Goal: Information Seeking & Learning: Learn about a topic

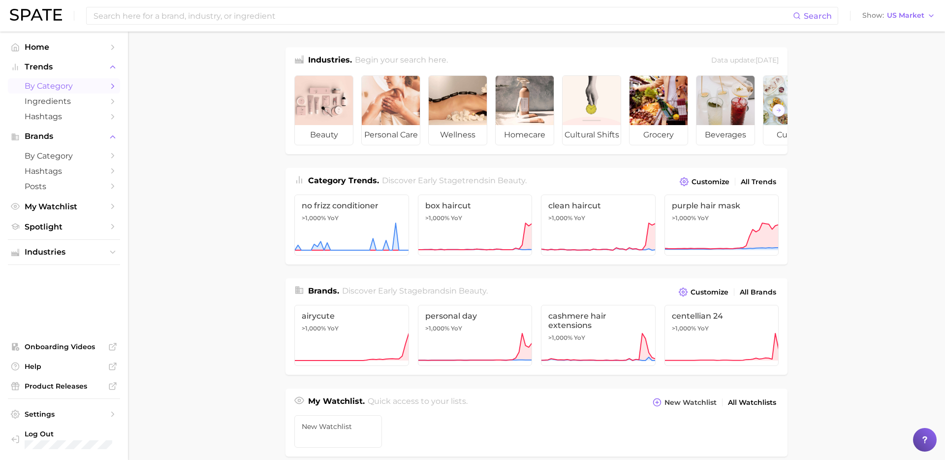
click at [63, 85] on span "by Category" at bounding box center [64, 85] width 79 height 9
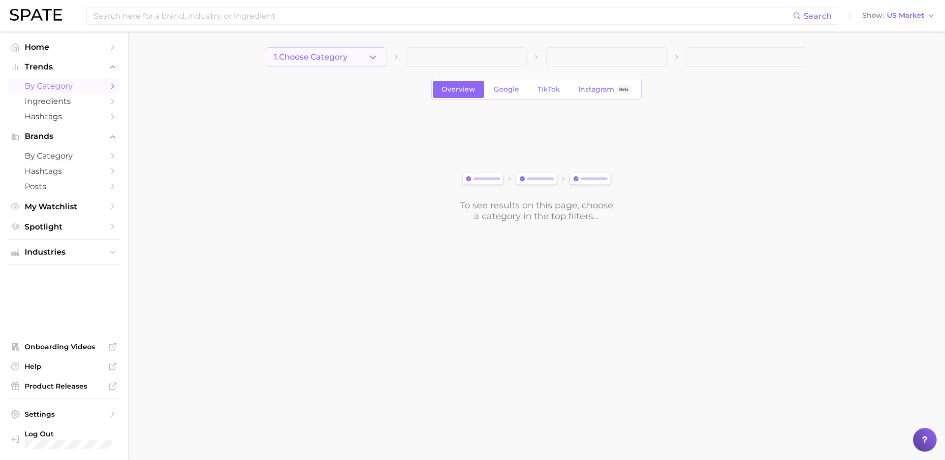
click at [362, 58] on button "1. Choose Category" at bounding box center [326, 57] width 121 height 20
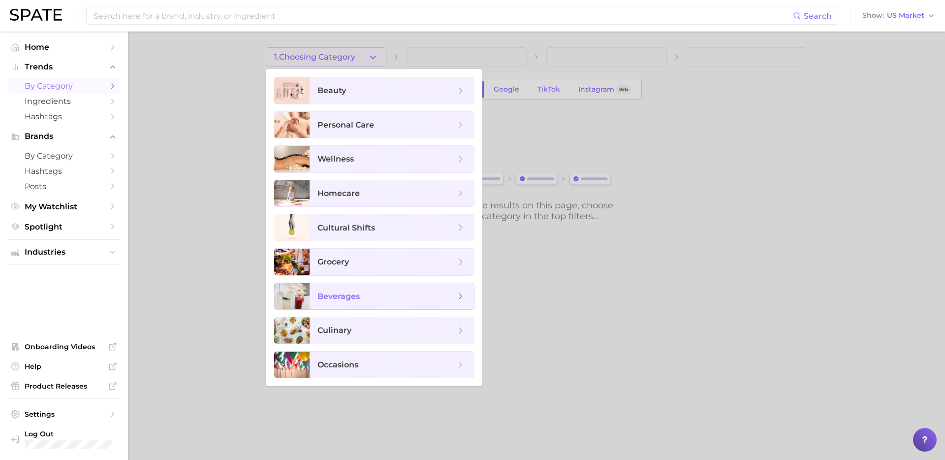
click at [345, 300] on span "beverages" at bounding box center [338, 295] width 42 height 9
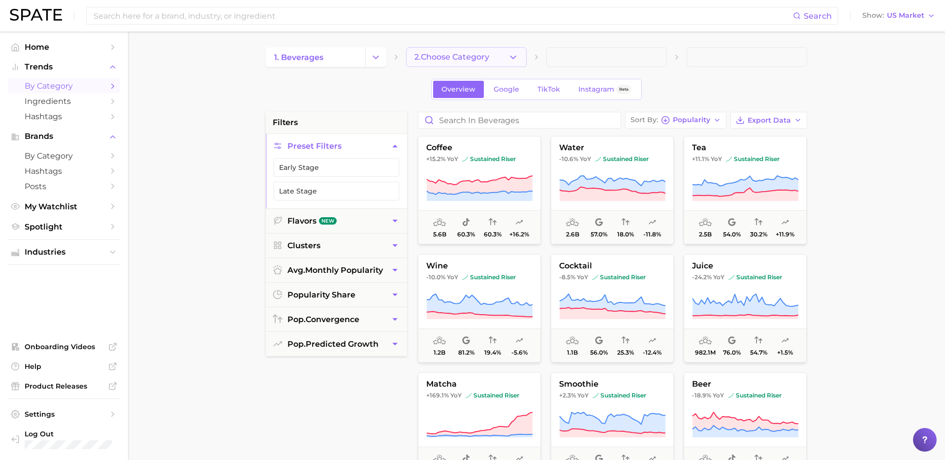
click at [480, 56] on span "2. Choose Category" at bounding box center [451, 57] width 75 height 9
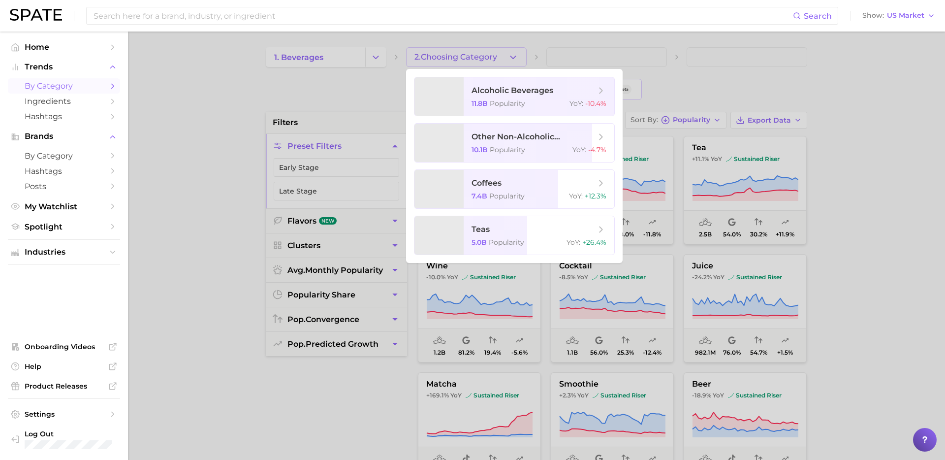
drag, startPoint x: 565, startPoint y: 54, endPoint x: 536, endPoint y: 57, distance: 29.2
click at [565, 54] on div at bounding box center [472, 230] width 945 height 460
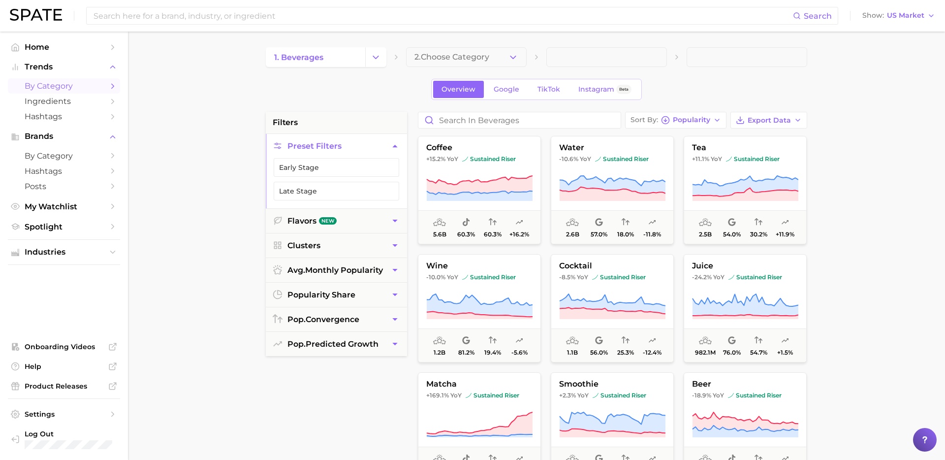
click at [539, 55] on icon at bounding box center [537, 57] width 8 height 8
click at [508, 87] on span "Google" at bounding box center [507, 89] width 26 height 8
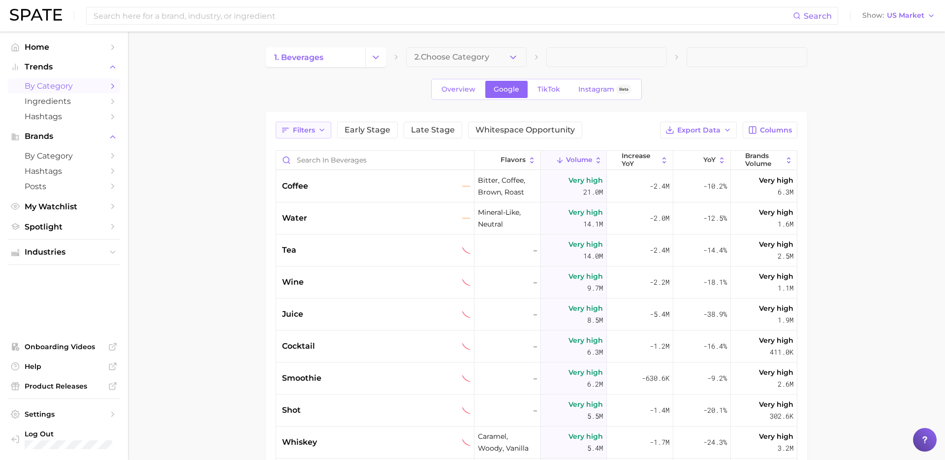
click at [307, 130] on span "Filters" at bounding box center [304, 130] width 22 height 8
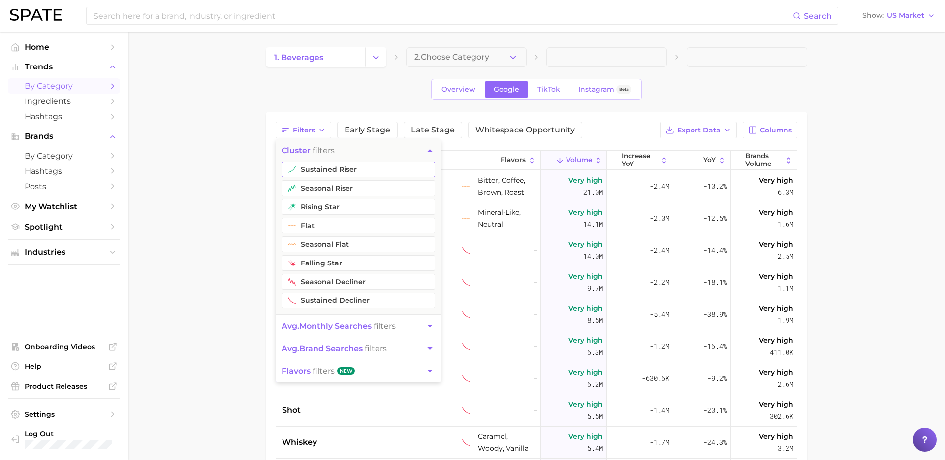
click at [327, 169] on button "sustained riser" at bounding box center [359, 169] width 154 height 16
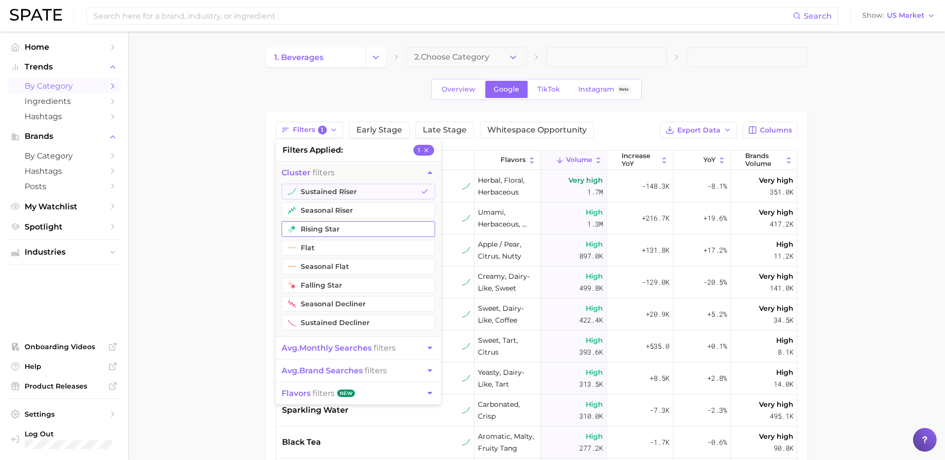
click at [321, 228] on button "rising star" at bounding box center [359, 229] width 154 height 16
click at [393, 348] on span "avg. monthly searches filters" at bounding box center [339, 347] width 114 height 9
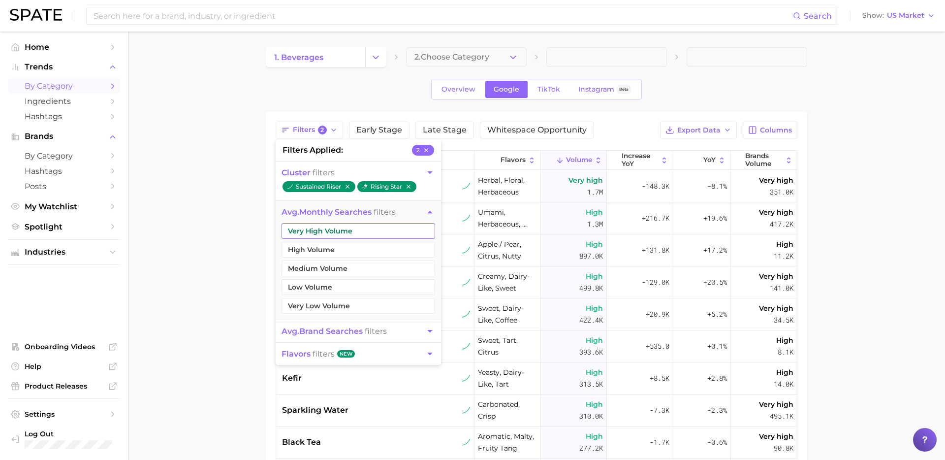
click at [368, 235] on button "Very High Volume" at bounding box center [359, 231] width 154 height 16
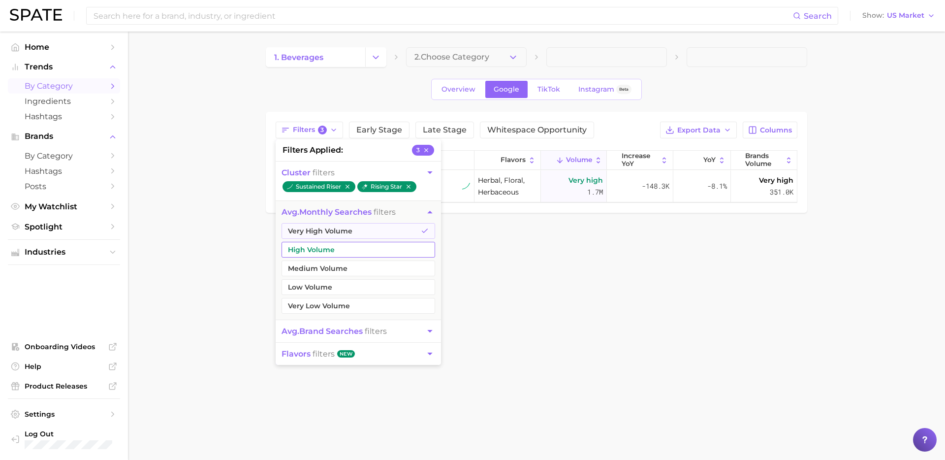
click at [359, 251] on button "High Volume" at bounding box center [359, 250] width 154 height 16
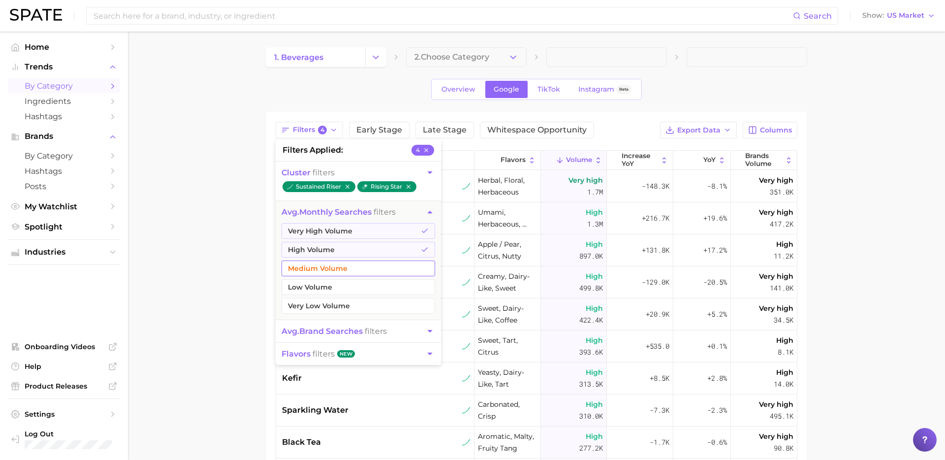
click at [356, 264] on button "Medium Volume" at bounding box center [359, 268] width 154 height 16
click at [233, 288] on main "1. beverages 2. Choose Category Overview Google TikTok Instagram Beta Filters 5…" at bounding box center [536, 350] width 817 height 637
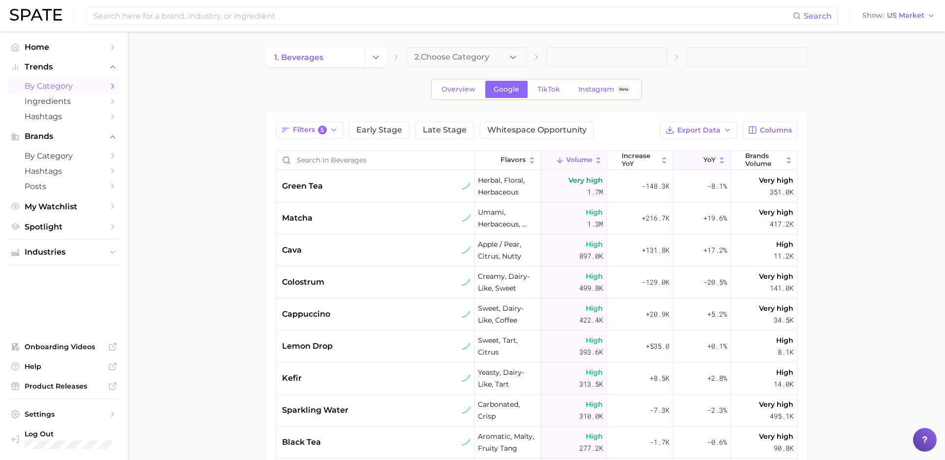
click at [697, 159] on line at bounding box center [697, 160] width 0 height 5
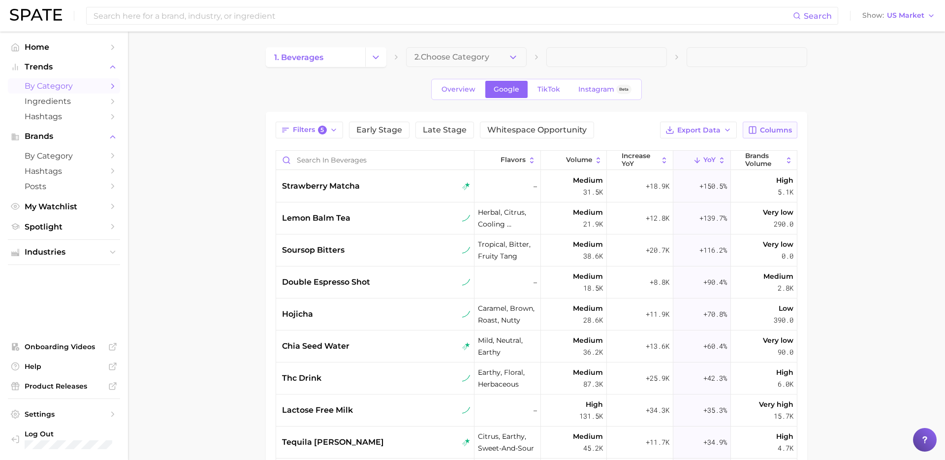
click at [772, 131] on span "Columns" at bounding box center [776, 130] width 32 height 8
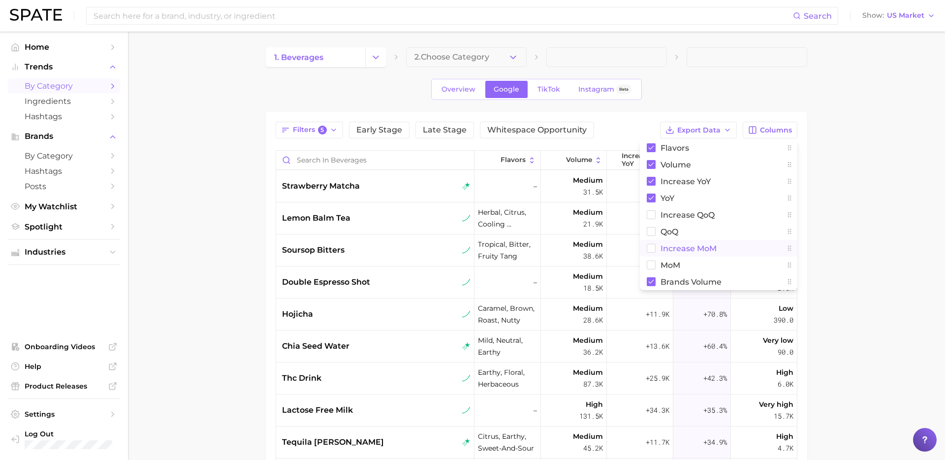
click at [650, 246] on rect at bounding box center [651, 248] width 8 height 8
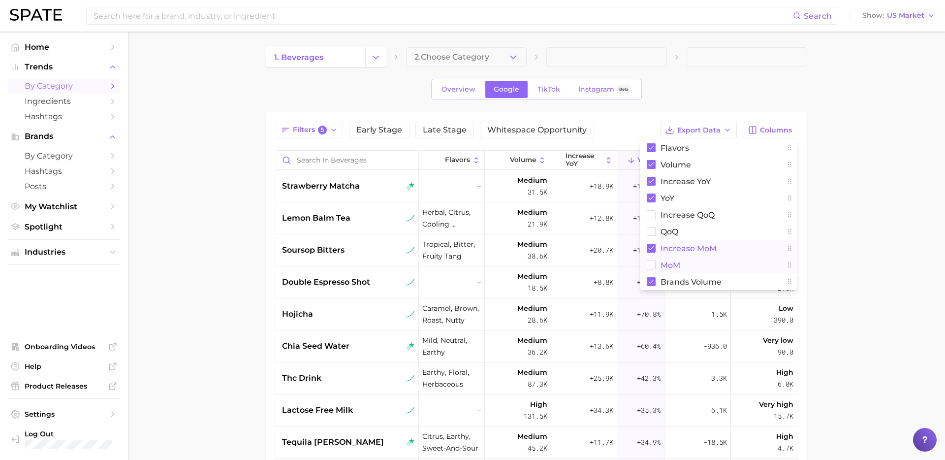
click at [653, 265] on rect at bounding box center [651, 265] width 8 height 8
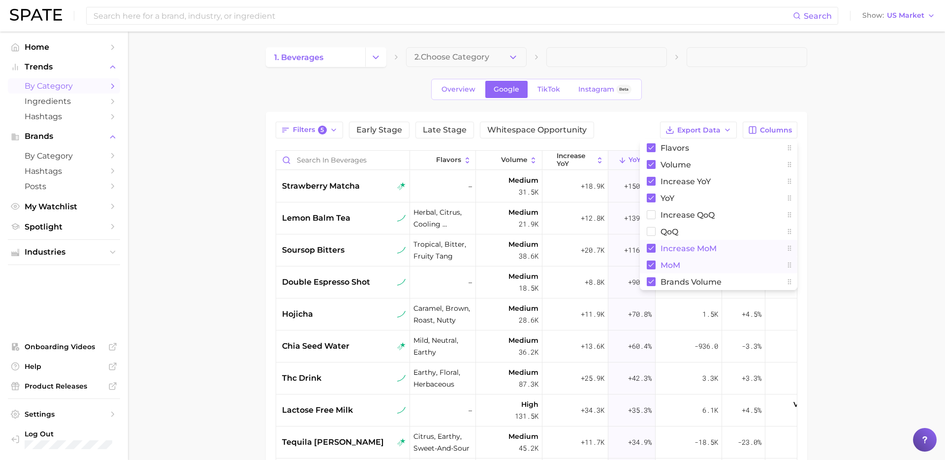
click at [839, 218] on main "1. beverages 2. Choose Category Overview Google TikTok Instagram Beta Filters 5…" at bounding box center [536, 350] width 817 height 637
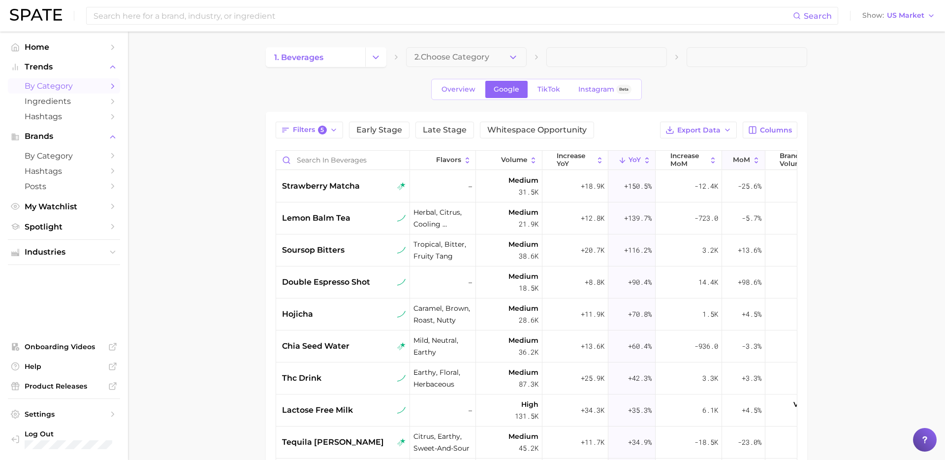
click at [736, 158] on span "MoM" at bounding box center [741, 160] width 17 height 8
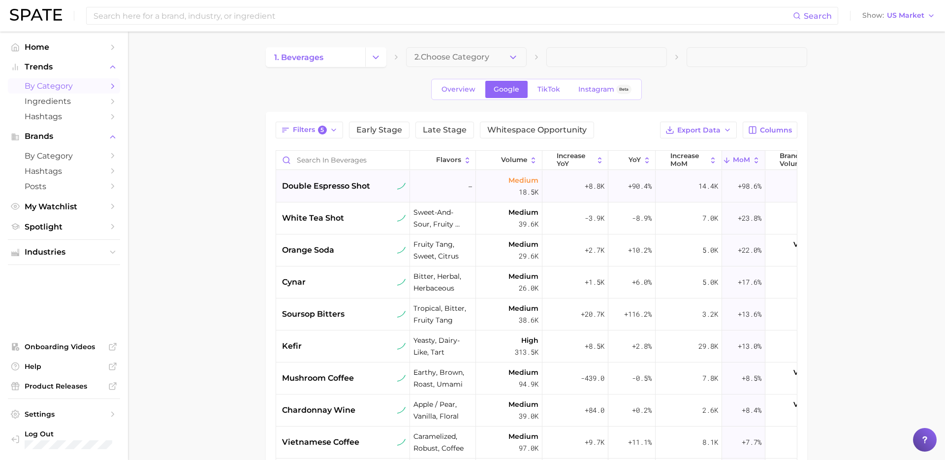
click at [309, 189] on span "double espresso shot" at bounding box center [326, 186] width 88 height 12
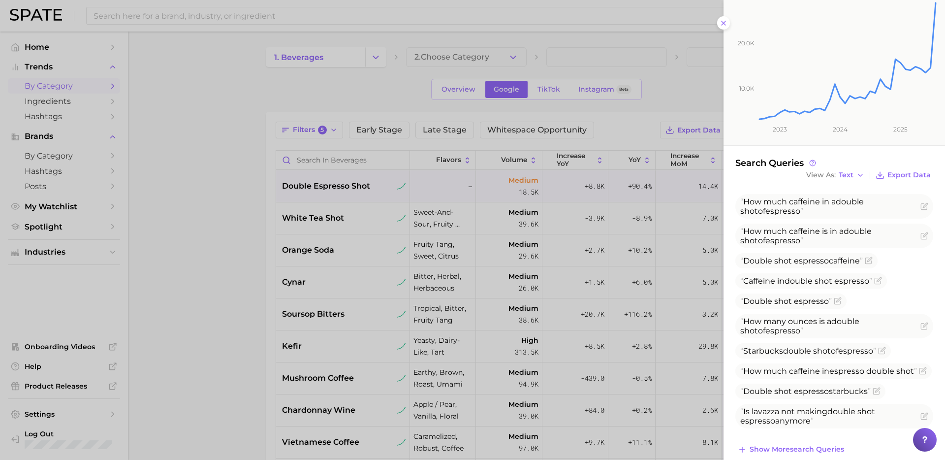
scroll to position [189, 0]
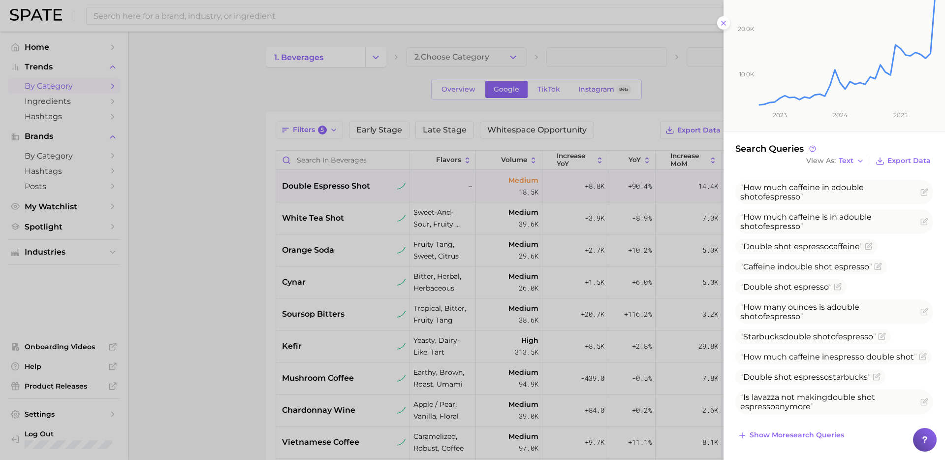
click at [334, 217] on div at bounding box center [472, 230] width 945 height 460
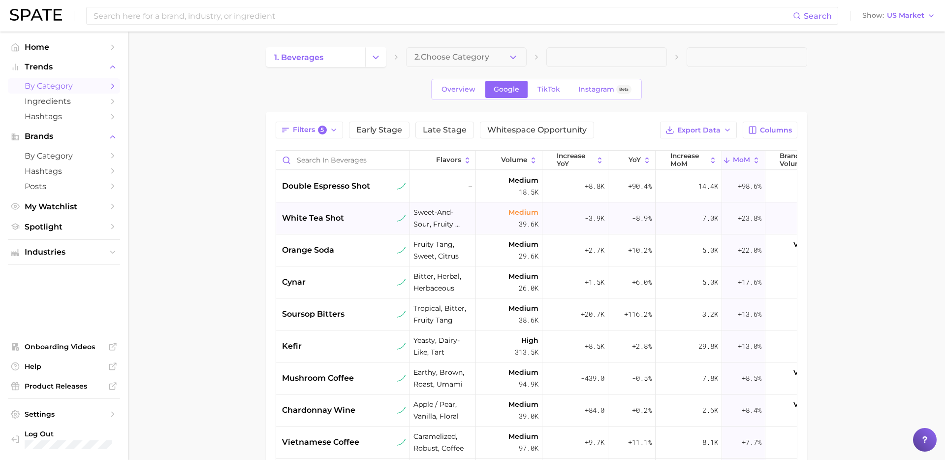
click at [309, 225] on div "white tea shot" at bounding box center [343, 218] width 134 height 32
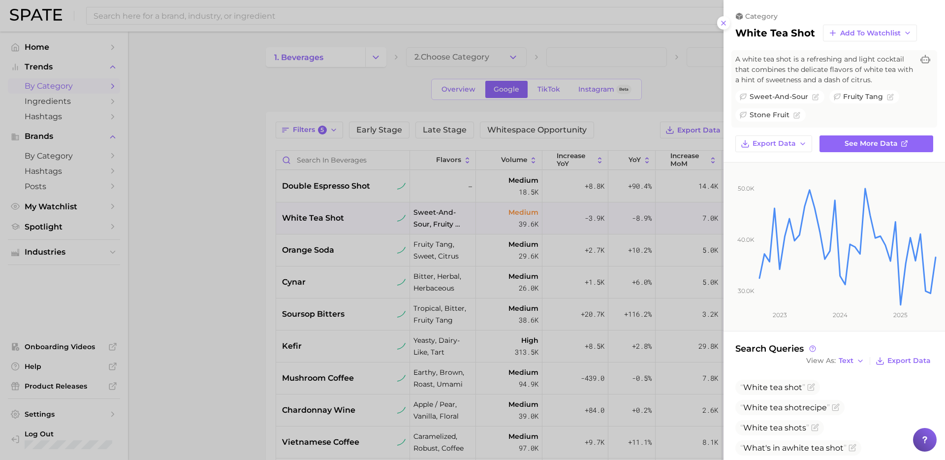
click at [377, 252] on div at bounding box center [472, 230] width 945 height 460
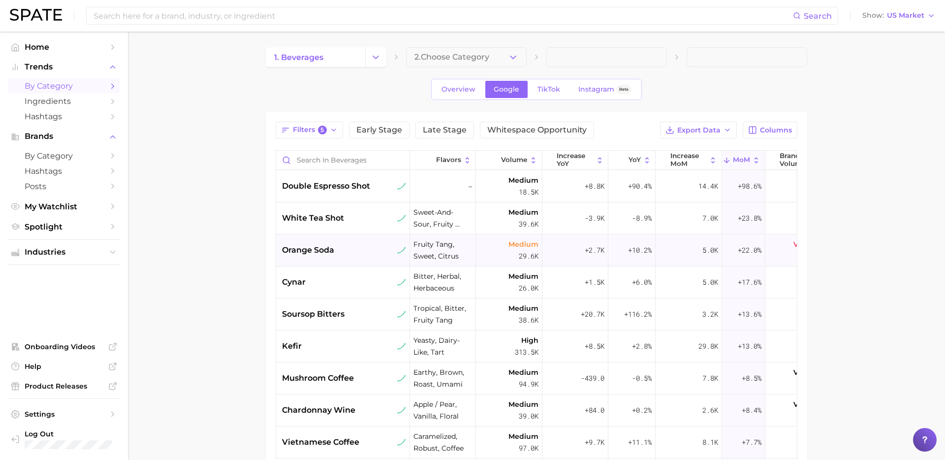
click at [346, 248] on div "orange soda" at bounding box center [344, 250] width 124 height 12
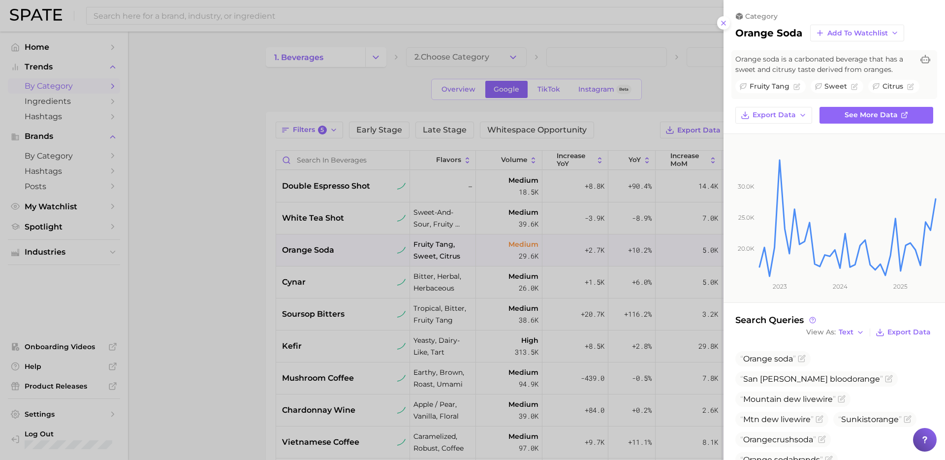
click at [314, 296] on div at bounding box center [472, 230] width 945 height 460
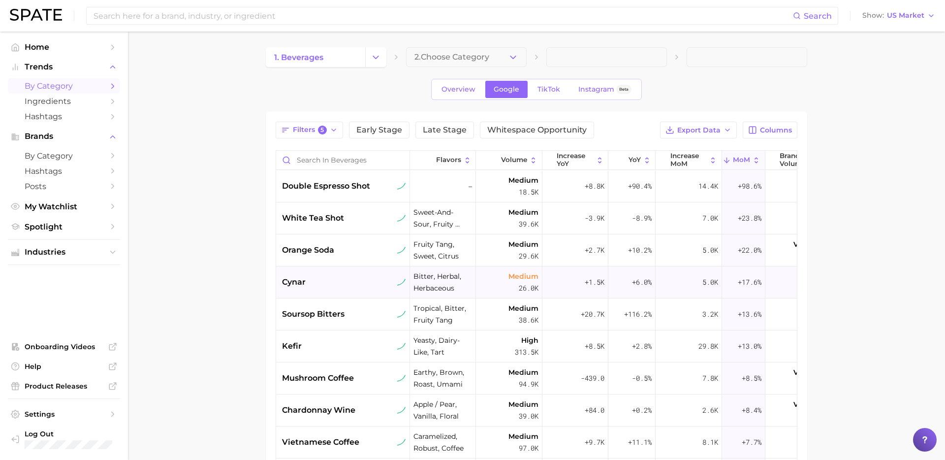
click at [314, 285] on div "cynar" at bounding box center [344, 282] width 124 height 12
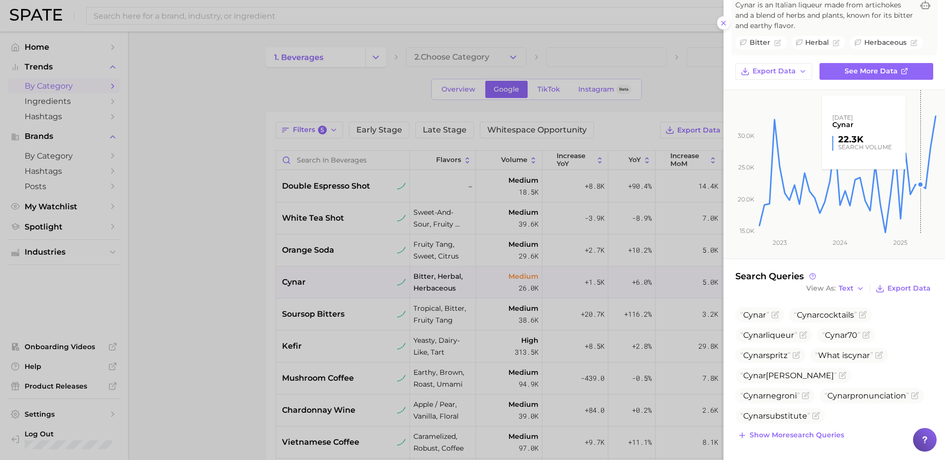
scroll to position [0, 0]
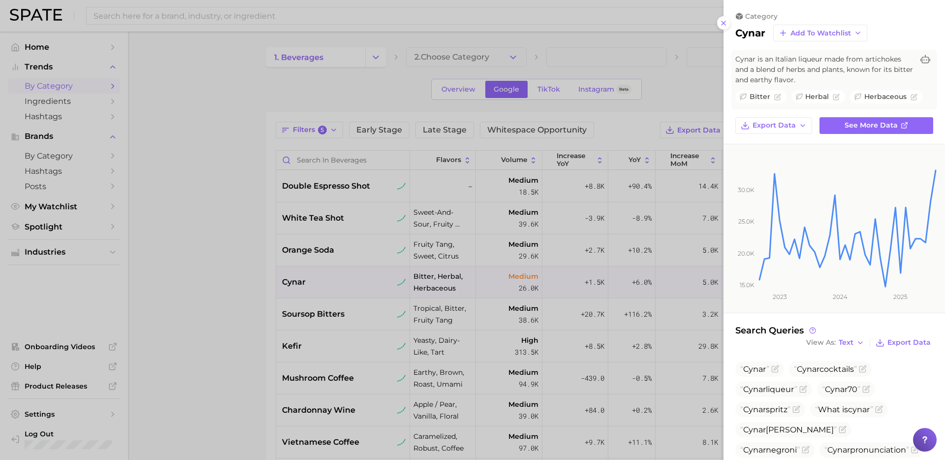
click at [276, 313] on div at bounding box center [472, 230] width 945 height 460
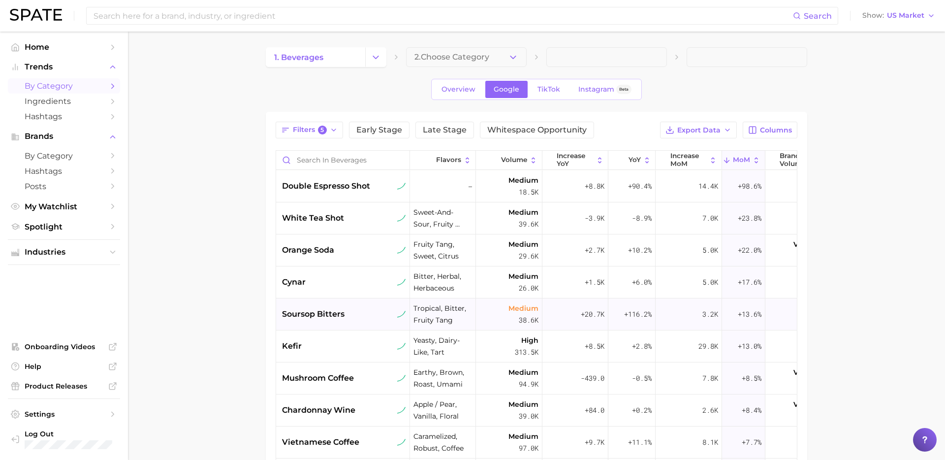
click at [333, 310] on span "soursop bitters" at bounding box center [313, 314] width 63 height 12
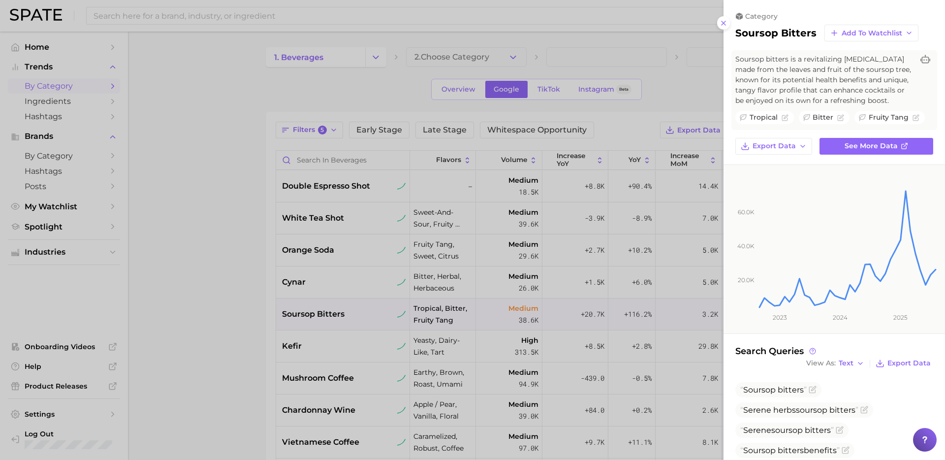
click at [245, 343] on div at bounding box center [472, 230] width 945 height 460
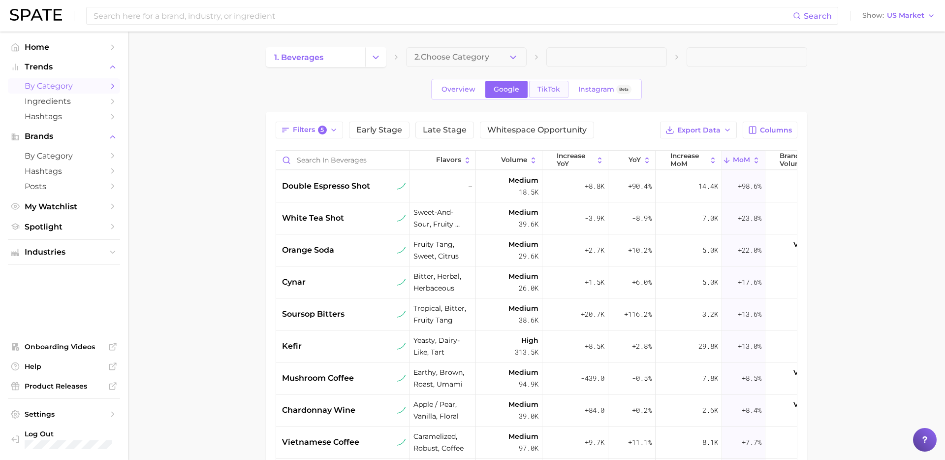
click at [554, 87] on span "TikTok" at bounding box center [549, 89] width 23 height 8
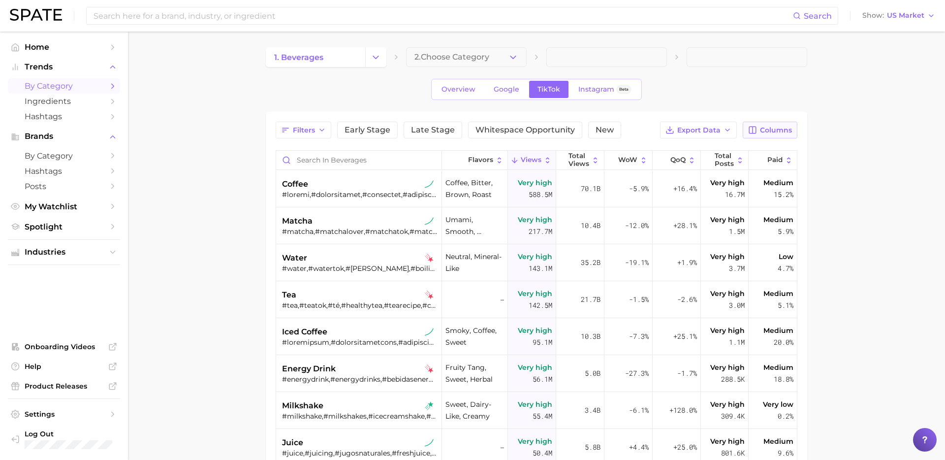
click at [779, 133] on span "Columns" at bounding box center [776, 130] width 32 height 8
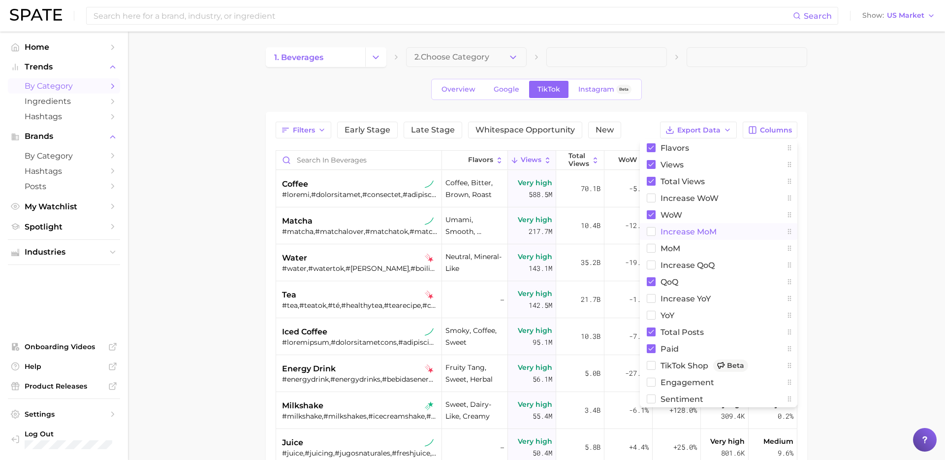
click at [675, 228] on span "increase MoM" at bounding box center [689, 231] width 56 height 8
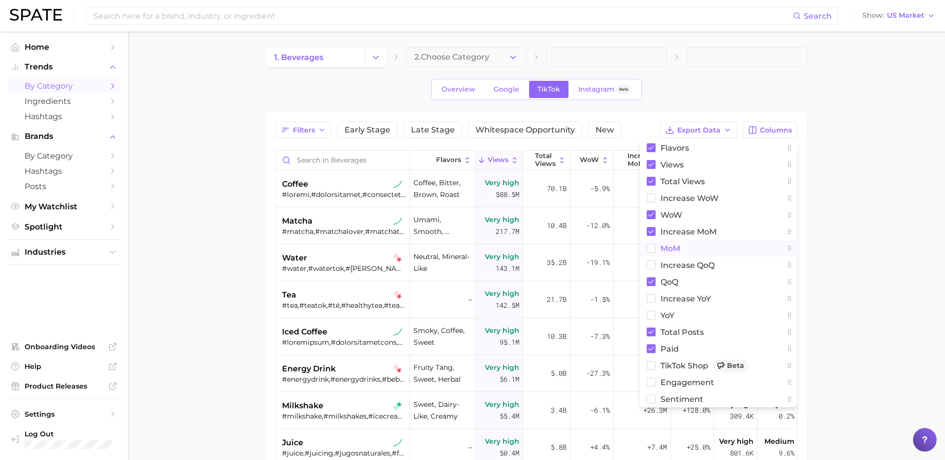
click at [661, 245] on span "MoM" at bounding box center [671, 248] width 20 height 8
click at [651, 215] on icon at bounding box center [651, 215] width 5 height 4
click at [652, 283] on rect at bounding box center [651, 281] width 9 height 9
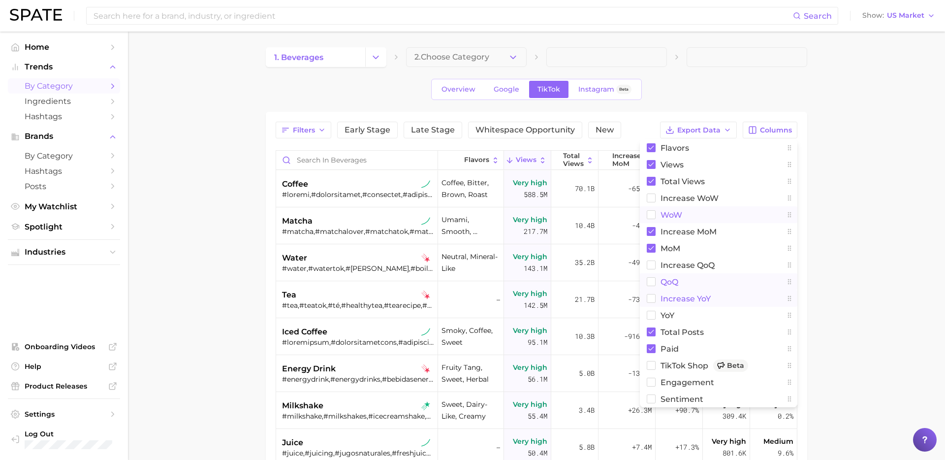
click at [649, 296] on rect at bounding box center [651, 298] width 8 height 8
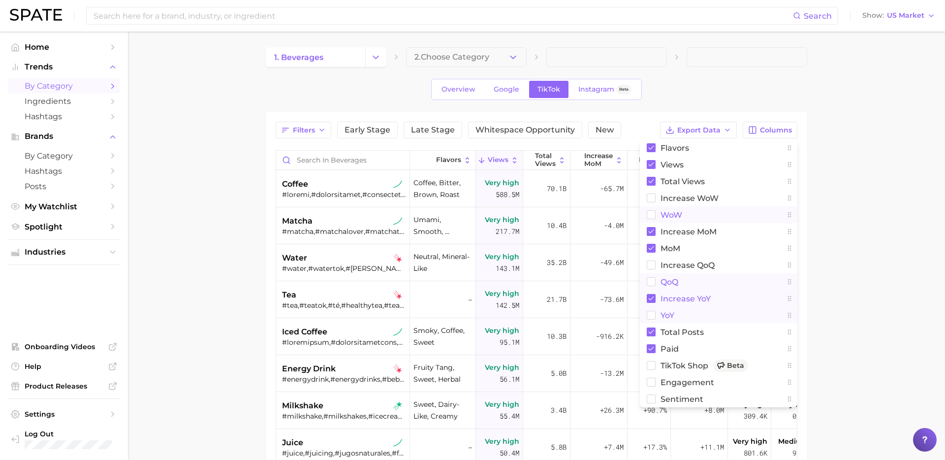
click at [650, 315] on rect at bounding box center [651, 315] width 8 height 8
click at [856, 210] on main "1. beverages 2. Choose Category Overview Google TikTok Instagram Beta Filters E…" at bounding box center [536, 350] width 817 height 637
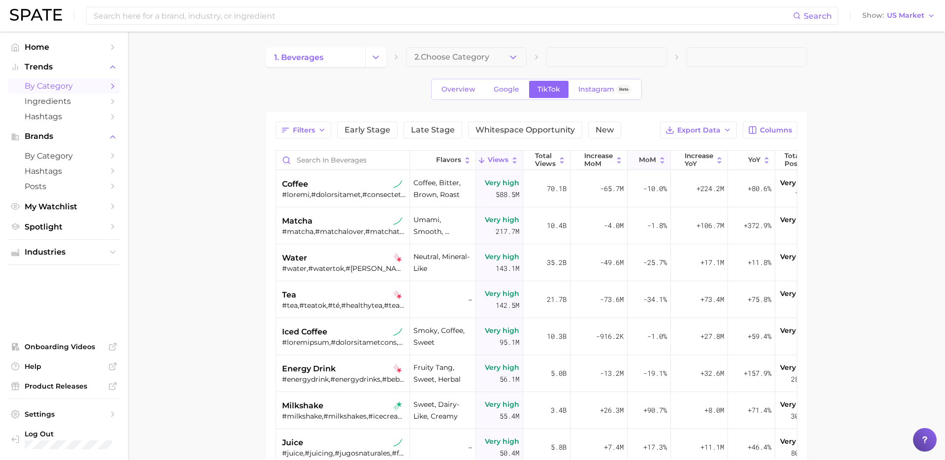
click at [635, 157] on icon at bounding box center [633, 160] width 8 height 8
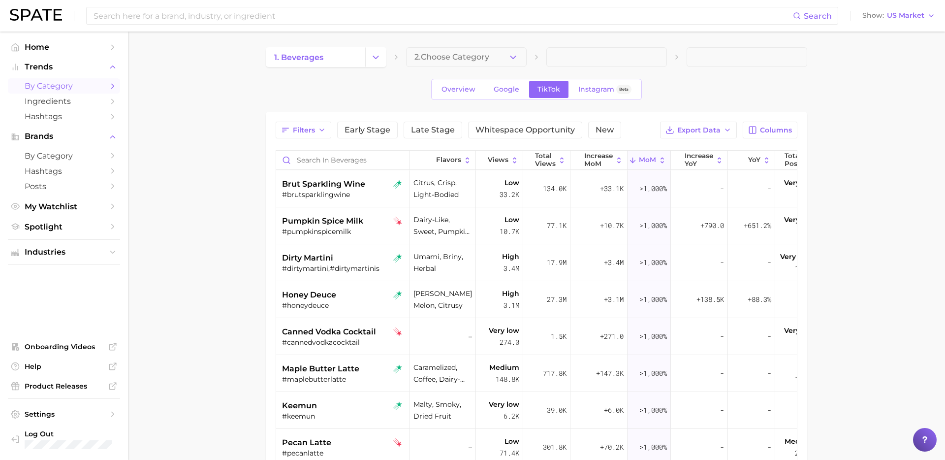
click at [896, 201] on main "1. beverages 2. Choose Category Overview Google TikTok Instagram Beta Filters E…" at bounding box center [536, 350] width 817 height 637
click at [321, 133] on icon "button" at bounding box center [322, 130] width 8 height 8
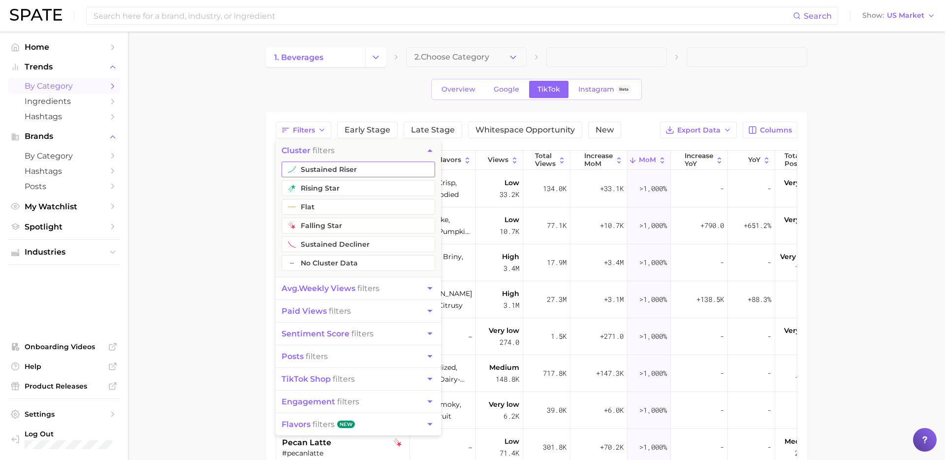
click at [334, 176] on button "sustained riser" at bounding box center [359, 169] width 154 height 16
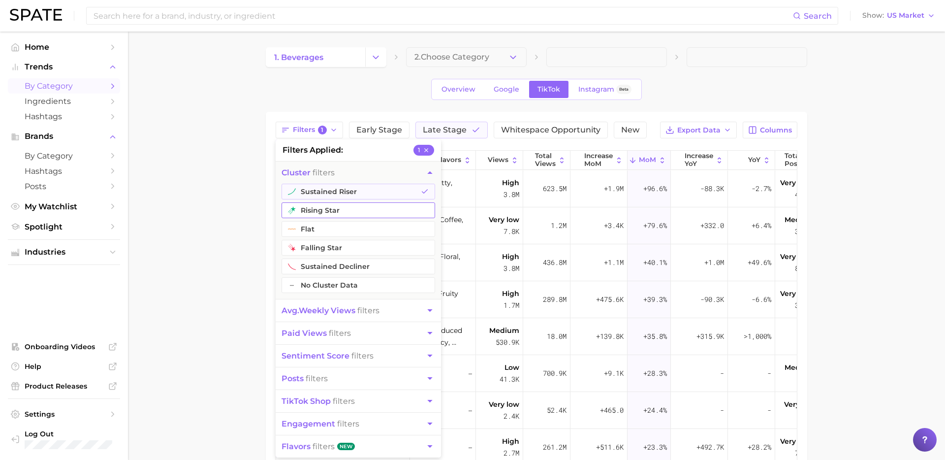
click at [319, 210] on button "rising star" at bounding box center [359, 210] width 154 height 16
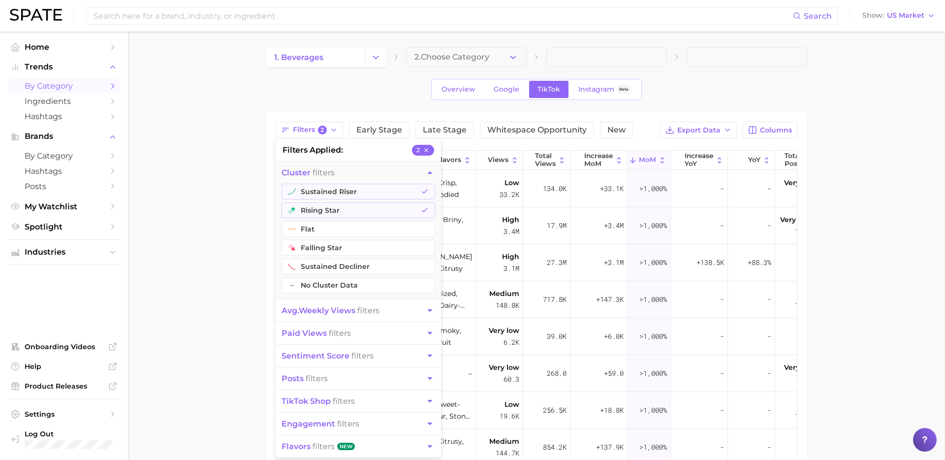
click at [304, 310] on span "avg. weekly views" at bounding box center [319, 310] width 74 height 9
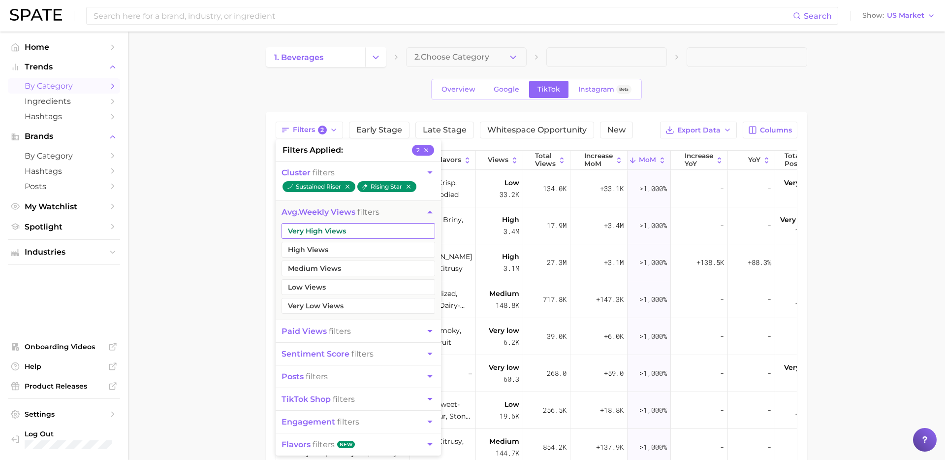
click at [356, 236] on button "Very High Views" at bounding box center [359, 231] width 154 height 16
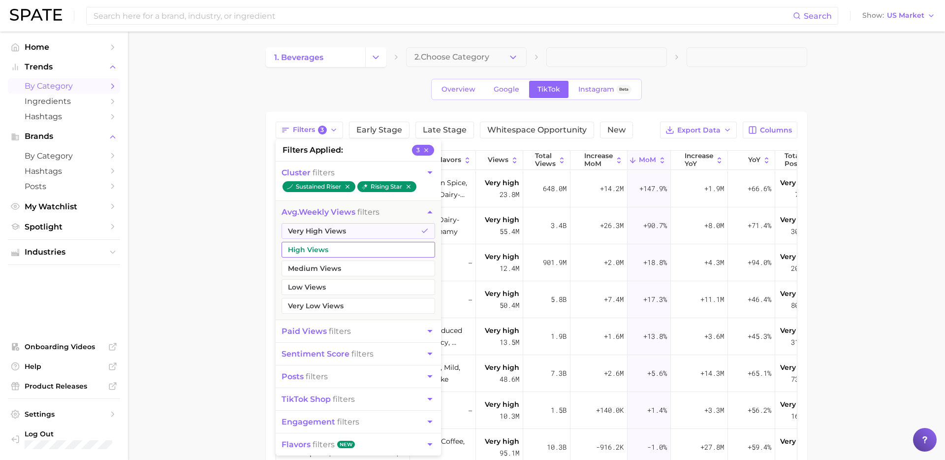
click at [336, 255] on button "High Views" at bounding box center [359, 250] width 154 height 16
click at [191, 297] on main "1. beverages 2. Choose Category Overview Google TikTok Instagram Beta Filters 4…" at bounding box center [536, 350] width 817 height 637
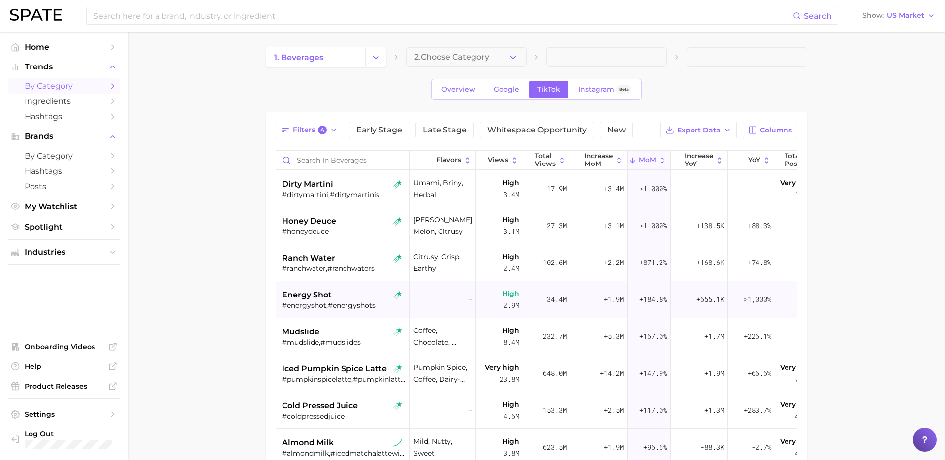
click at [319, 297] on span "energy shot" at bounding box center [307, 295] width 50 height 12
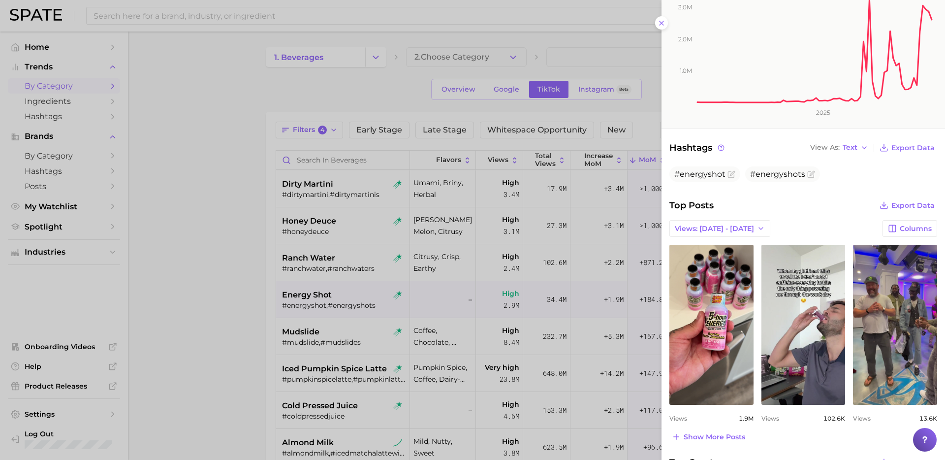
scroll to position [189, 0]
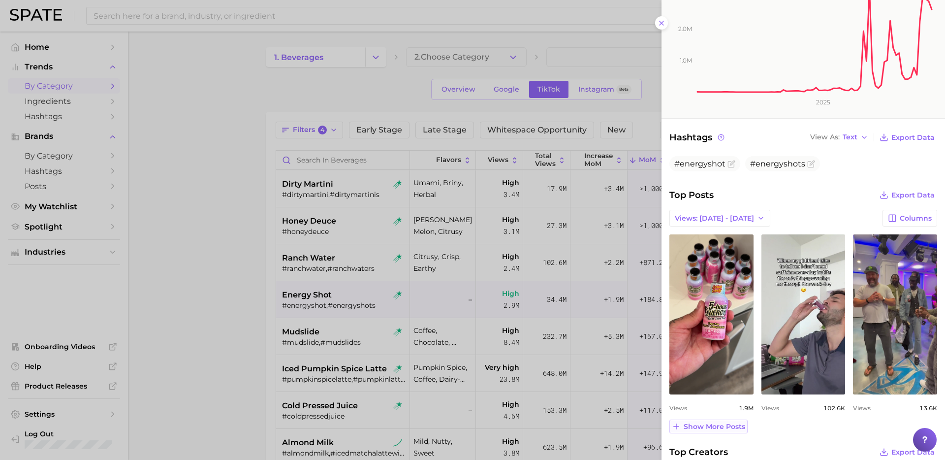
click at [697, 428] on span "Show more posts" at bounding box center [715, 426] width 62 height 8
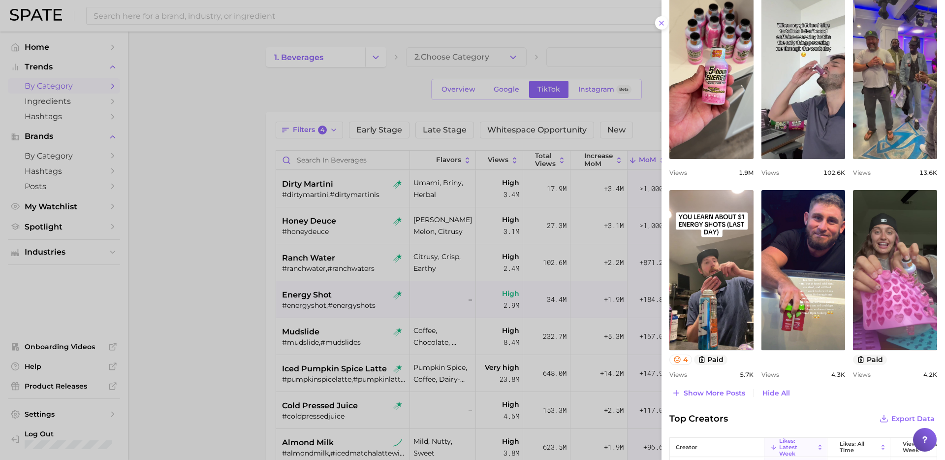
scroll to position [427, 0]
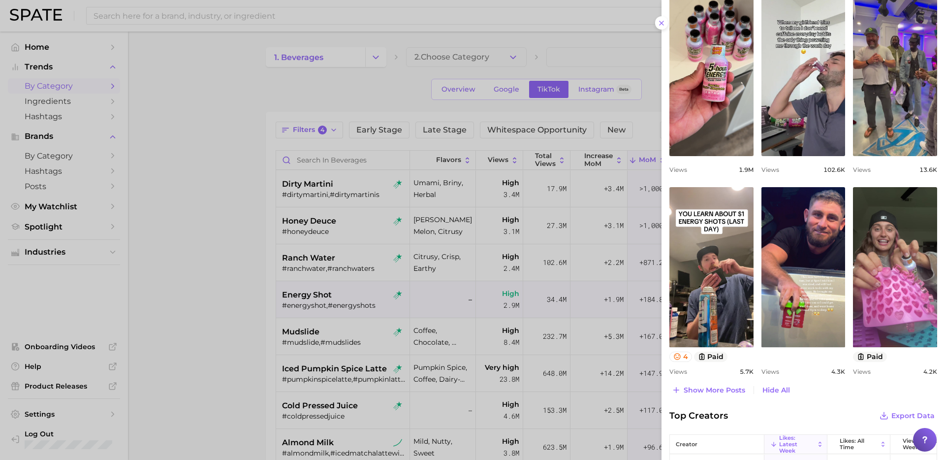
click at [269, 315] on div at bounding box center [472, 230] width 945 height 460
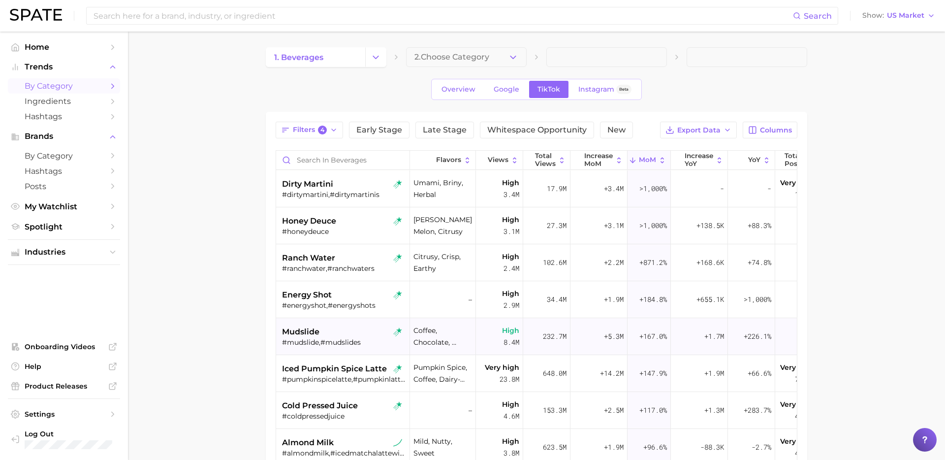
click at [344, 343] on div "#mudslide,#mudslides" at bounding box center [344, 342] width 124 height 9
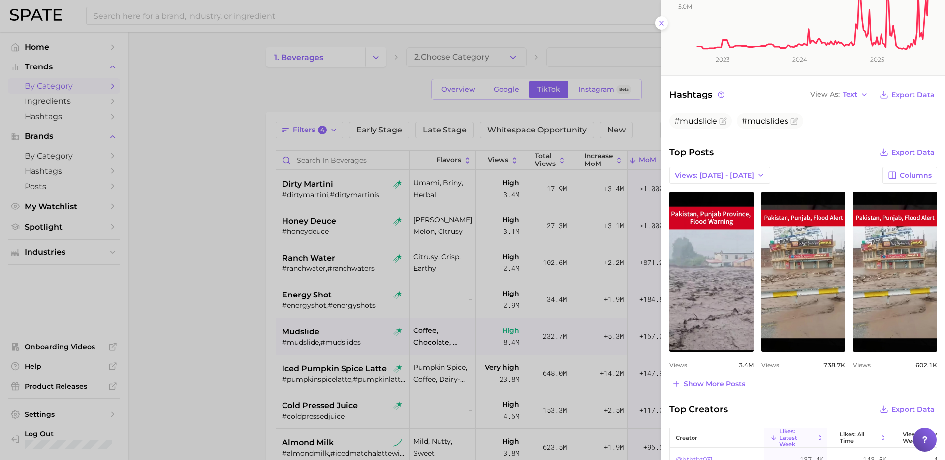
scroll to position [253, 0]
click at [284, 361] on div at bounding box center [472, 230] width 945 height 460
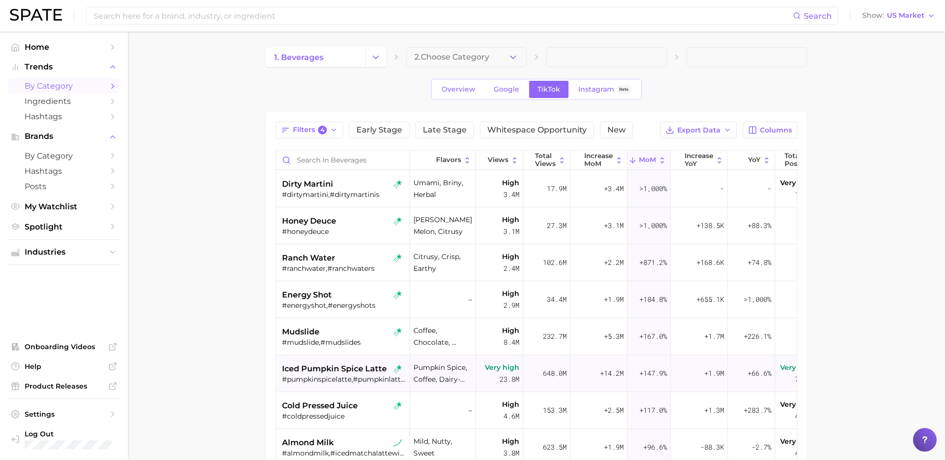
click at [315, 377] on div "#pumpkinspicelatte,#pumpkinlatte,#pumkinspicelatte,#icedpumpkinspicelatte,#pump…" at bounding box center [344, 379] width 124 height 9
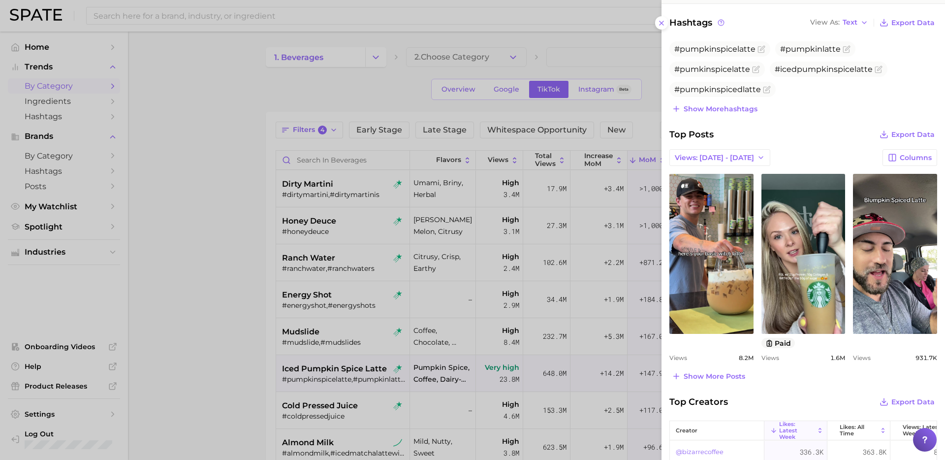
scroll to position [397, 0]
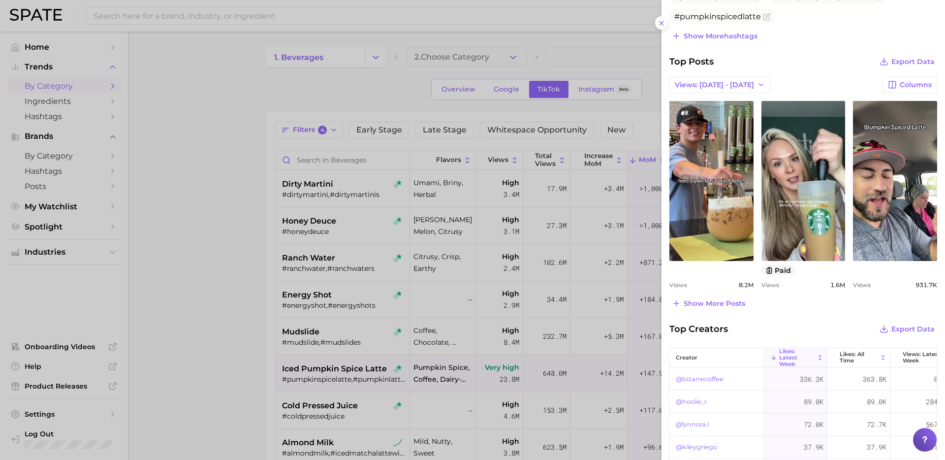
click at [279, 308] on div at bounding box center [472, 230] width 945 height 460
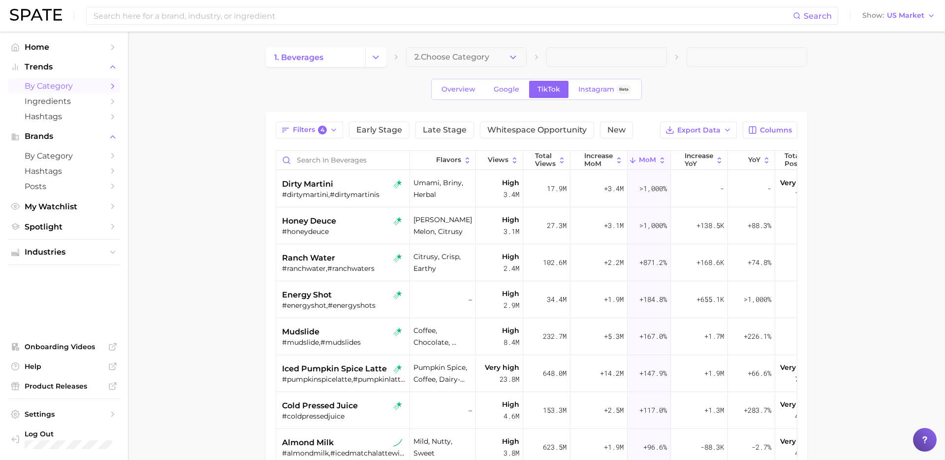
scroll to position [127, 0]
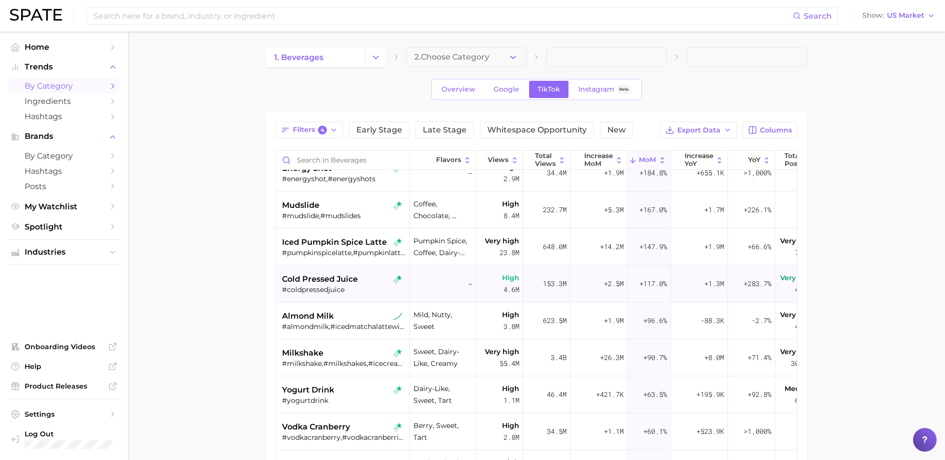
click at [335, 287] on div "#coldpressedjuice" at bounding box center [344, 289] width 124 height 9
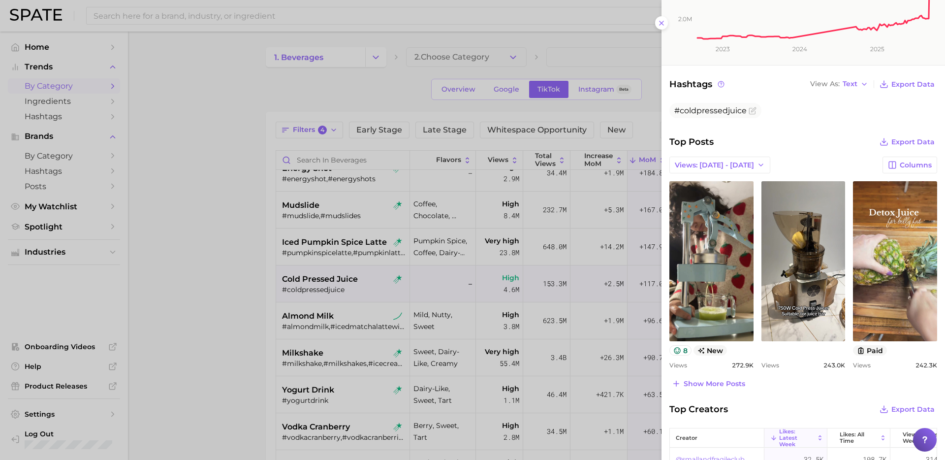
scroll to position [254, 0]
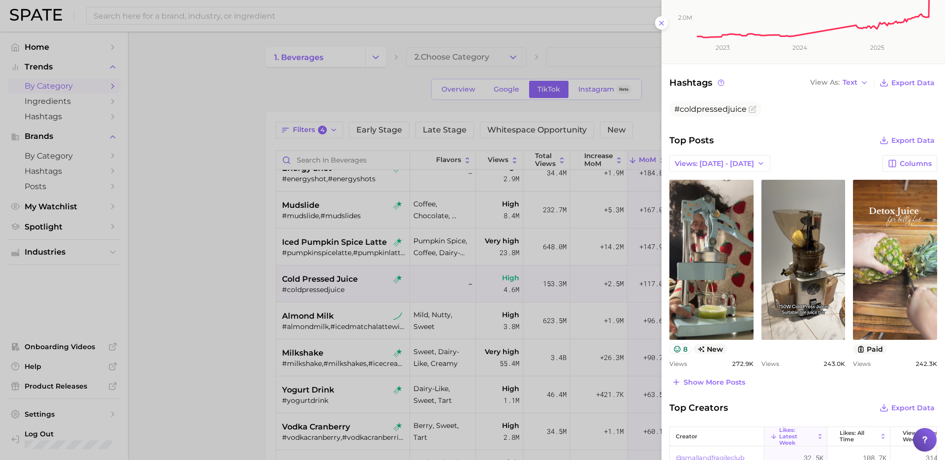
click at [373, 331] on div at bounding box center [472, 230] width 945 height 460
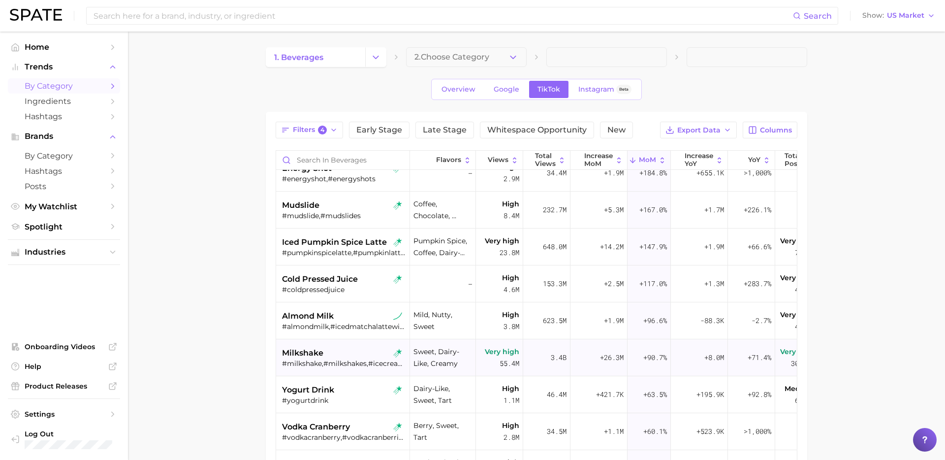
click at [337, 356] on div "milkshake" at bounding box center [344, 353] width 124 height 12
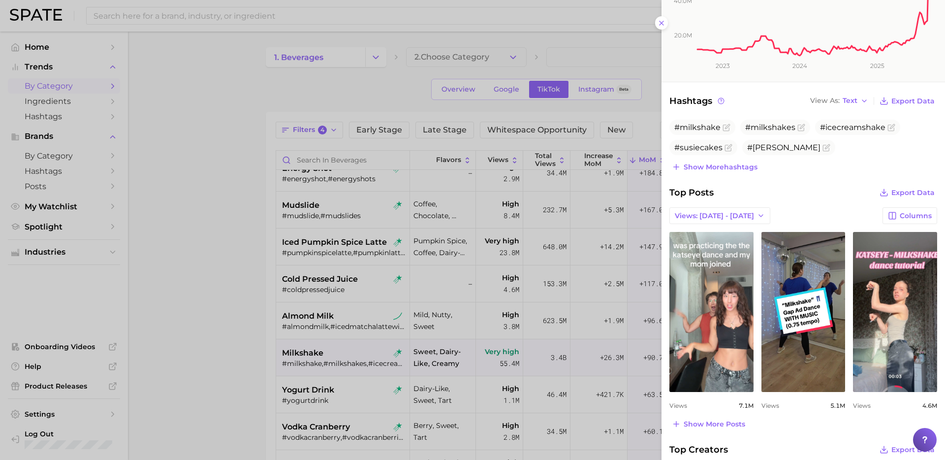
scroll to position [247, 0]
click at [707, 420] on span "Show more posts" at bounding box center [715, 423] width 62 height 8
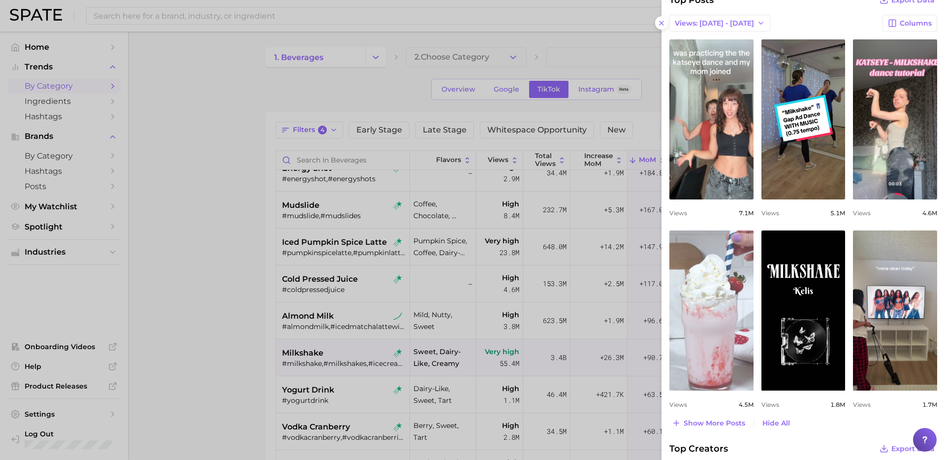
scroll to position [444, 0]
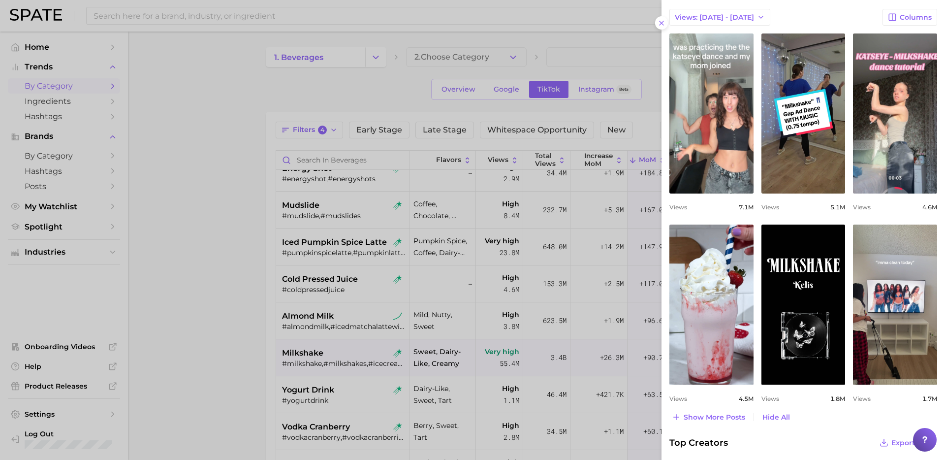
click at [266, 389] on div at bounding box center [472, 230] width 945 height 460
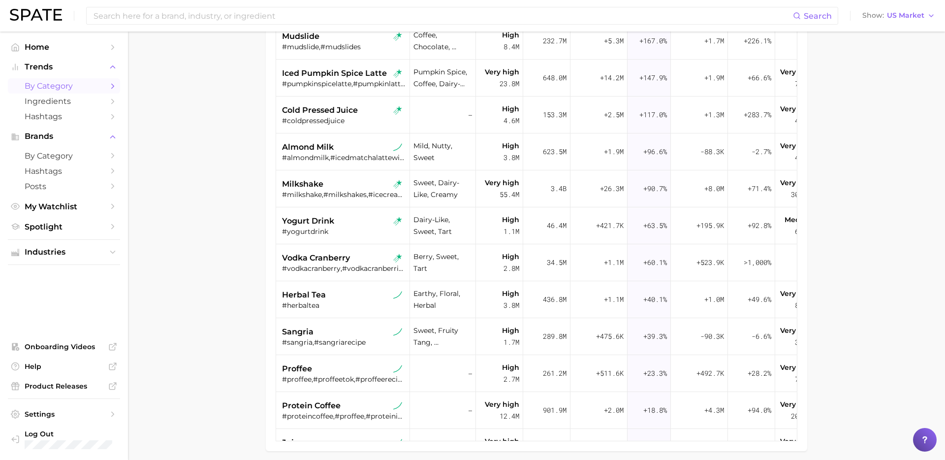
scroll to position [0, 0]
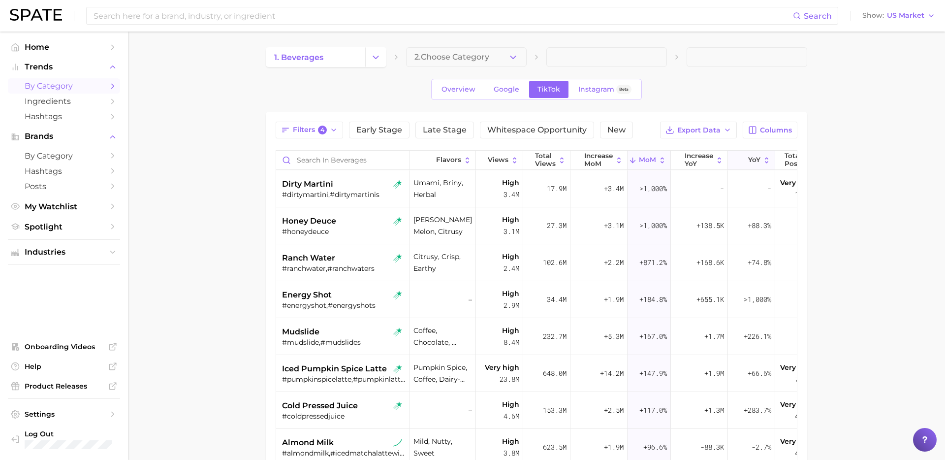
click at [748, 155] on button "YoY" at bounding box center [751, 160] width 47 height 19
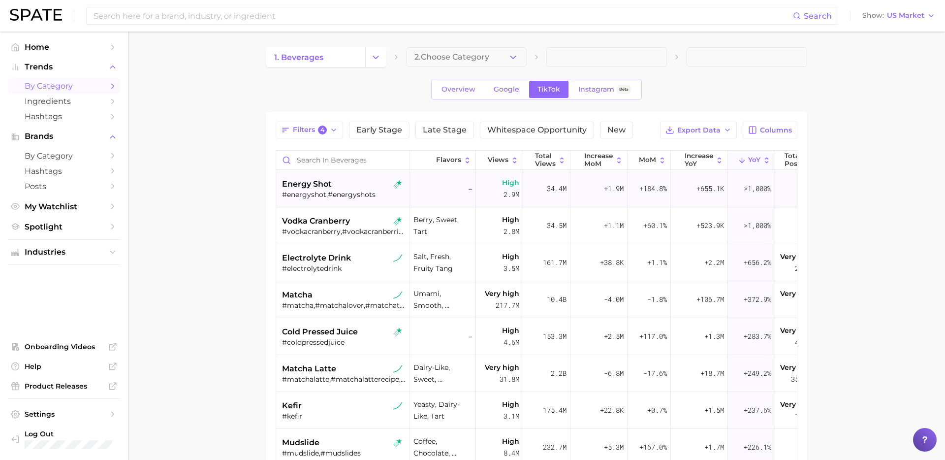
click at [321, 193] on div "#energyshot,#energyshots" at bounding box center [344, 194] width 124 height 9
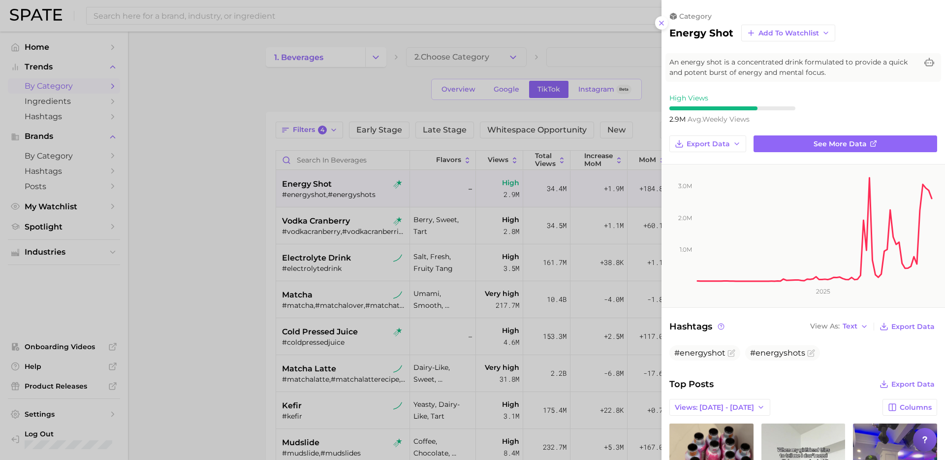
click at [306, 220] on div at bounding box center [472, 230] width 945 height 460
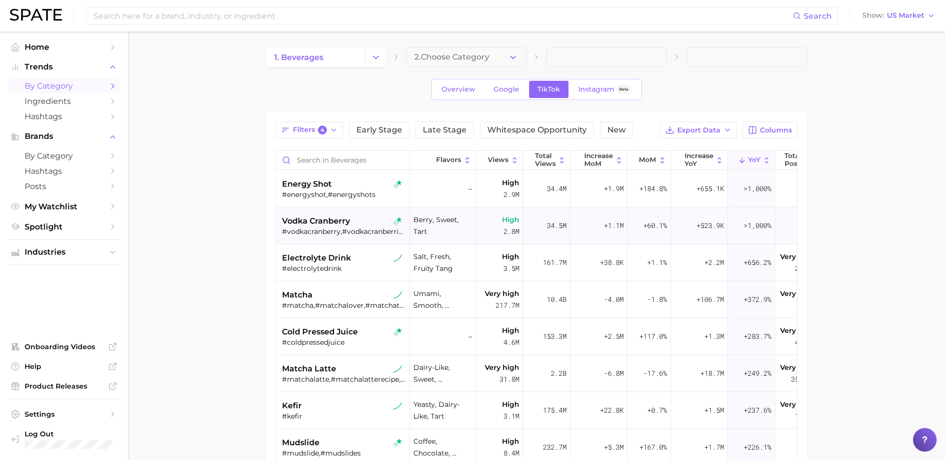
click at [316, 228] on div "#vodkacranberry,#vodkacranberries" at bounding box center [344, 231] width 124 height 9
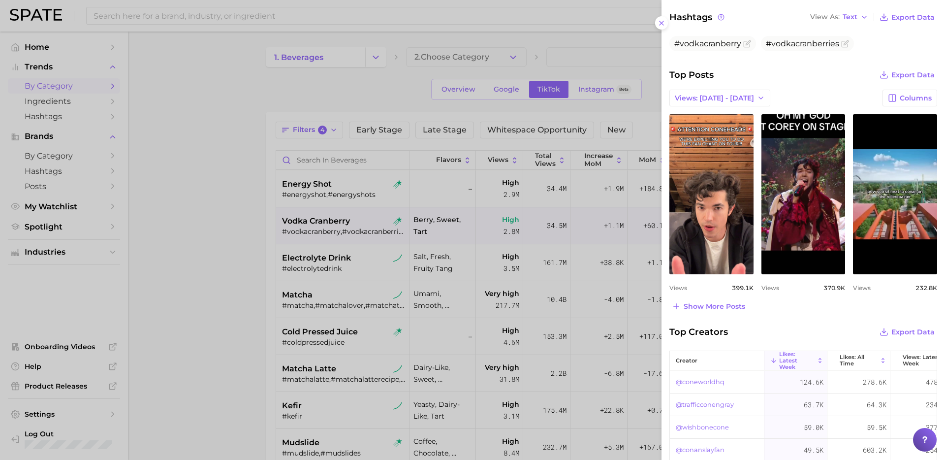
click at [332, 305] on div at bounding box center [472, 230] width 945 height 460
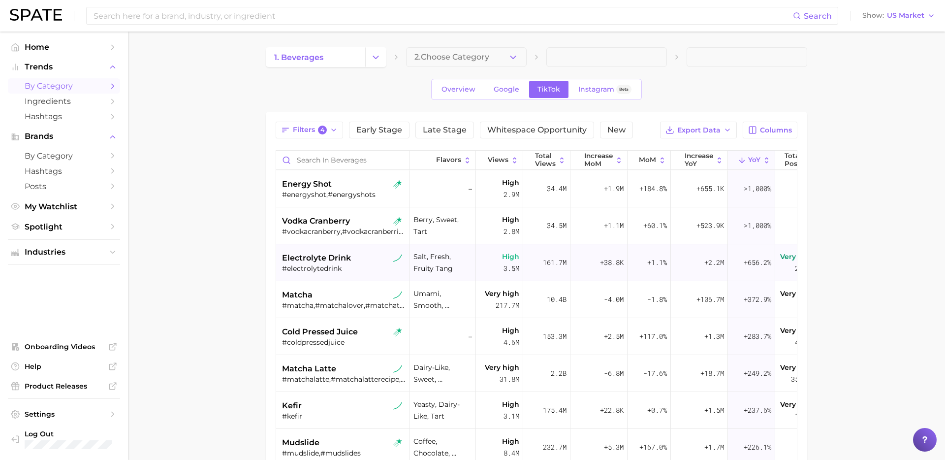
click at [348, 266] on div "#electrolytedrink" at bounding box center [344, 268] width 124 height 9
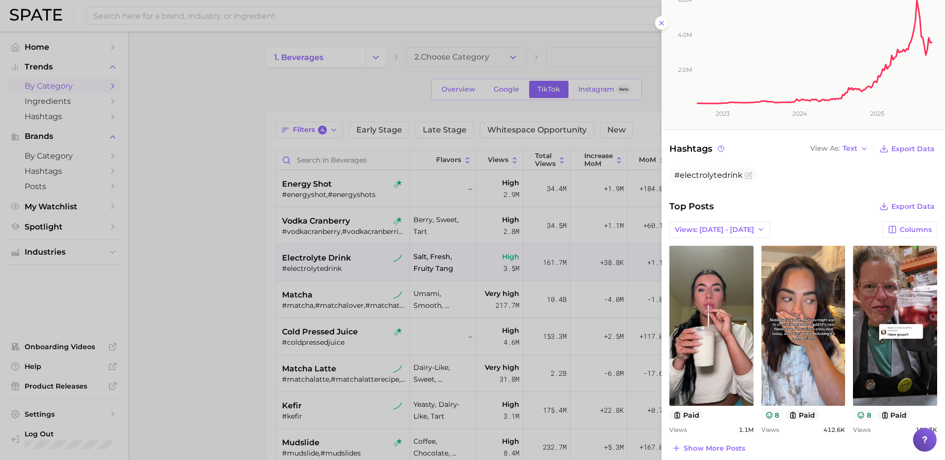
click at [338, 326] on div at bounding box center [472, 230] width 945 height 460
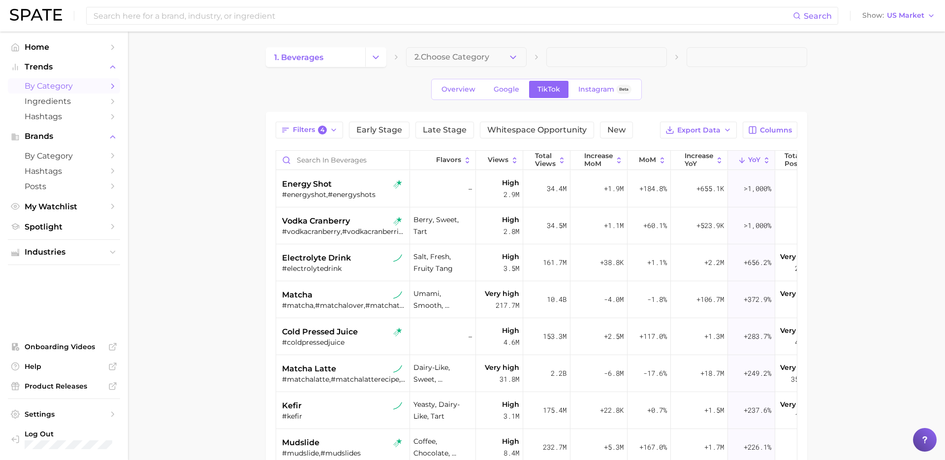
click at [338, 306] on div "#matcha,#matchalover,#matchatok,#matcharecipe,#matchapowder,#howtomakematcha,#m…" at bounding box center [344, 305] width 124 height 9
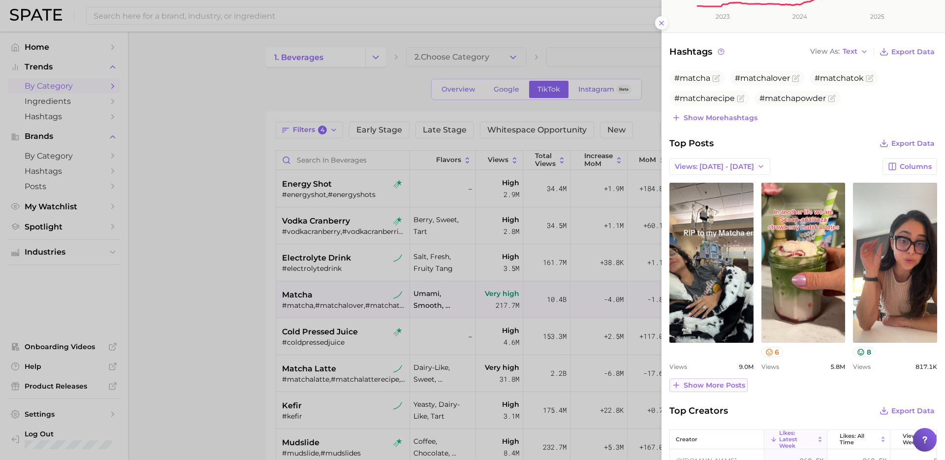
click at [696, 388] on span "Show more posts" at bounding box center [715, 385] width 62 height 8
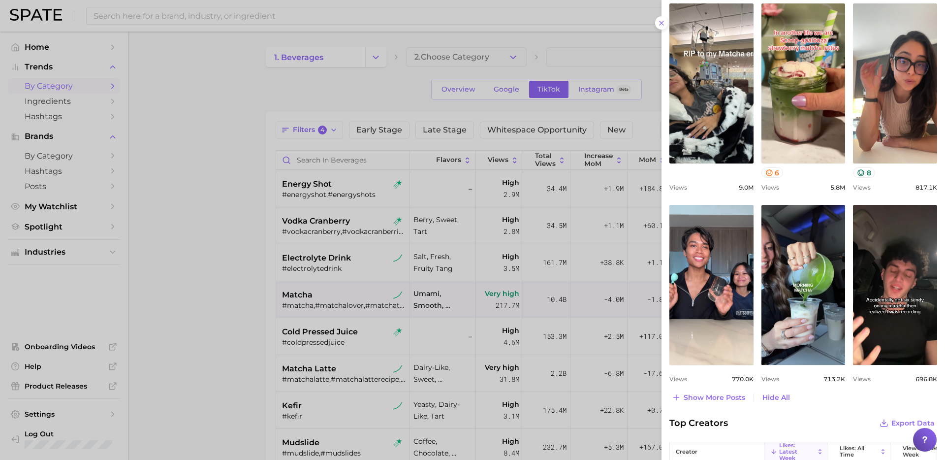
click at [365, 308] on div at bounding box center [472, 230] width 945 height 460
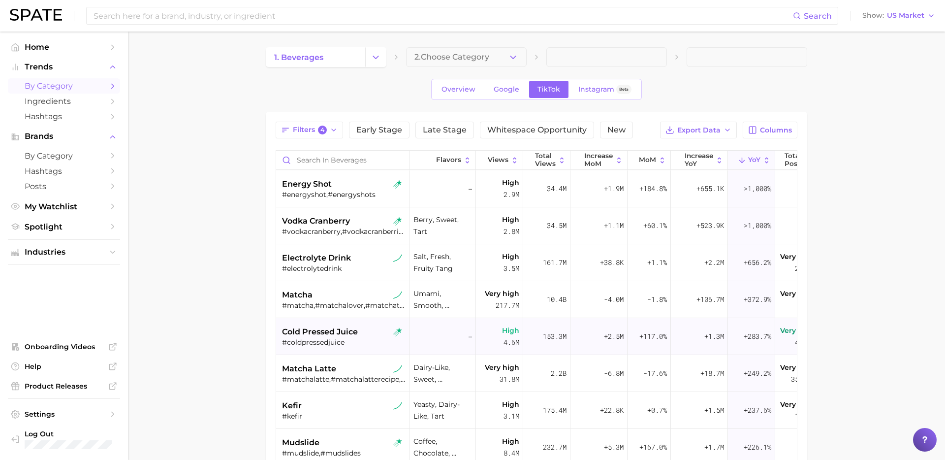
click at [347, 343] on div "#coldpressedjuice" at bounding box center [344, 342] width 124 height 9
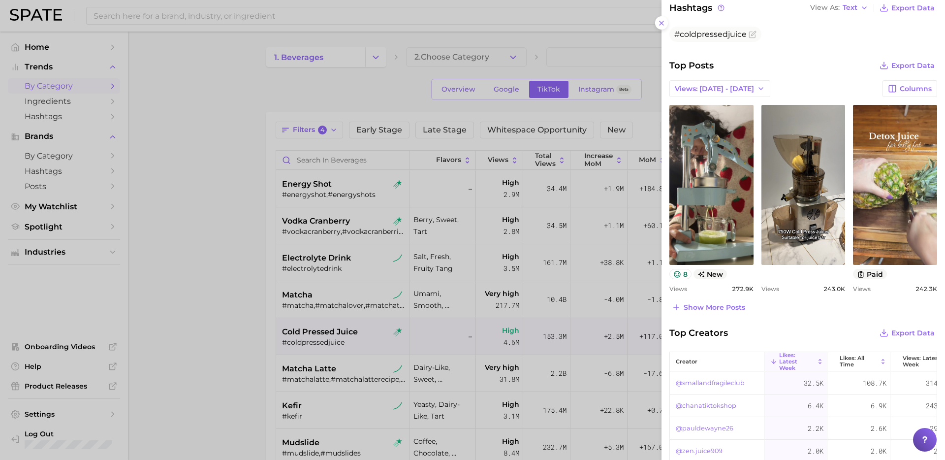
click at [348, 314] on div at bounding box center [472, 230] width 945 height 460
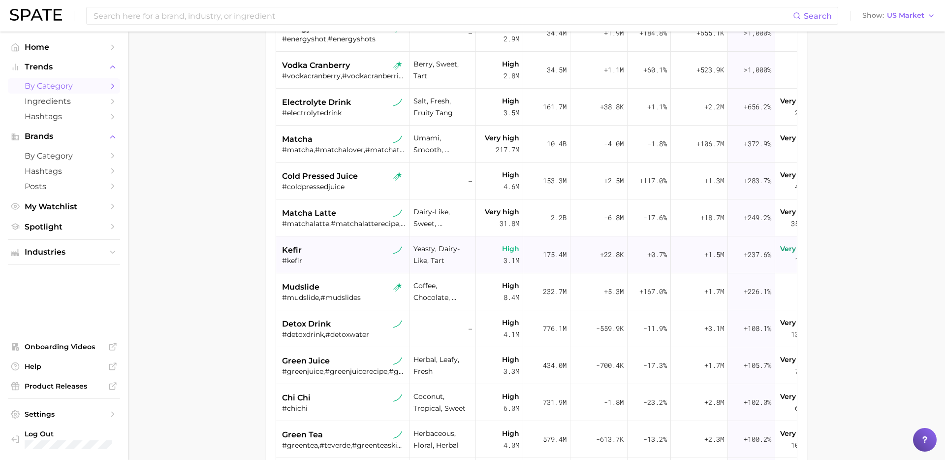
click at [354, 251] on div "kefir" at bounding box center [344, 250] width 124 height 12
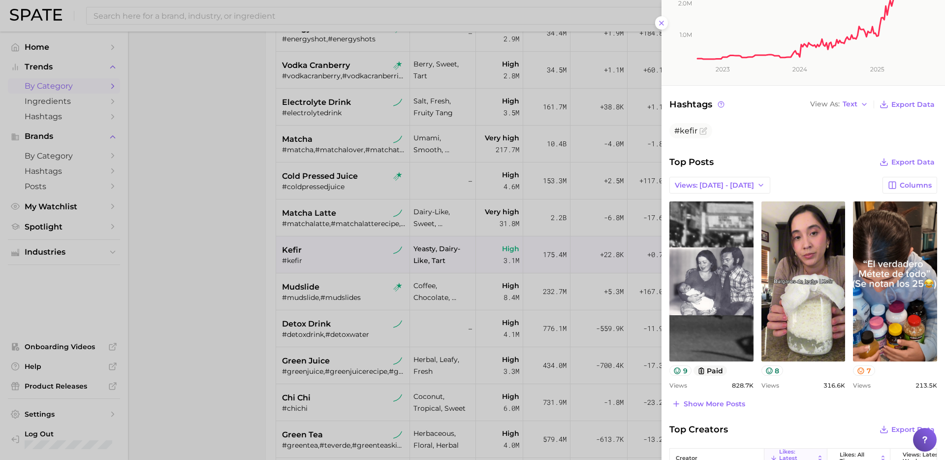
click at [300, 374] on div at bounding box center [472, 230] width 945 height 460
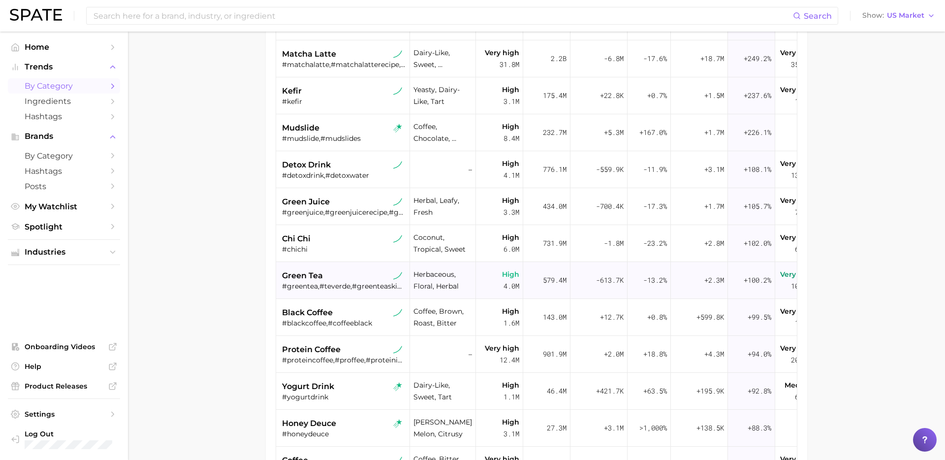
click at [329, 279] on div "green tea" at bounding box center [344, 276] width 124 height 12
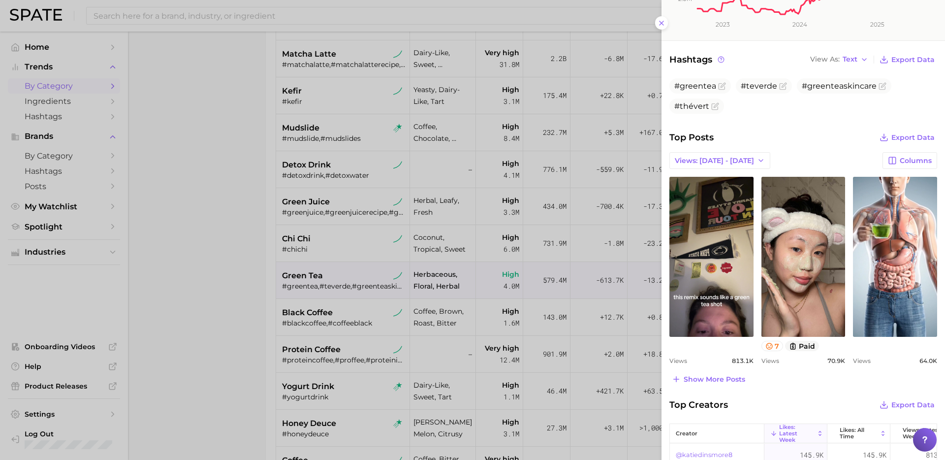
click at [310, 311] on div at bounding box center [472, 230] width 945 height 460
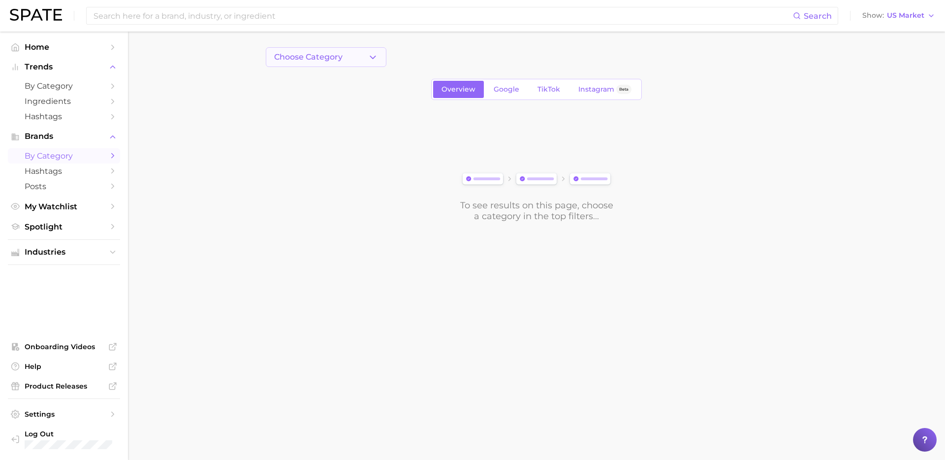
click at [353, 57] on button "Choose Category" at bounding box center [326, 57] width 121 height 20
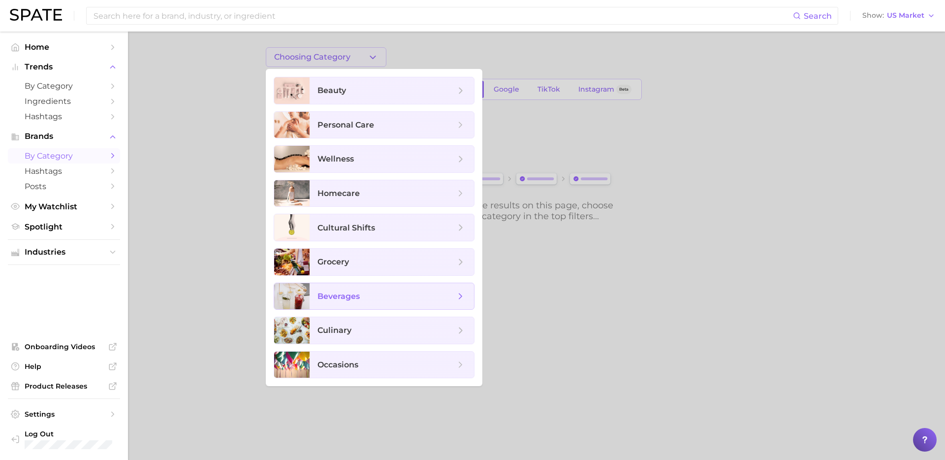
click at [354, 299] on span "beverages" at bounding box center [338, 295] width 42 height 9
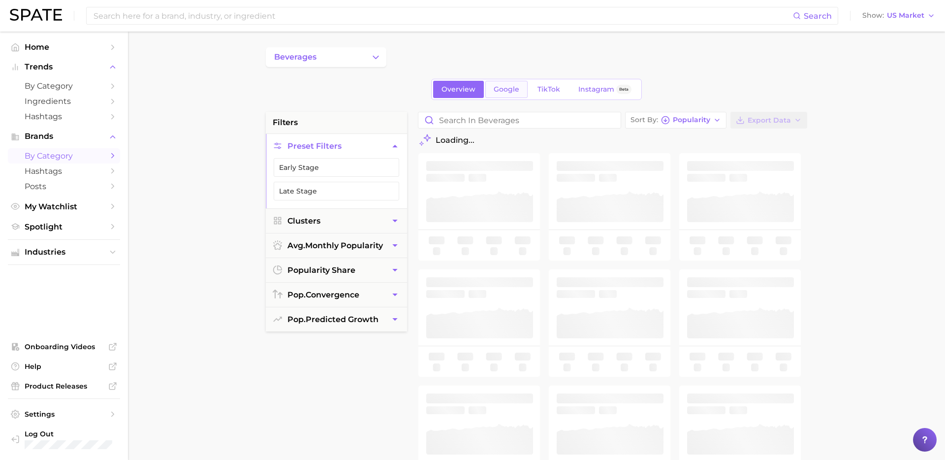
click at [505, 90] on span "Google" at bounding box center [507, 89] width 26 height 8
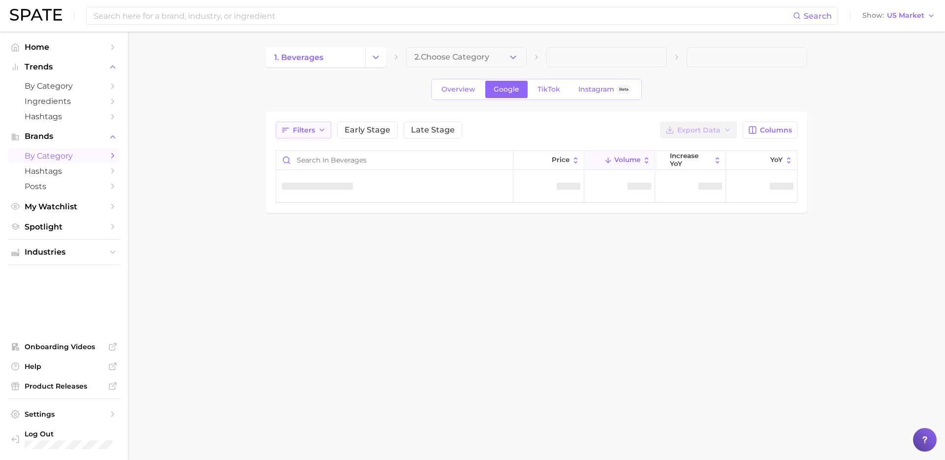
click at [313, 127] on span "Filters" at bounding box center [304, 130] width 22 height 8
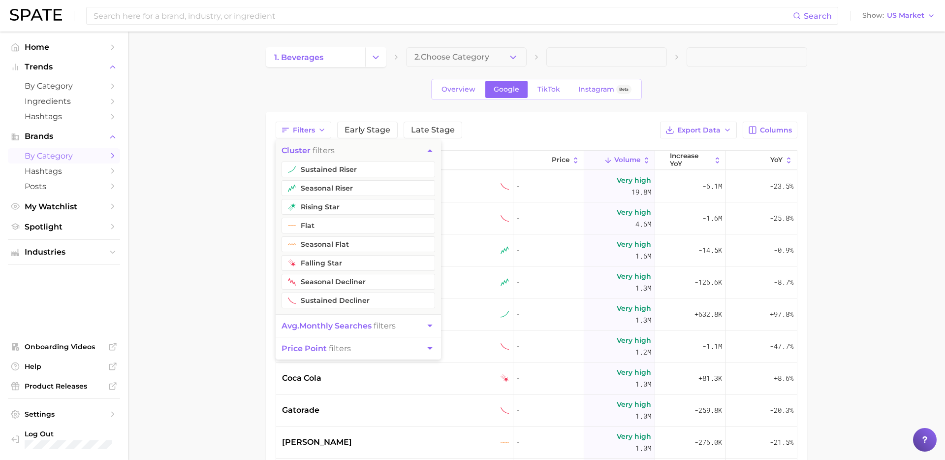
click at [358, 170] on button "sustained riser" at bounding box center [359, 169] width 154 height 16
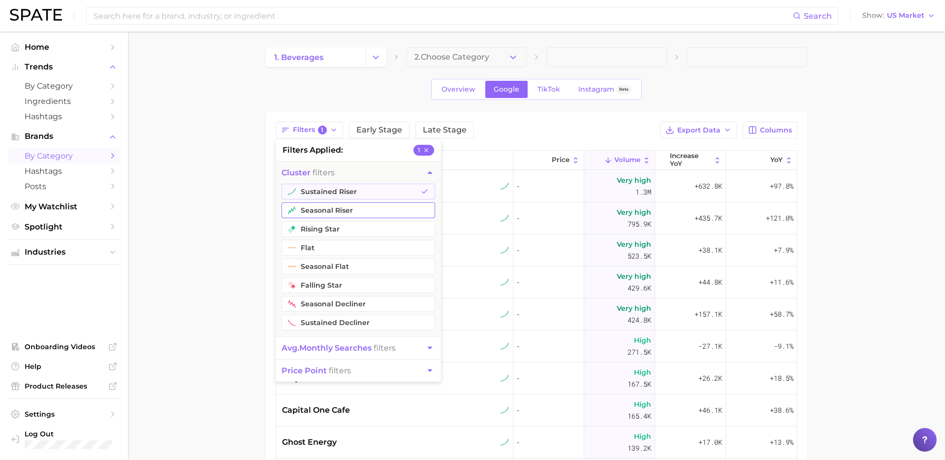
click at [345, 188] on button "sustained riser" at bounding box center [359, 192] width 154 height 16
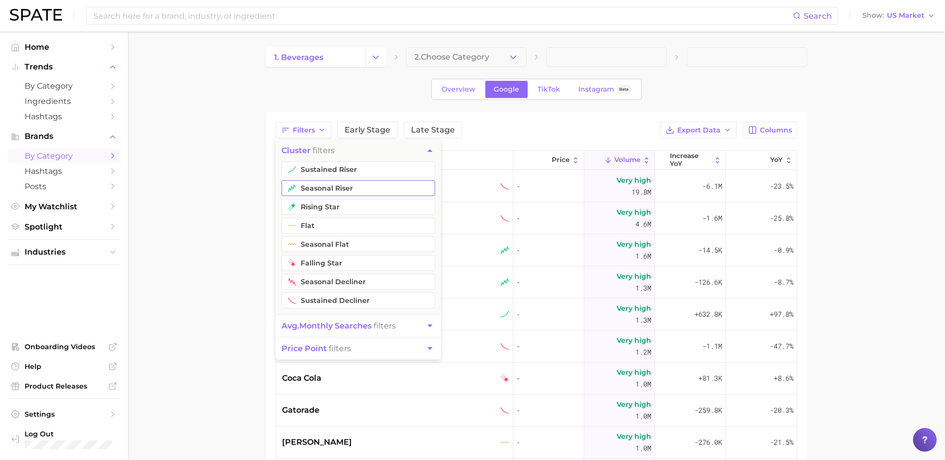
click at [341, 191] on button "seasonal riser" at bounding box center [359, 188] width 154 height 16
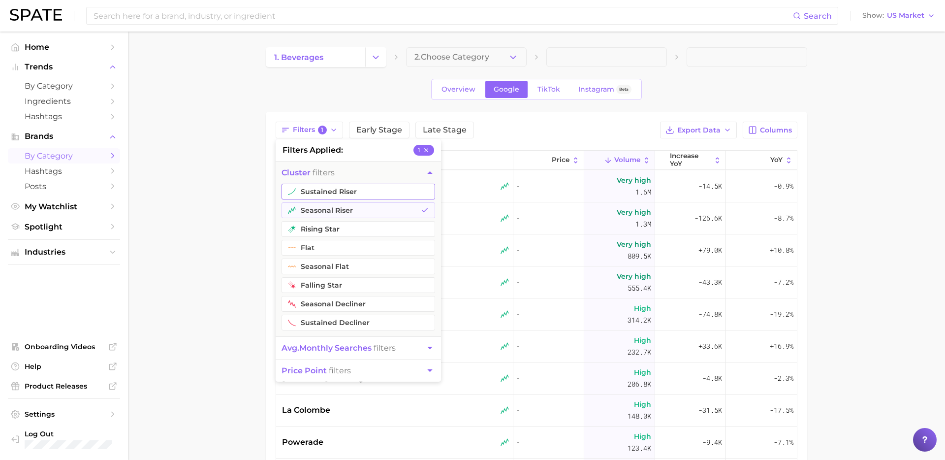
click at [343, 194] on button "sustained riser" at bounding box center [359, 192] width 154 height 16
click at [326, 230] on button "rising star" at bounding box center [359, 229] width 154 height 16
click at [310, 347] on span "avg. monthly searches" at bounding box center [327, 347] width 90 height 9
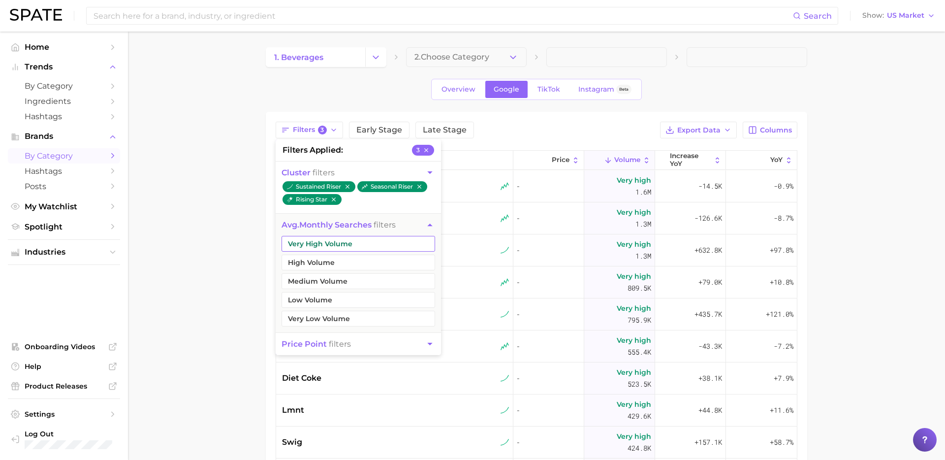
click at [356, 248] on button "Very High Volume" at bounding box center [359, 244] width 154 height 16
click at [342, 265] on button "High Volume" at bounding box center [359, 262] width 154 height 16
click at [341, 281] on button "Medium Volume" at bounding box center [359, 281] width 154 height 16
click at [204, 294] on main "1. beverages 2. Choose Category Overview Google TikTok Instagram Beta Filters 6…" at bounding box center [536, 350] width 817 height 637
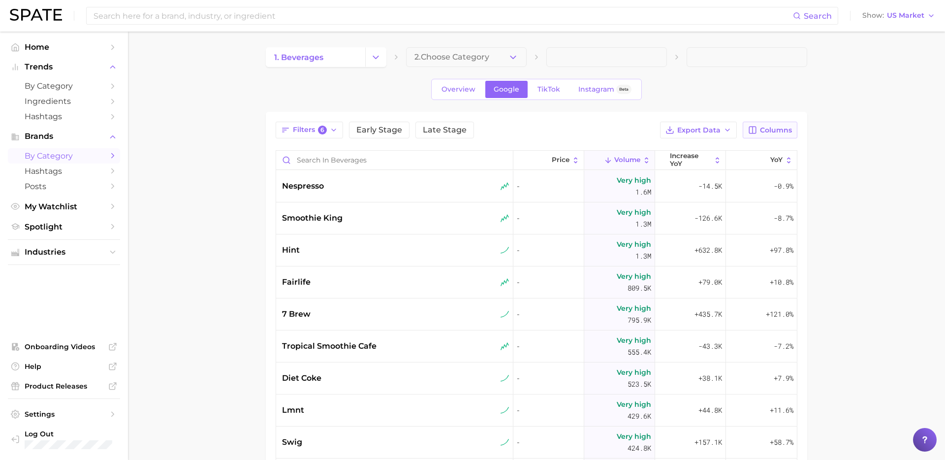
click at [778, 135] on button "Columns" at bounding box center [770, 130] width 55 height 17
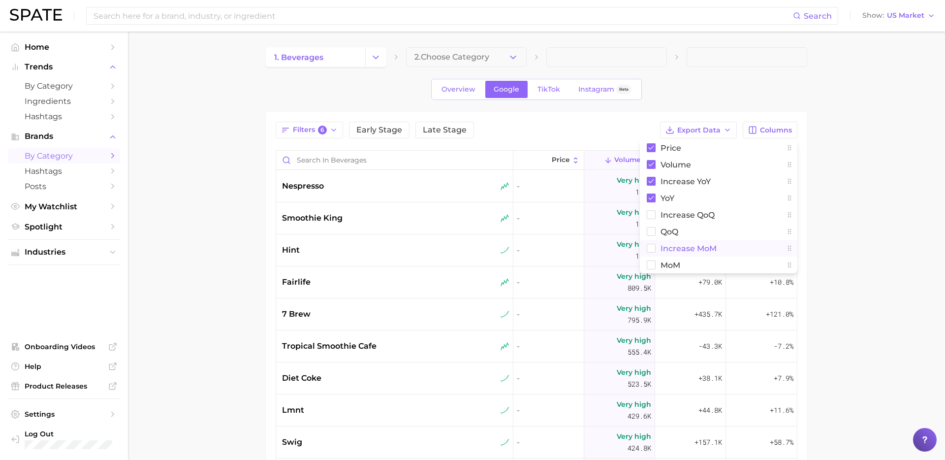
click at [664, 249] on span "increase MoM" at bounding box center [689, 248] width 56 height 8
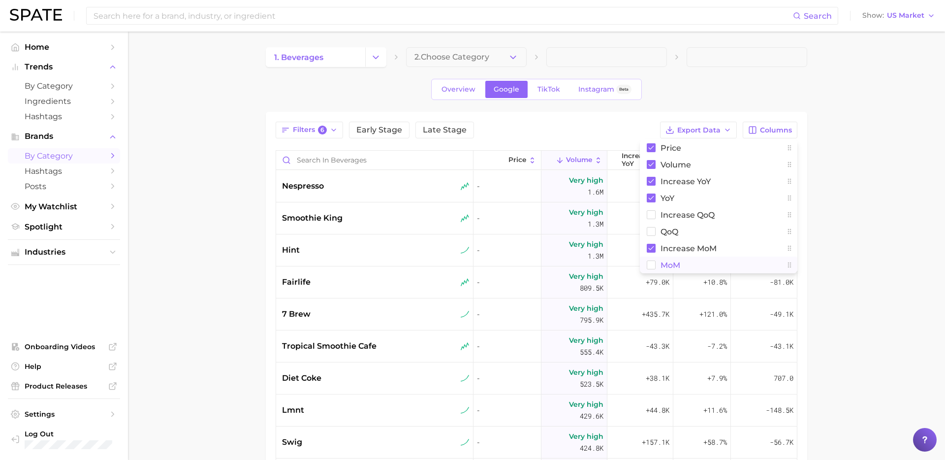
click at [662, 263] on span "MoM" at bounding box center [671, 265] width 20 height 8
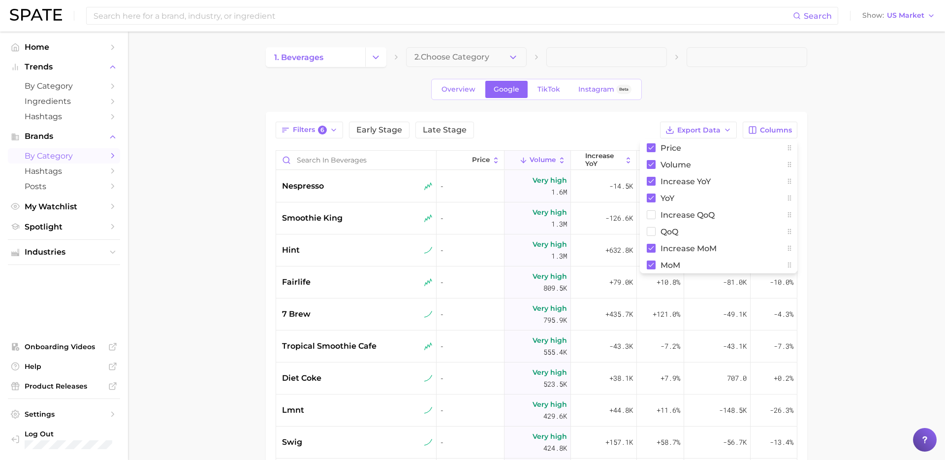
click at [888, 176] on main "1. beverages 2. Choose Category Overview Google TikTok Instagram Beta Filters 6…" at bounding box center [536, 350] width 817 height 637
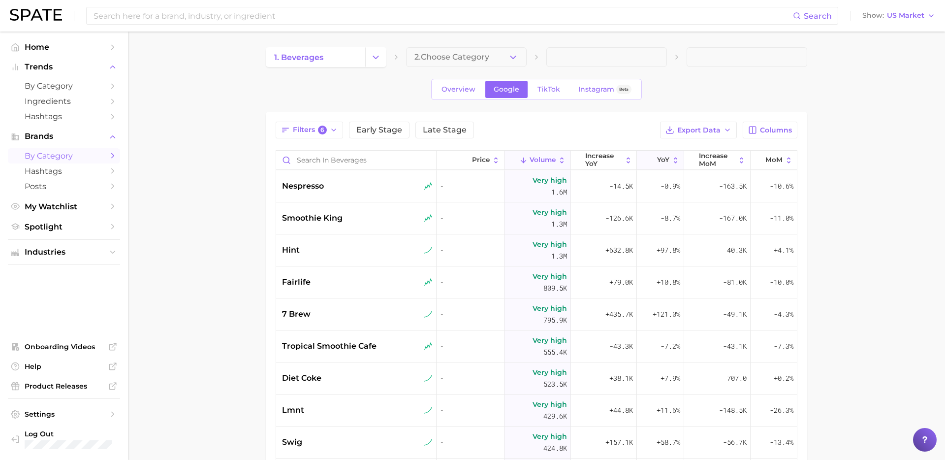
click at [669, 159] on button "YoY" at bounding box center [660, 160] width 47 height 19
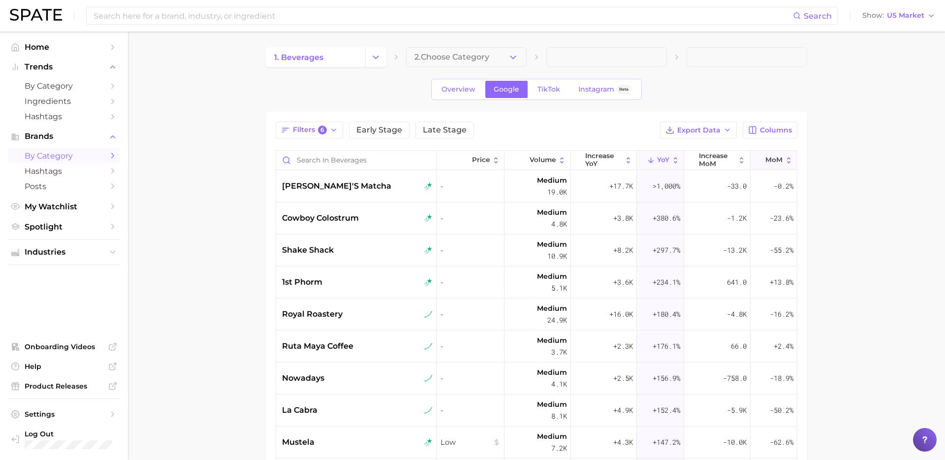
click at [770, 160] on span "MoM" at bounding box center [773, 160] width 17 height 8
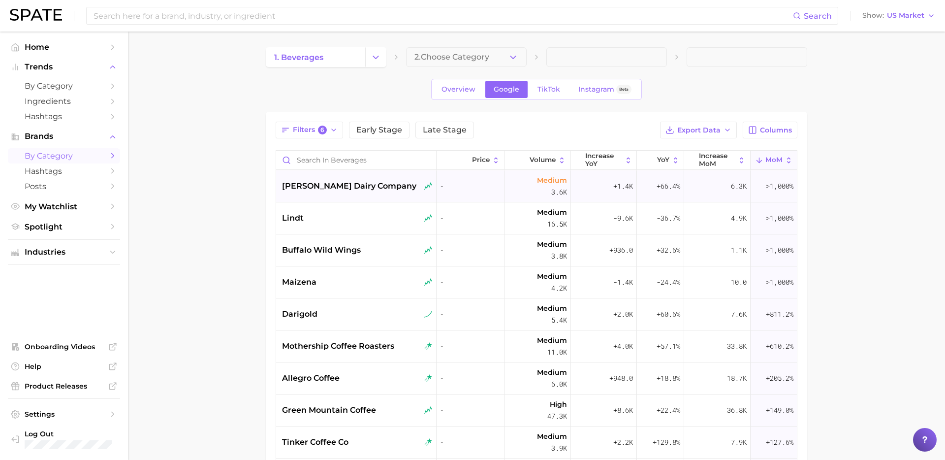
click at [364, 192] on div "borden dairy company" at bounding box center [356, 186] width 160 height 32
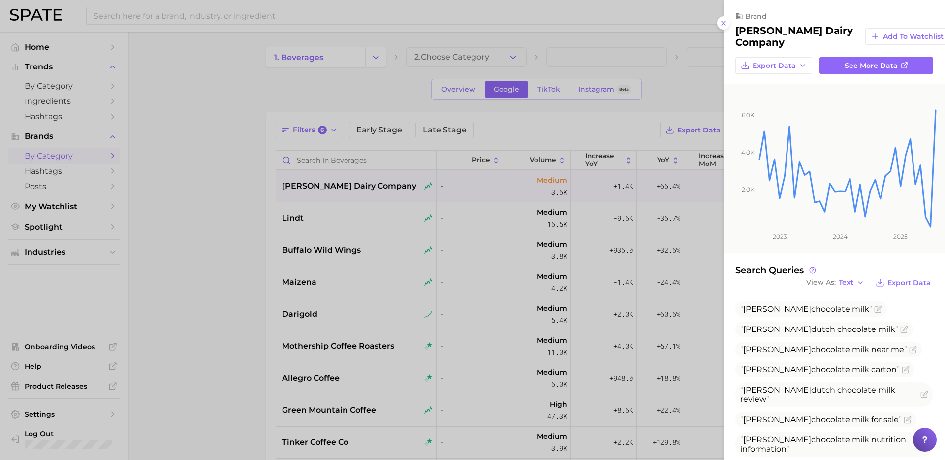
scroll to position [84, 0]
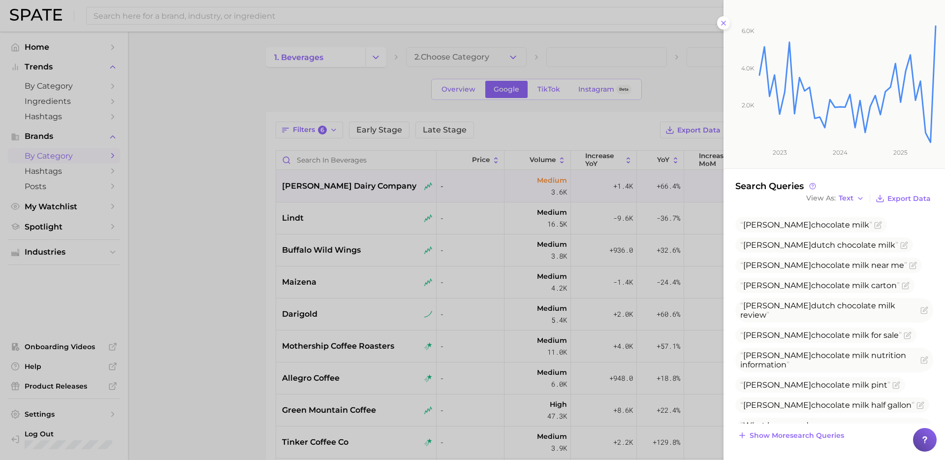
click at [394, 238] on div at bounding box center [472, 230] width 945 height 460
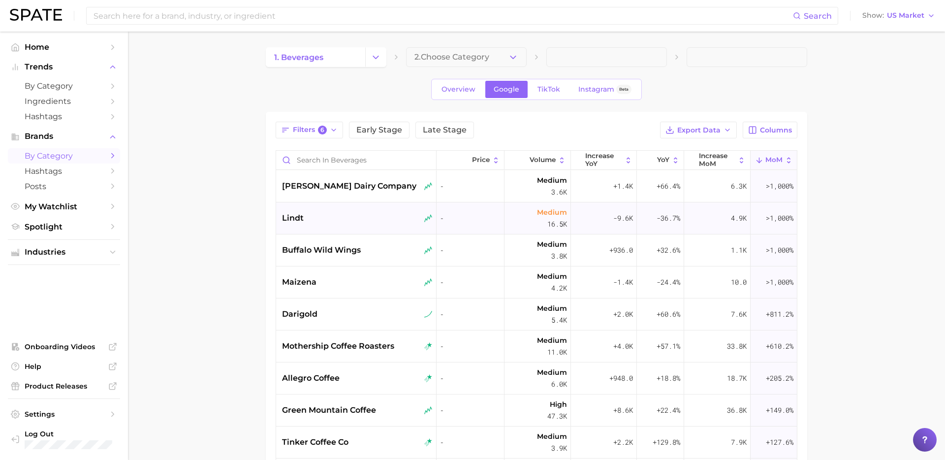
click at [383, 215] on div "lindt" at bounding box center [357, 218] width 151 height 12
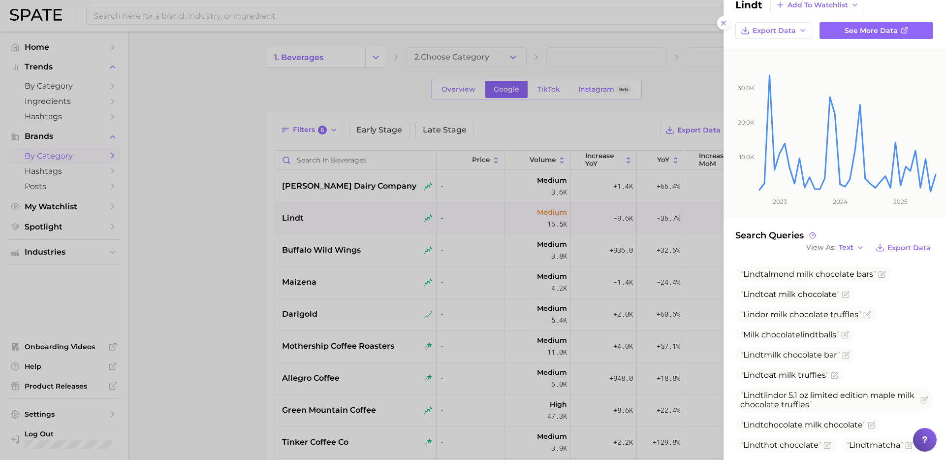
scroll to position [57, 0]
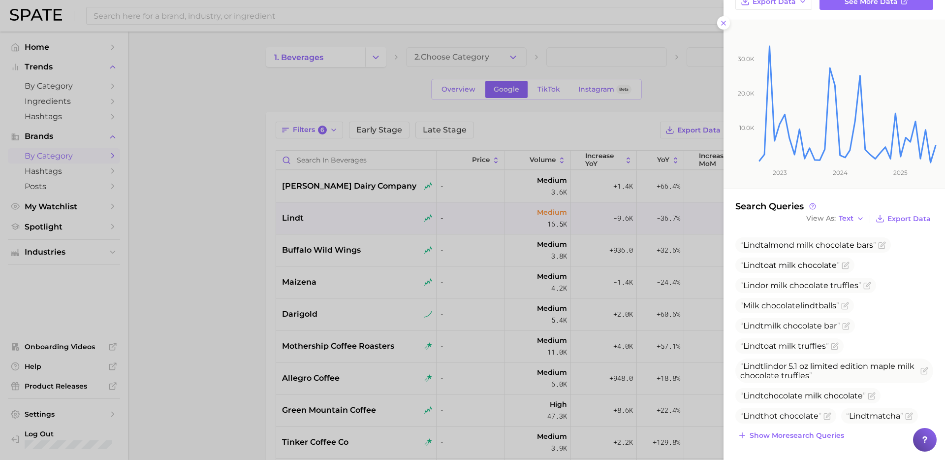
click at [364, 274] on div at bounding box center [472, 230] width 945 height 460
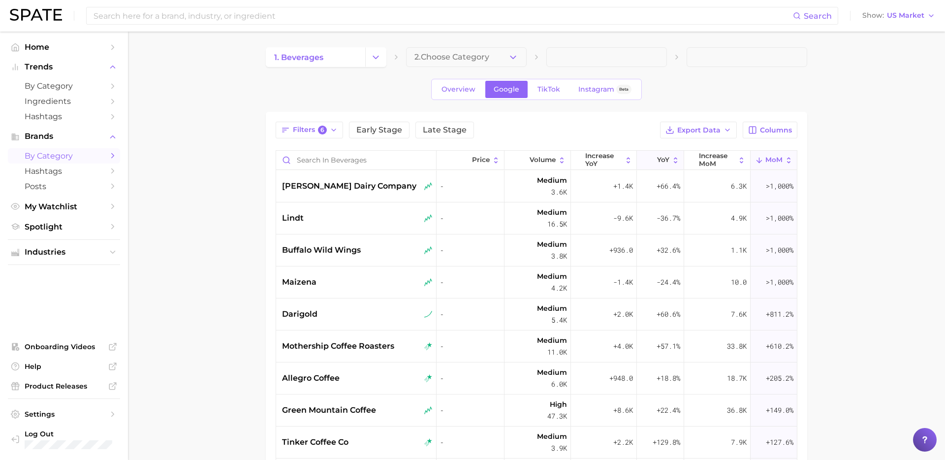
click at [660, 158] on span "YoY" at bounding box center [663, 160] width 12 height 8
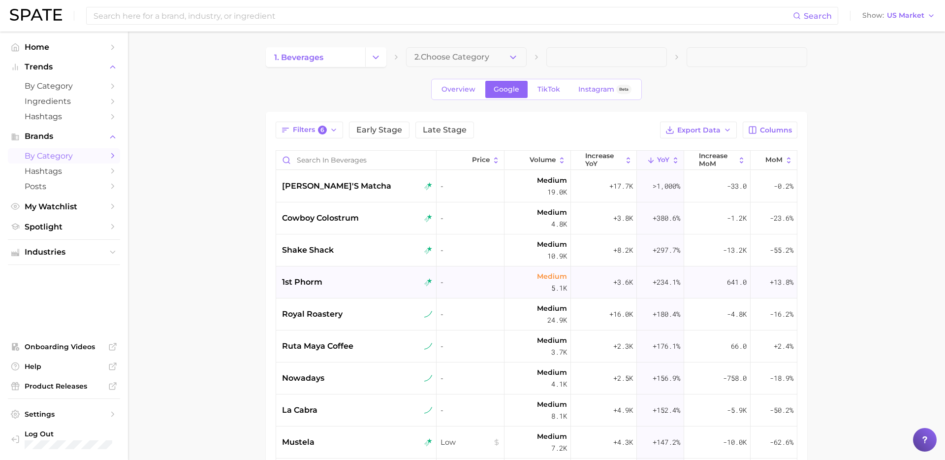
click at [335, 286] on div "1st phorm" at bounding box center [357, 282] width 151 height 12
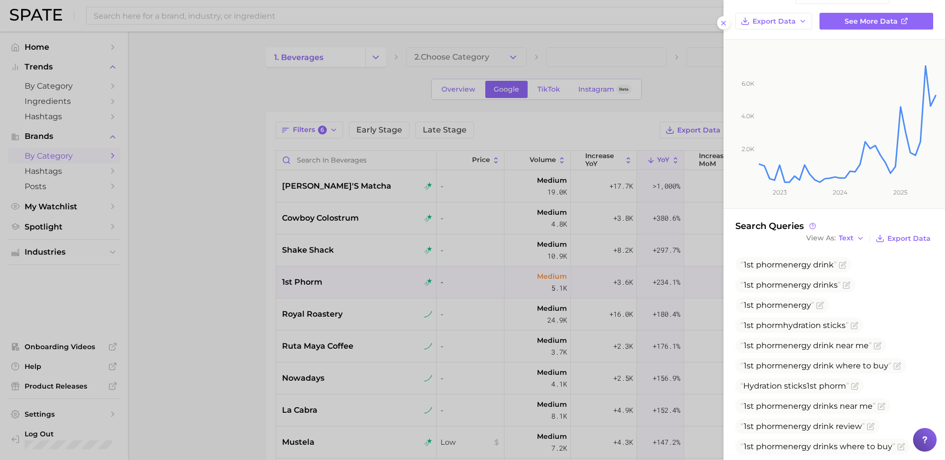
scroll to position [68, 0]
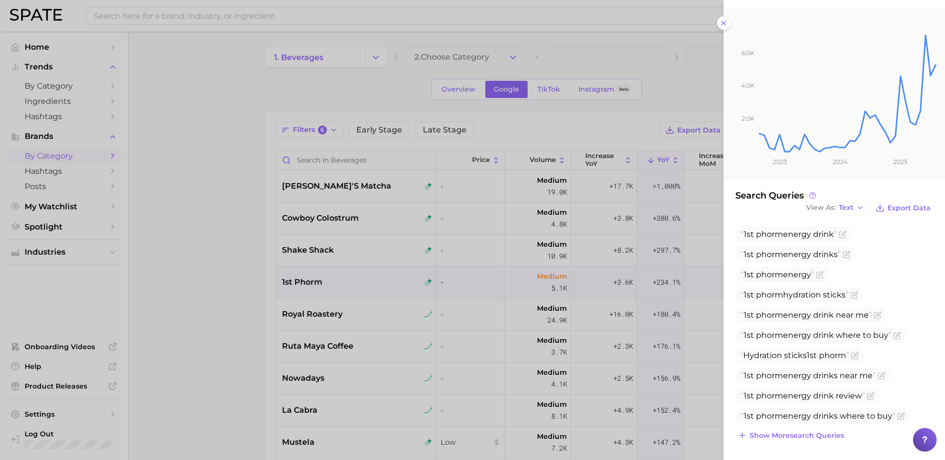
click at [291, 307] on div at bounding box center [472, 230] width 945 height 460
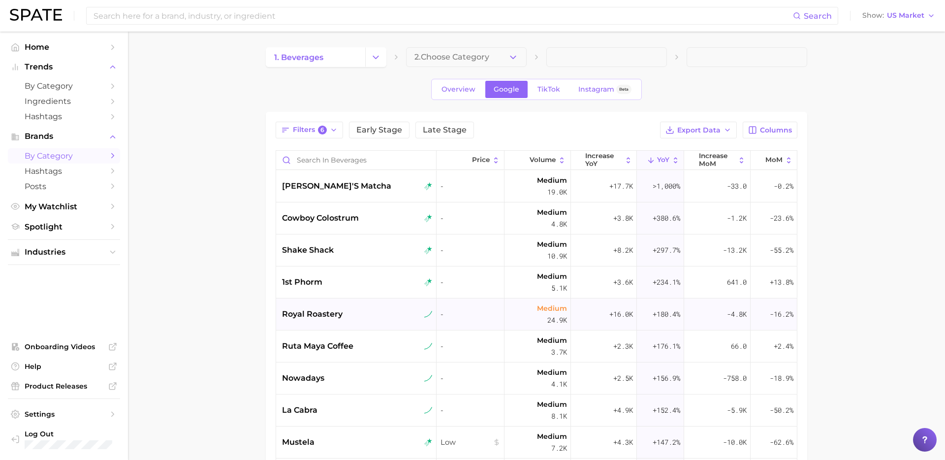
click at [375, 318] on div "royal roastery" at bounding box center [357, 314] width 151 height 12
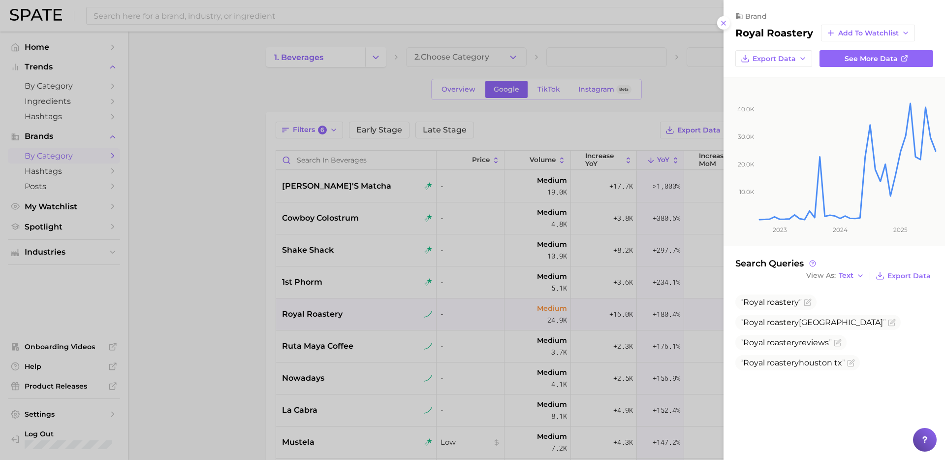
click at [362, 348] on div at bounding box center [472, 230] width 945 height 460
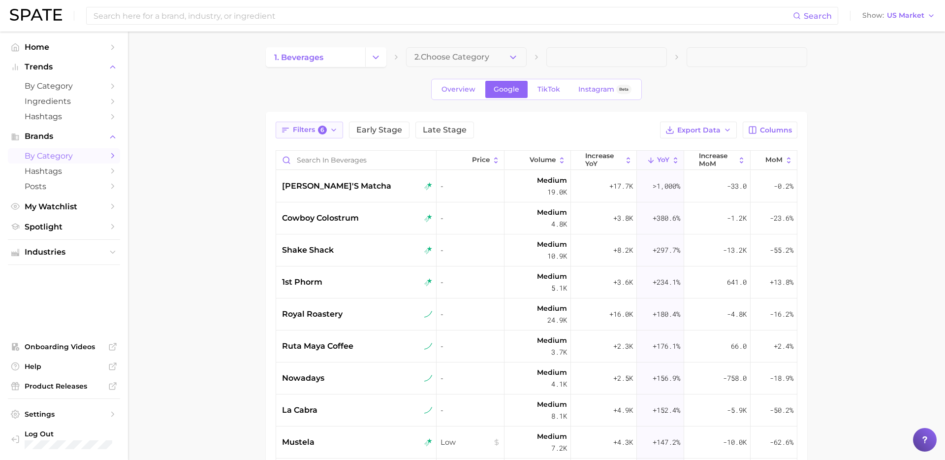
click at [308, 132] on span "Filters 6" at bounding box center [310, 130] width 34 height 9
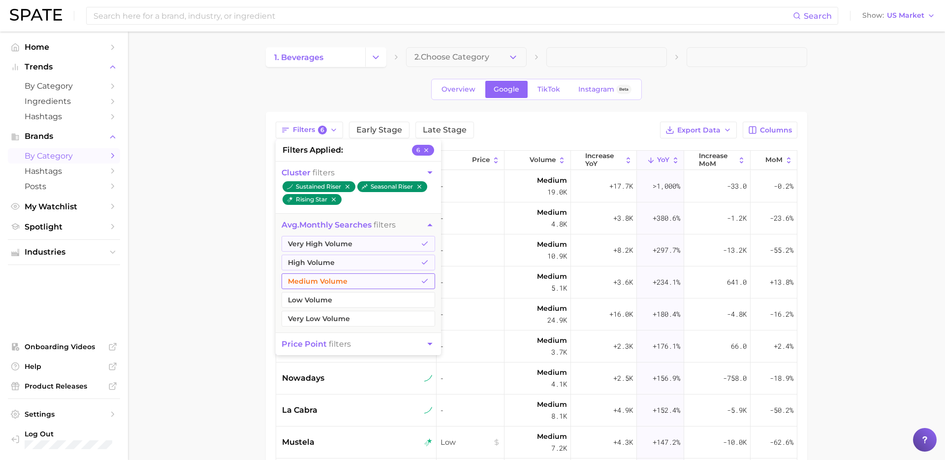
click at [311, 280] on button "Medium Volume" at bounding box center [359, 281] width 154 height 16
click at [225, 293] on main "1. beverages 2. Choose Category Overview Google TikTok Instagram Beta Filters 5…" at bounding box center [536, 350] width 817 height 637
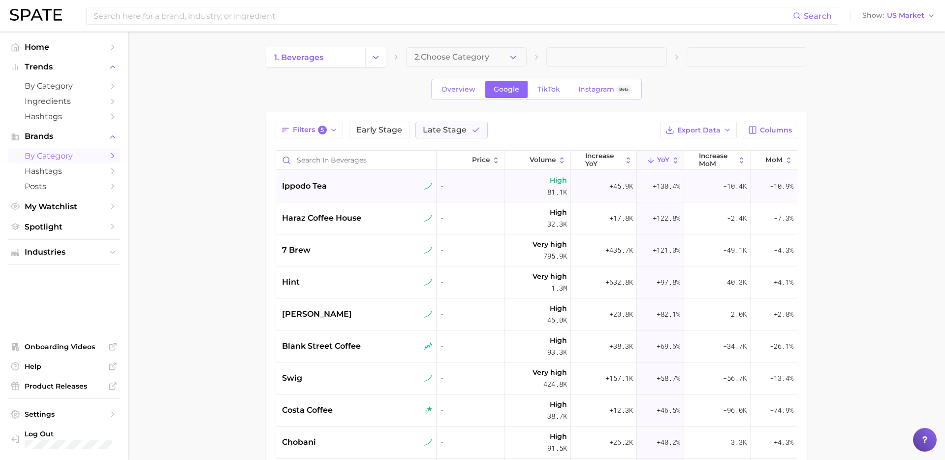
click at [338, 196] on div "ippodo tea" at bounding box center [356, 186] width 160 height 32
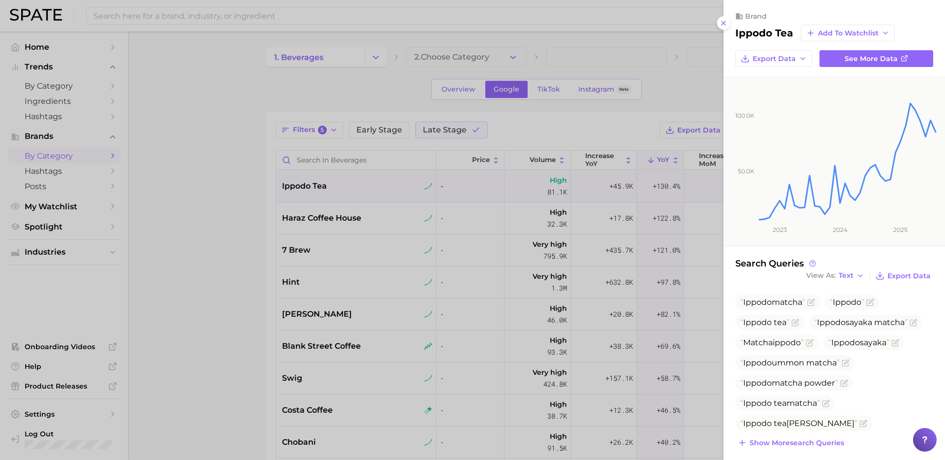
click at [435, 324] on div at bounding box center [472, 230] width 945 height 460
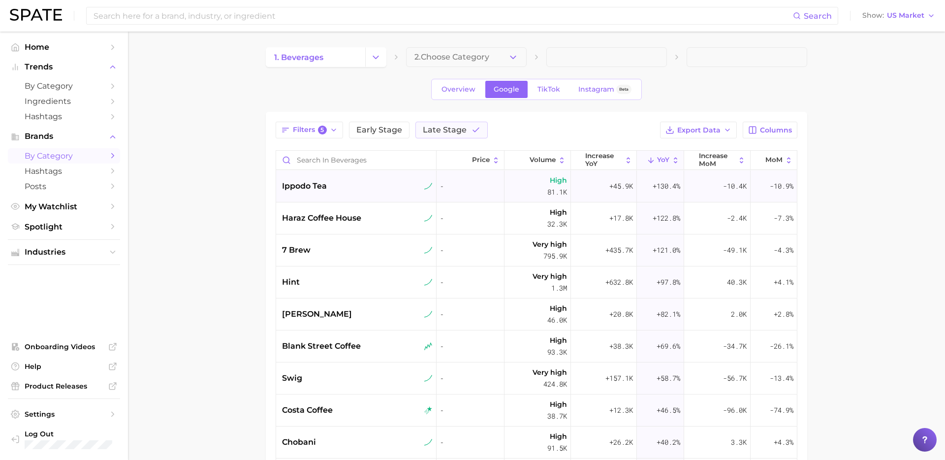
click at [342, 196] on div "ippodo tea" at bounding box center [356, 186] width 160 height 32
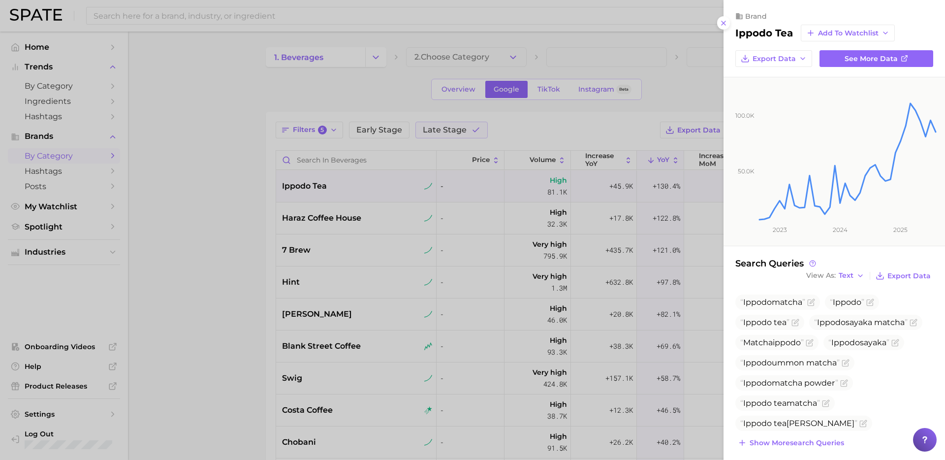
scroll to position [7, 0]
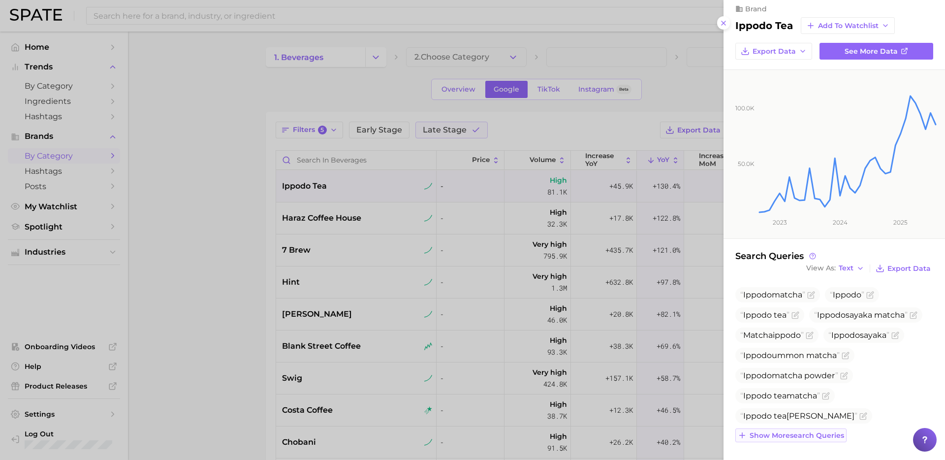
click at [798, 433] on span "Show more search queries" at bounding box center [797, 435] width 95 height 8
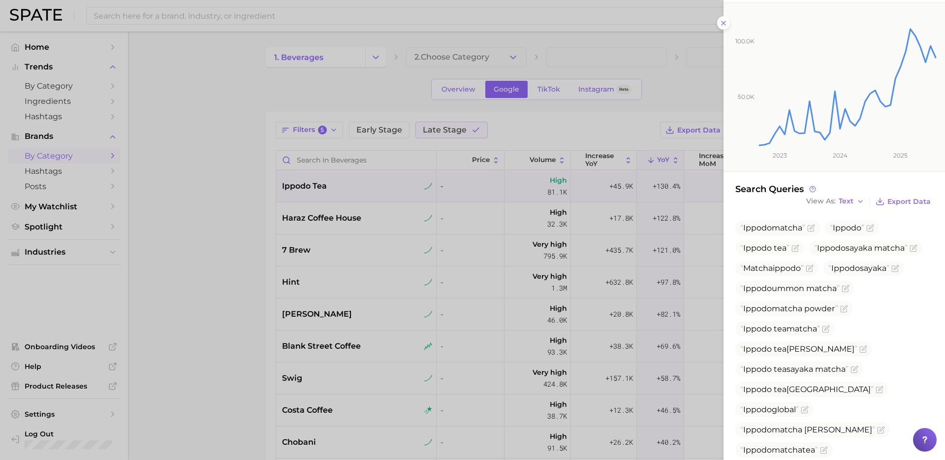
scroll to position [0, 0]
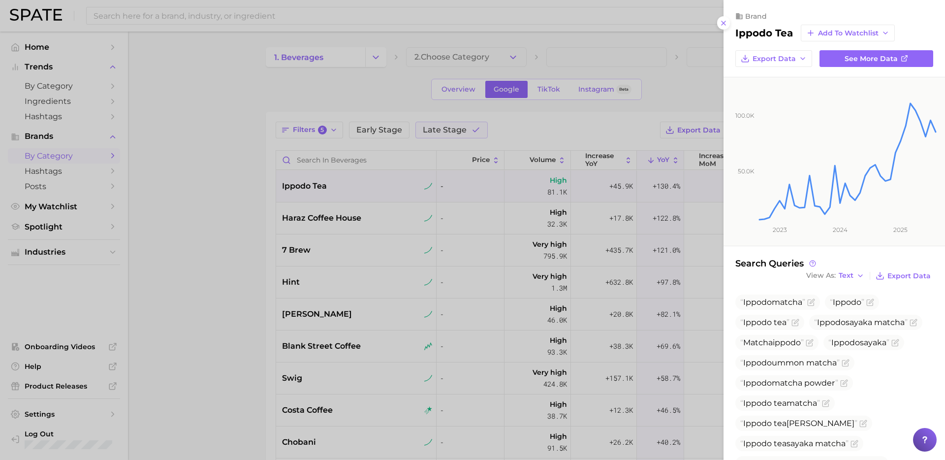
click at [351, 221] on div at bounding box center [472, 230] width 945 height 460
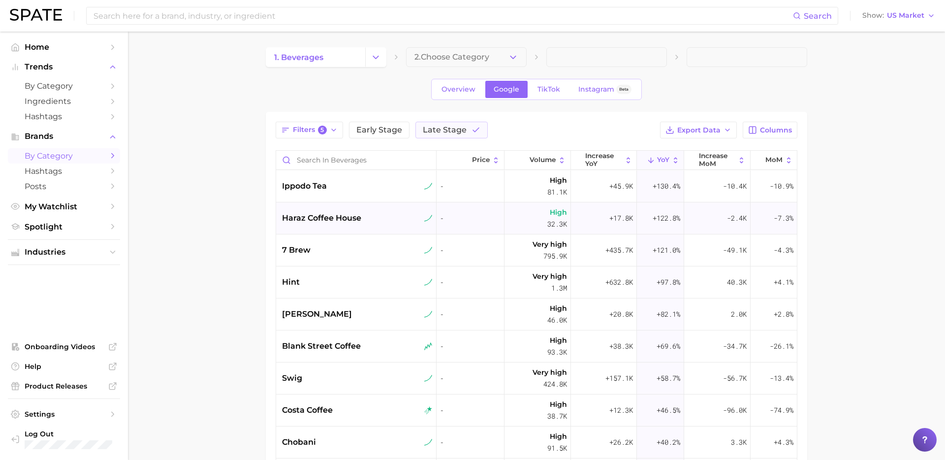
click at [365, 222] on div "haraz coffee house" at bounding box center [357, 218] width 151 height 12
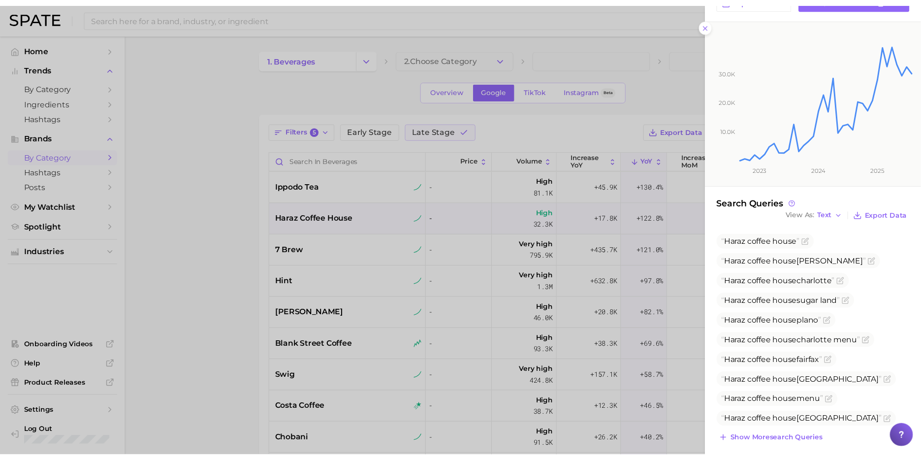
scroll to position [75, 0]
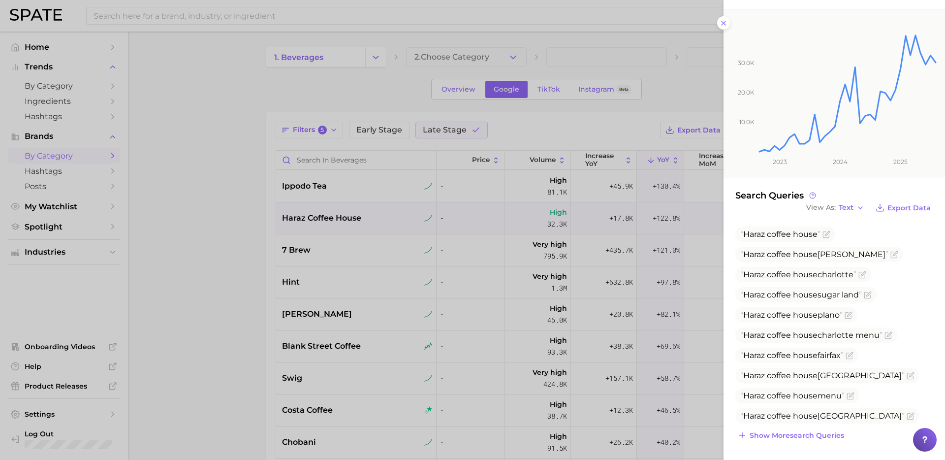
click at [208, 271] on div at bounding box center [472, 230] width 945 height 460
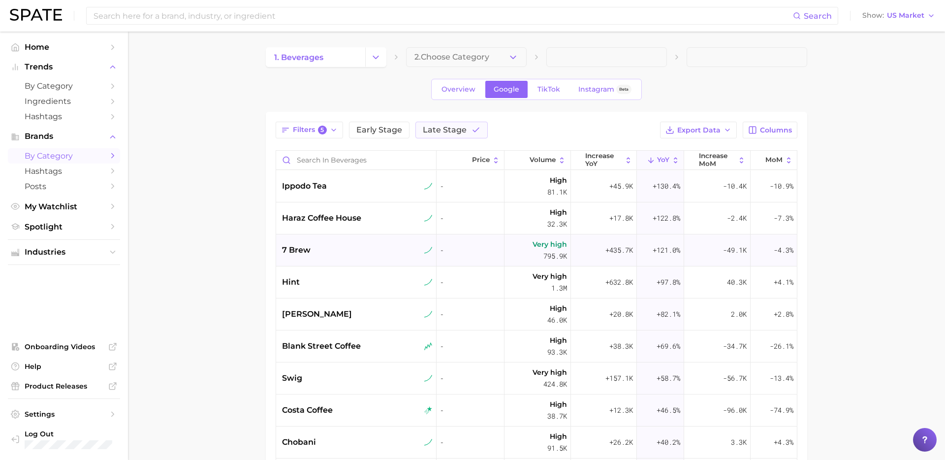
click at [361, 252] on div "7 brew" at bounding box center [357, 250] width 151 height 12
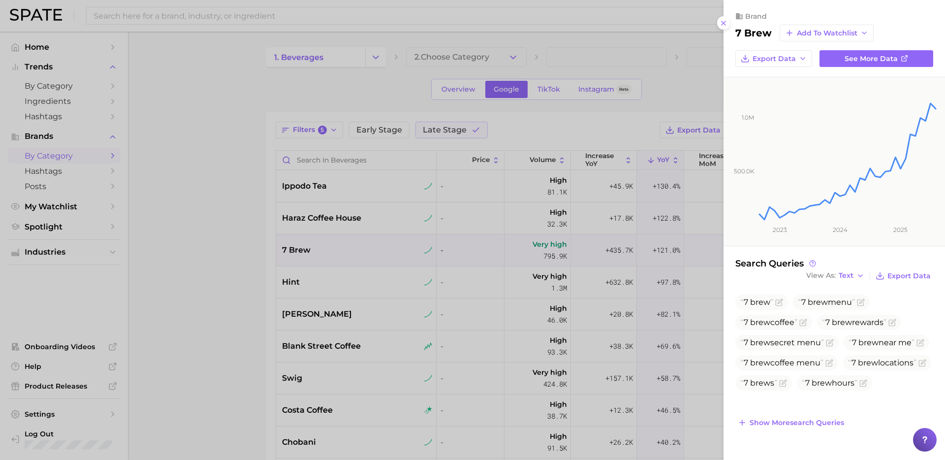
click at [247, 284] on div at bounding box center [472, 230] width 945 height 460
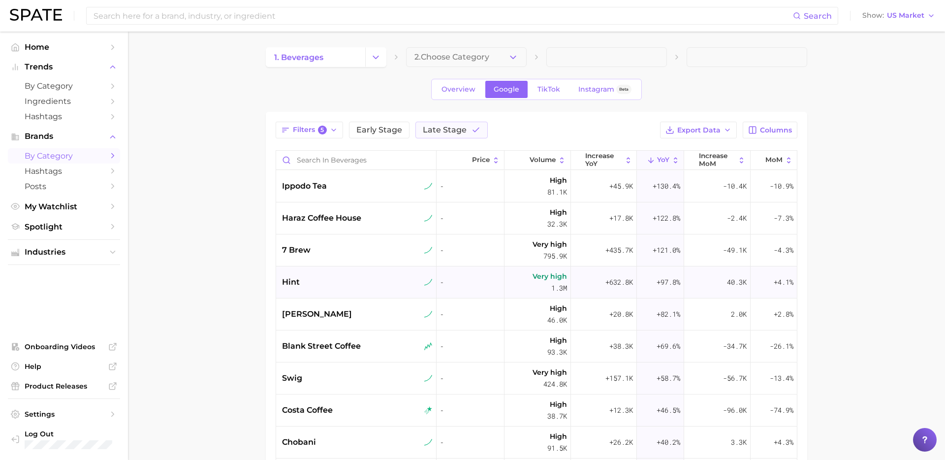
click at [355, 277] on div "hint" at bounding box center [357, 282] width 151 height 12
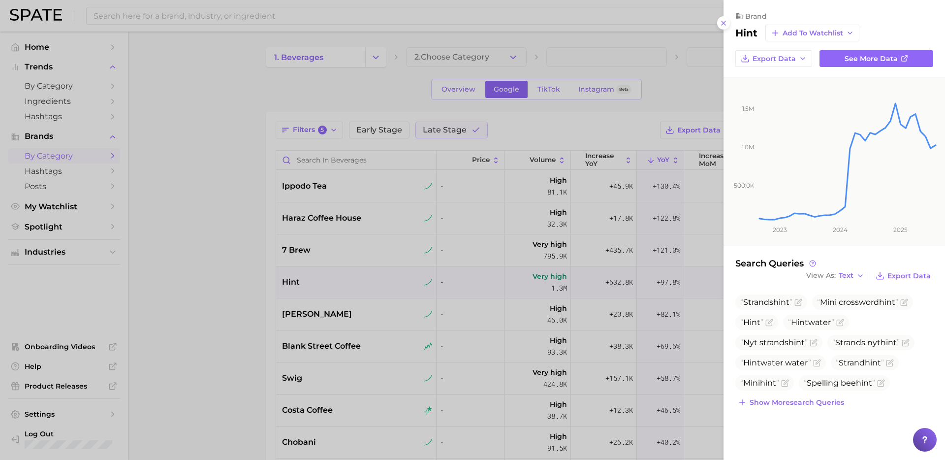
click at [401, 244] on div at bounding box center [472, 230] width 945 height 460
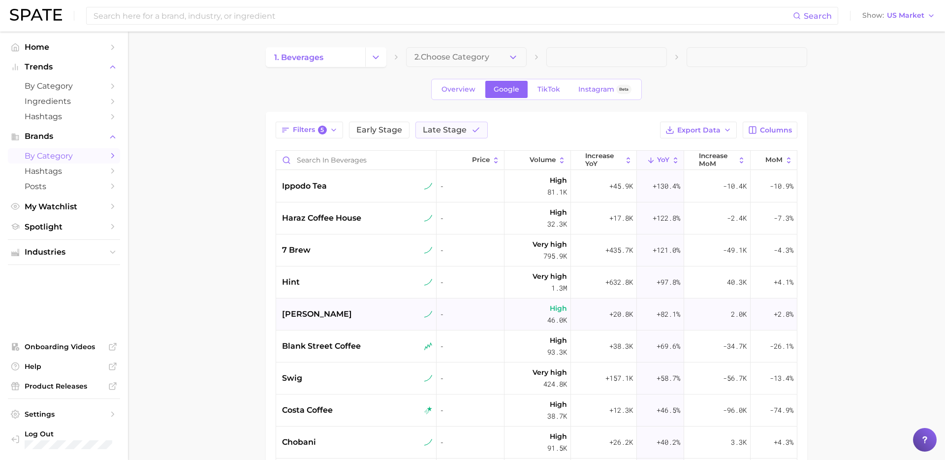
click at [348, 309] on div "martell" at bounding box center [357, 314] width 151 height 12
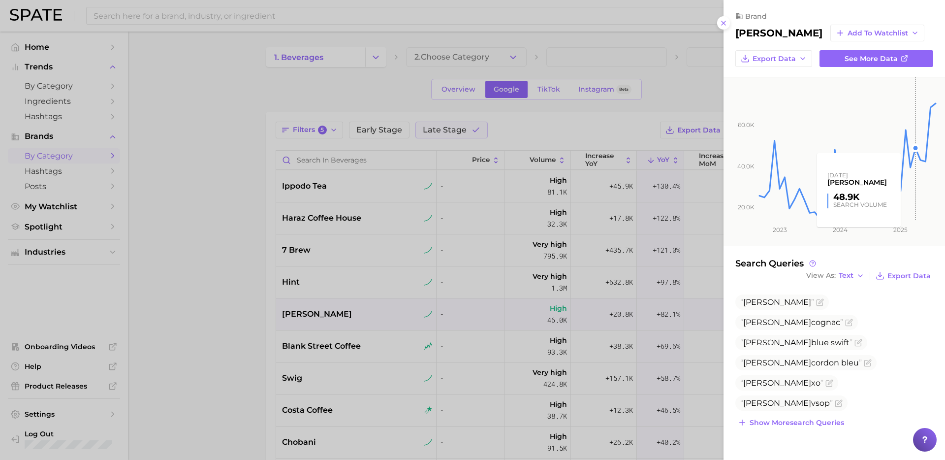
click at [929, 143] on rect at bounding box center [847, 149] width 179 height 144
click at [758, 31] on h2 "martell" at bounding box center [778, 33] width 87 height 12
copy div "martell Add to Watchlist Export Data See more data"
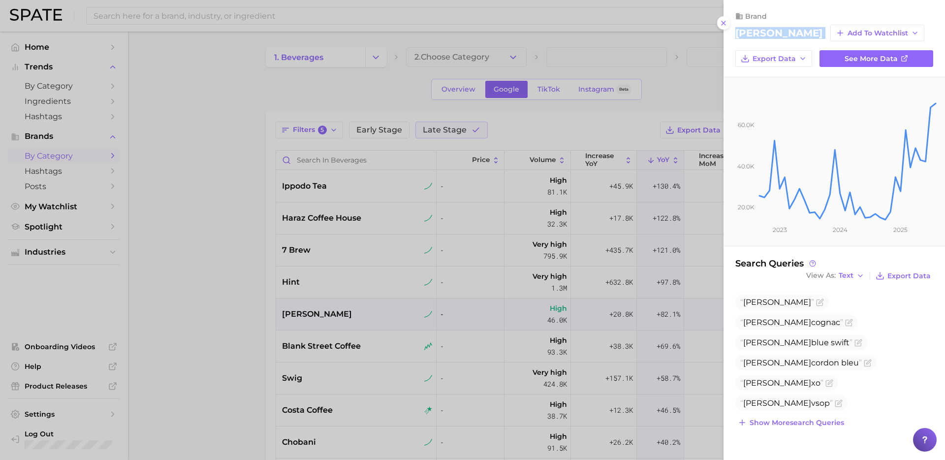
click at [446, 302] on div at bounding box center [472, 230] width 945 height 460
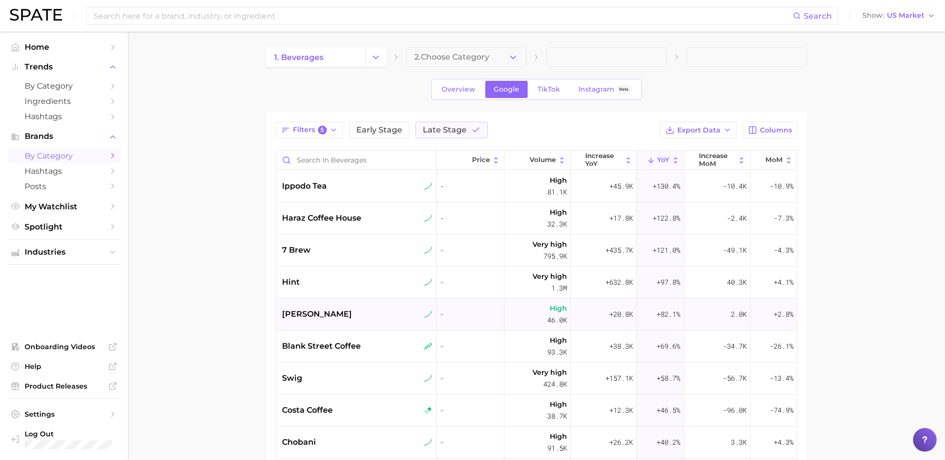
click at [322, 327] on div "martell" at bounding box center [356, 314] width 160 height 32
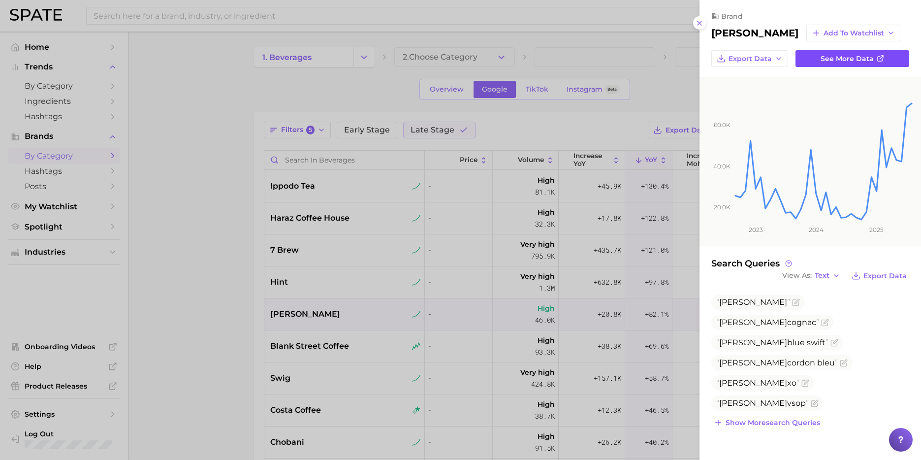
click at [833, 57] on span "See more data" at bounding box center [847, 59] width 53 height 8
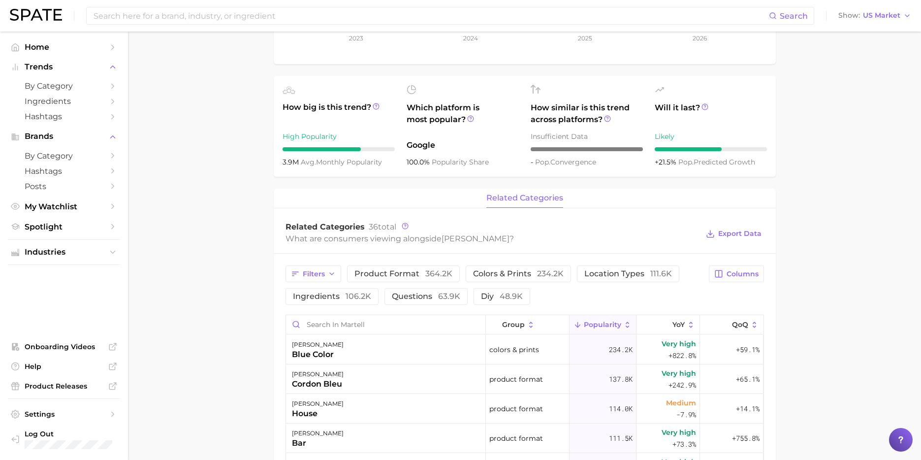
scroll to position [264, 0]
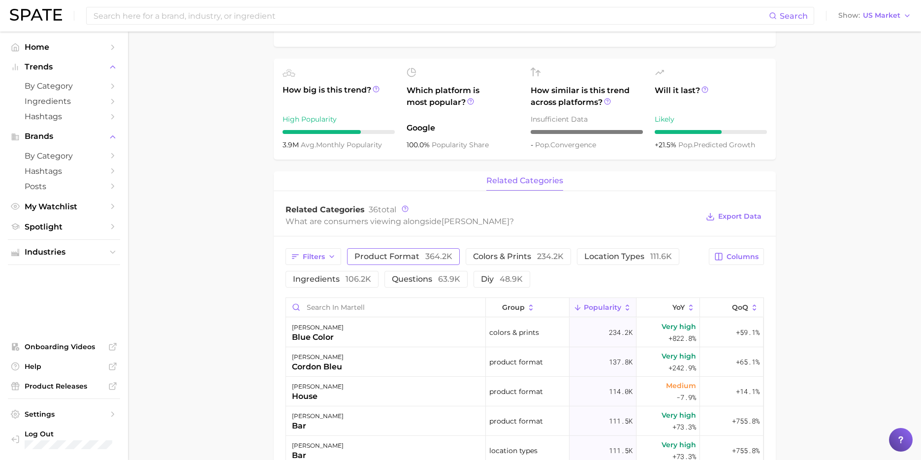
click at [407, 253] on span "product format 364.2k" at bounding box center [403, 257] width 98 height 8
click at [447, 254] on span "364.2k" at bounding box center [438, 256] width 27 height 9
click at [371, 281] on button "ingredients 106.2k" at bounding box center [331, 279] width 93 height 17
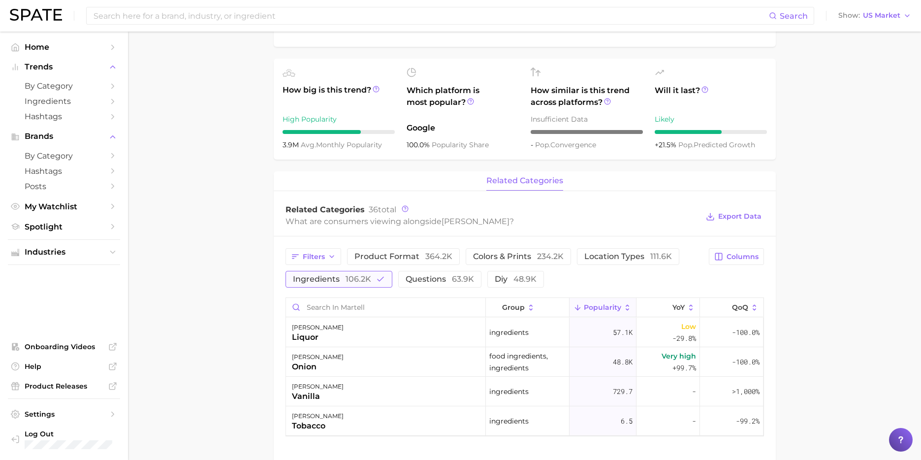
click at [371, 281] on button "ingredients 106.2k" at bounding box center [338, 279] width 107 height 17
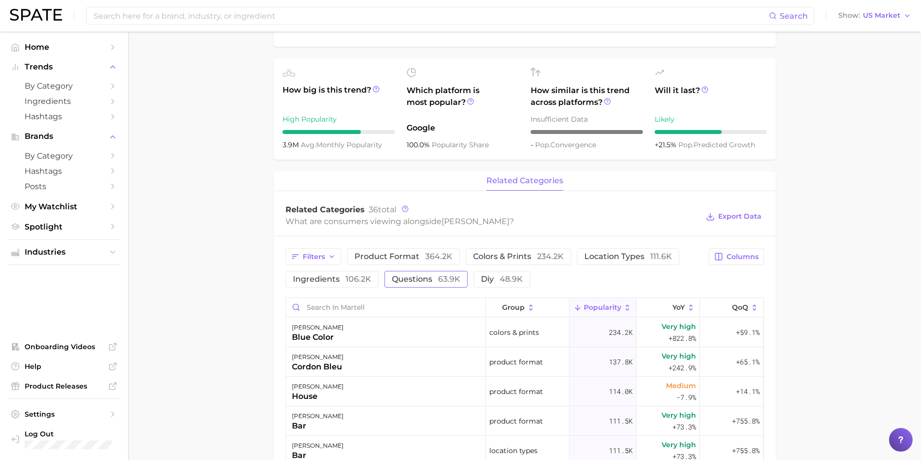
click at [424, 281] on span "questions 63.9k" at bounding box center [426, 279] width 68 height 8
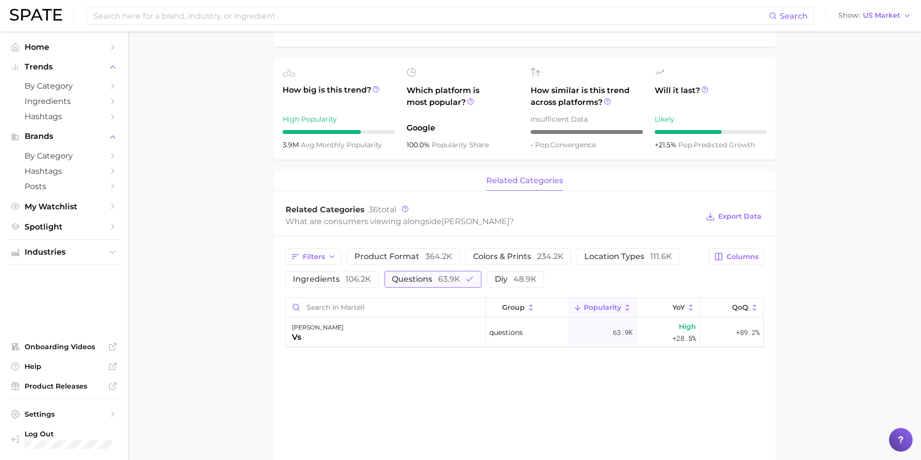
click at [432, 282] on span "questions 63.9k" at bounding box center [426, 279] width 68 height 8
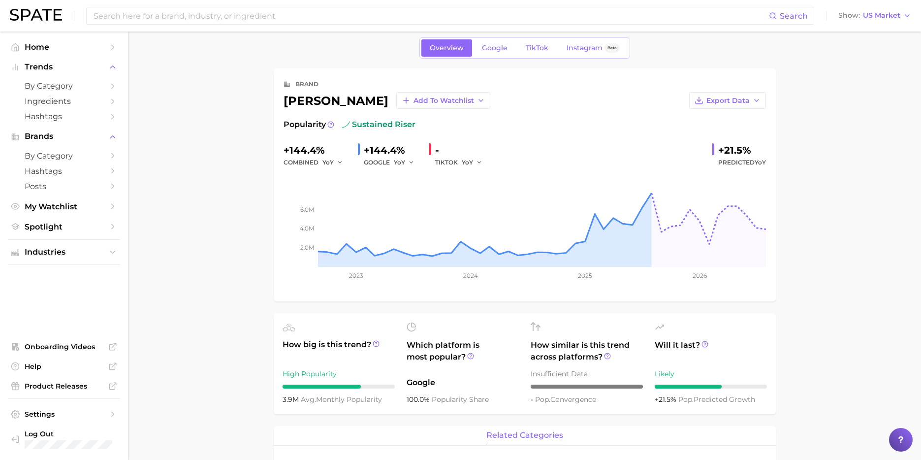
scroll to position [0, 0]
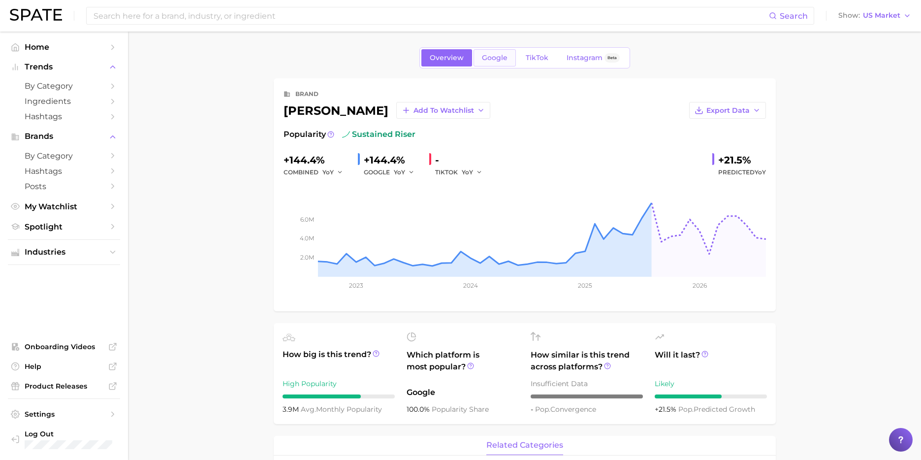
click at [504, 55] on span "Google" at bounding box center [495, 58] width 26 height 8
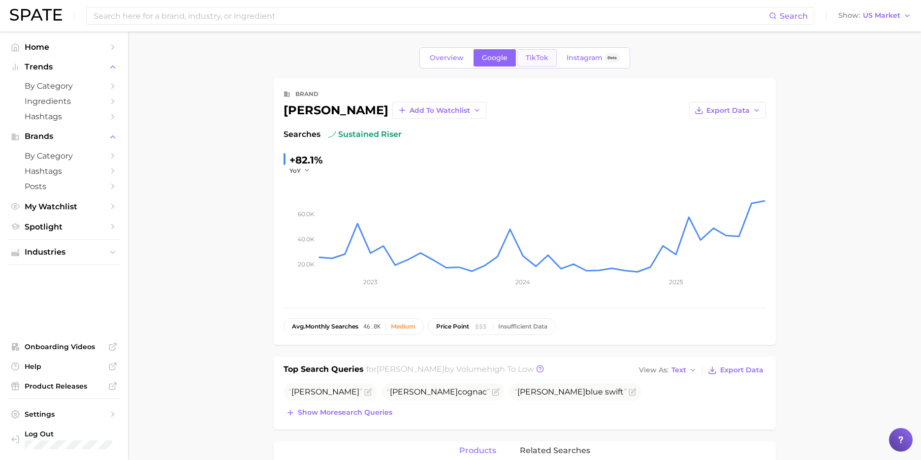
click at [529, 54] on span "TikTok" at bounding box center [537, 58] width 23 height 8
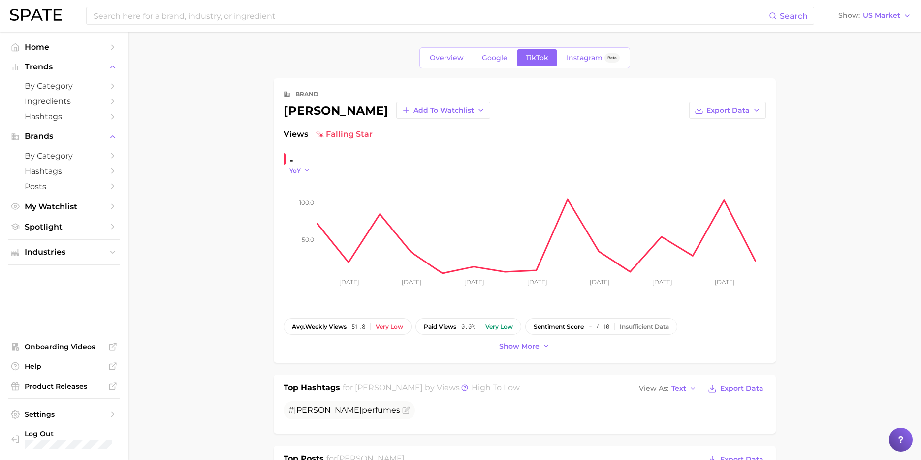
click at [297, 173] on span "YoY" at bounding box center [294, 170] width 11 height 8
click at [310, 222] on span "MoM" at bounding box center [302, 220] width 17 height 8
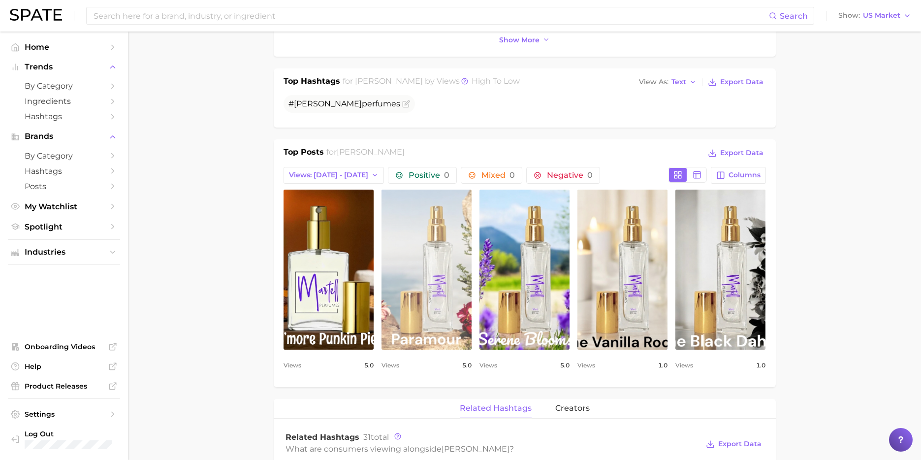
scroll to position [305, 0]
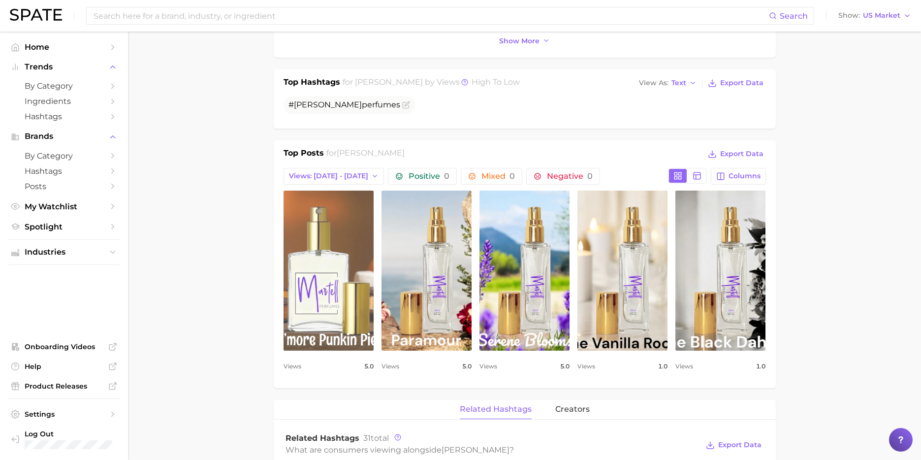
click at [323, 277] on link "view post on TikTok" at bounding box center [329, 270] width 90 height 160
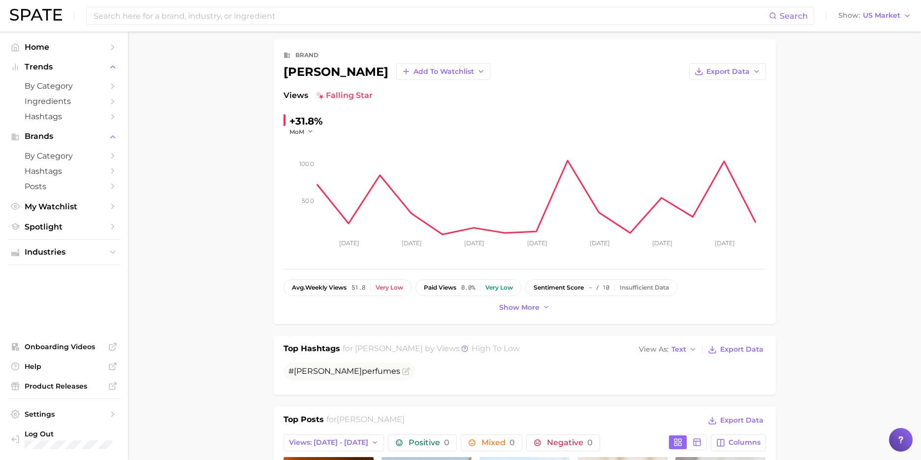
scroll to position [0, 0]
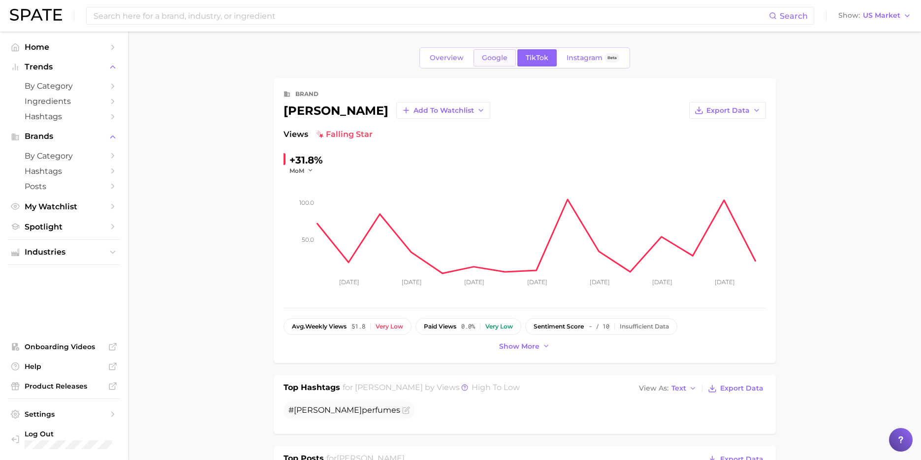
click at [490, 64] on link "Google" at bounding box center [495, 57] width 42 height 17
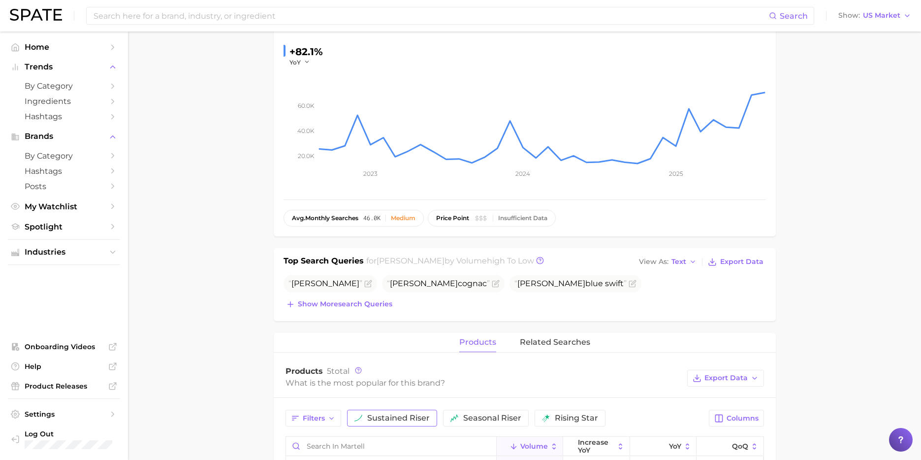
scroll to position [44, 0]
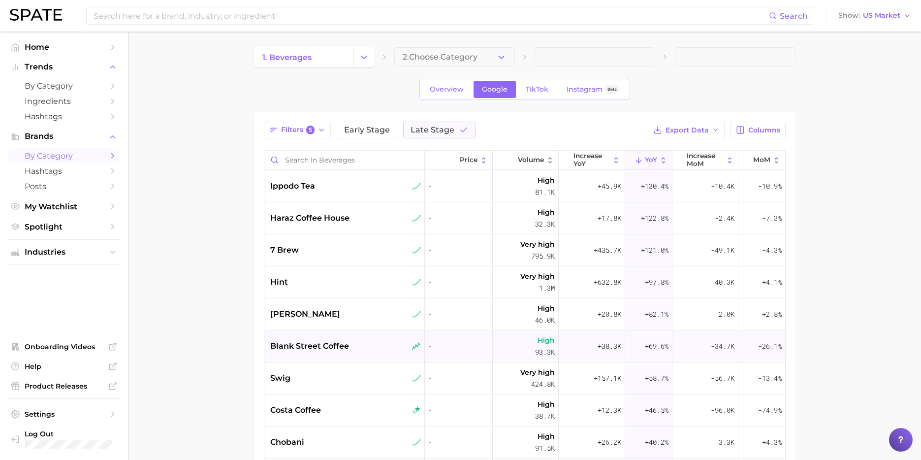
click at [352, 342] on div "blank street coffee" at bounding box center [345, 346] width 151 height 12
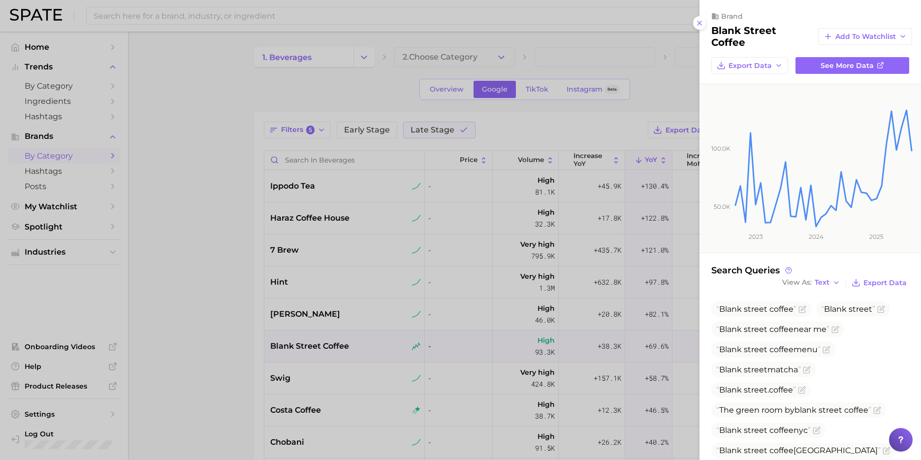
click at [407, 364] on div at bounding box center [460, 230] width 921 height 460
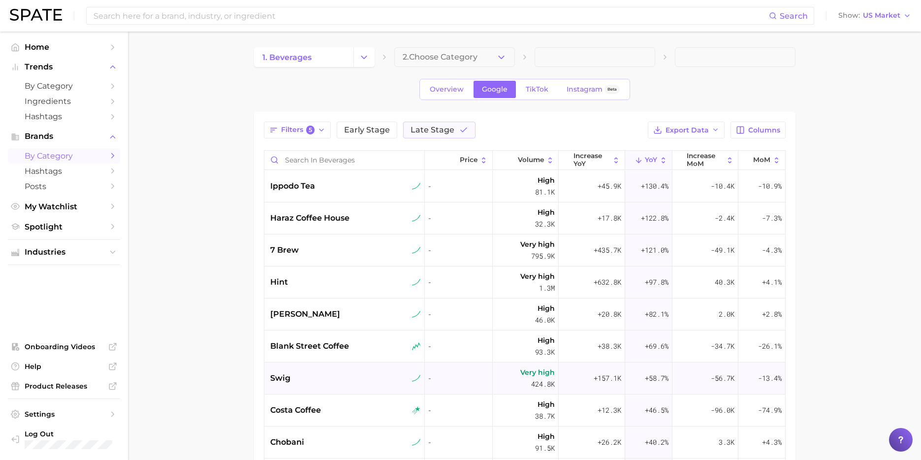
click at [349, 375] on div "swig" at bounding box center [345, 378] width 151 height 12
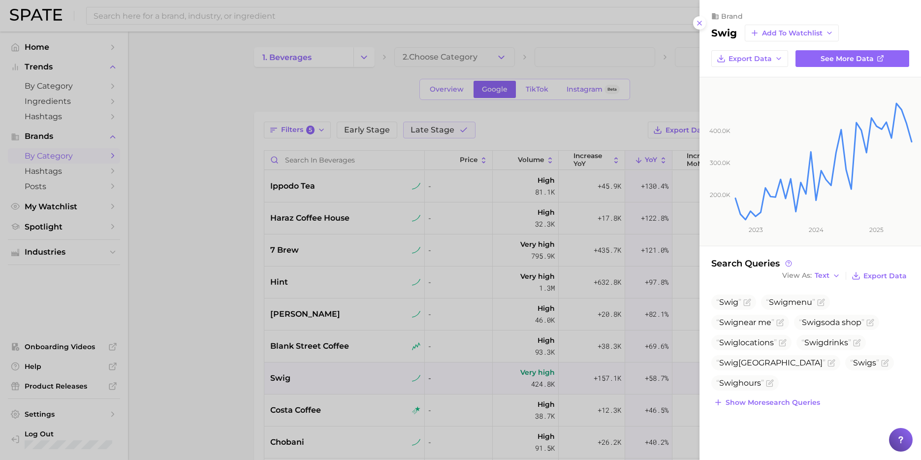
click at [723, 35] on h2 "swig" at bounding box center [724, 33] width 26 height 12
copy div "swig Add to Watchlist Export Data See more data"
click at [248, 317] on div at bounding box center [460, 230] width 921 height 460
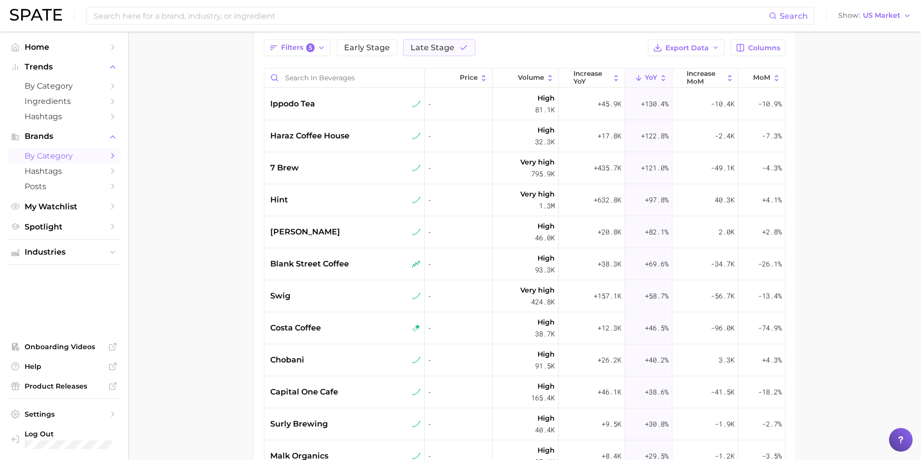
scroll to position [124, 0]
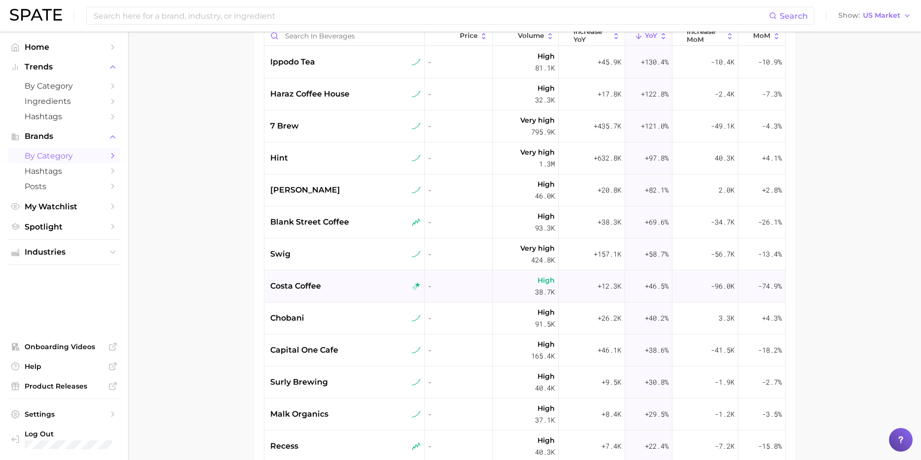
click at [347, 297] on div "costa coffee" at bounding box center [344, 286] width 160 height 32
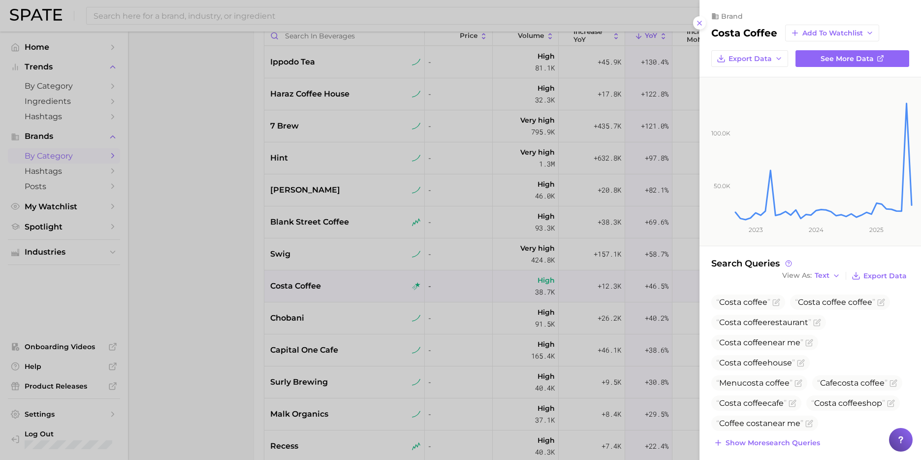
scroll to position [7, 0]
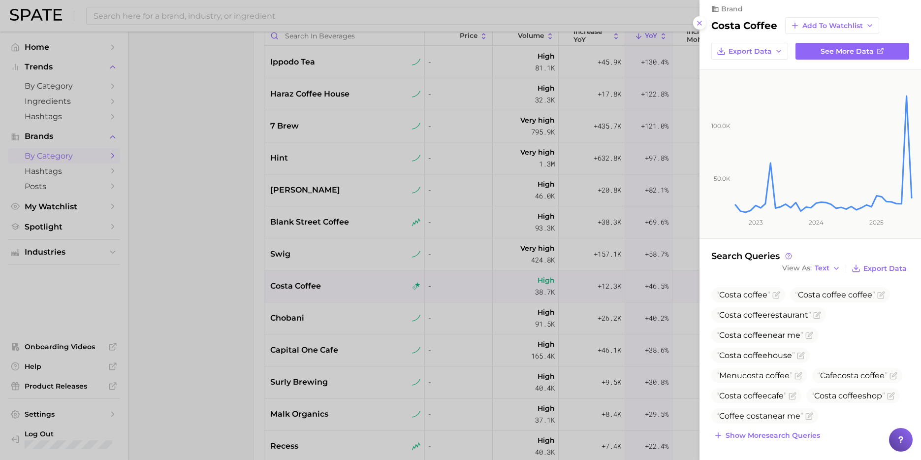
click at [351, 335] on div at bounding box center [460, 230] width 921 height 460
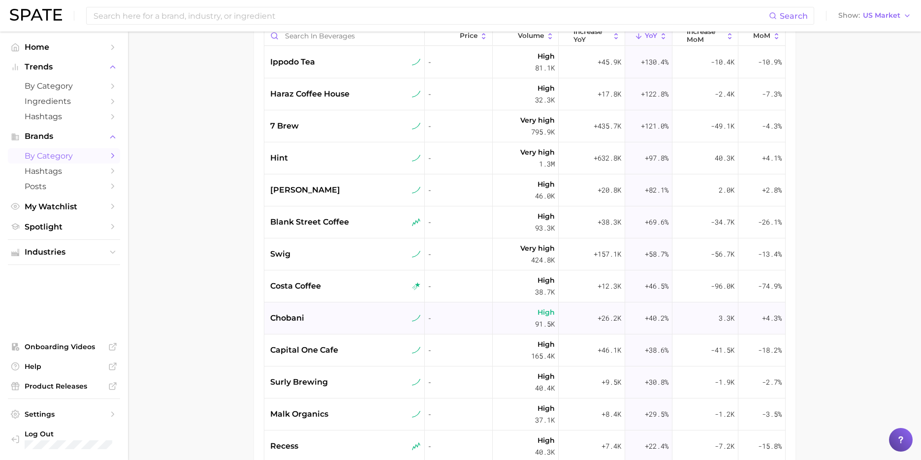
click at [362, 320] on div "chobani" at bounding box center [345, 318] width 151 height 12
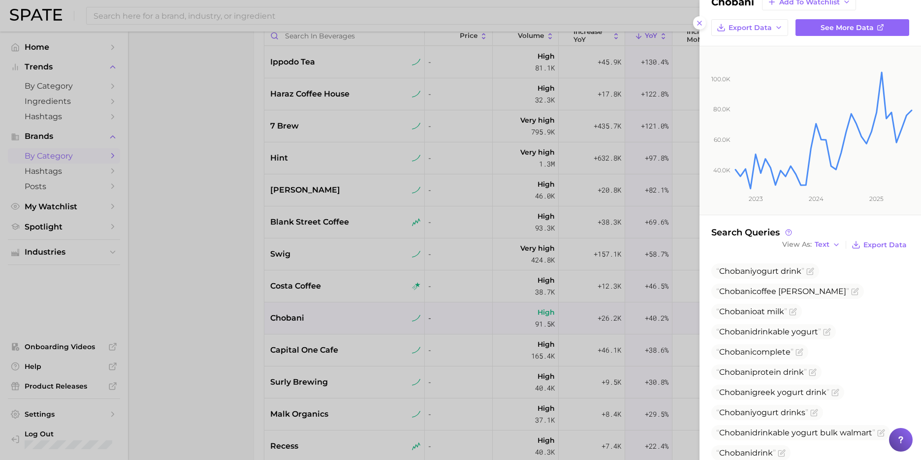
scroll to position [68, 0]
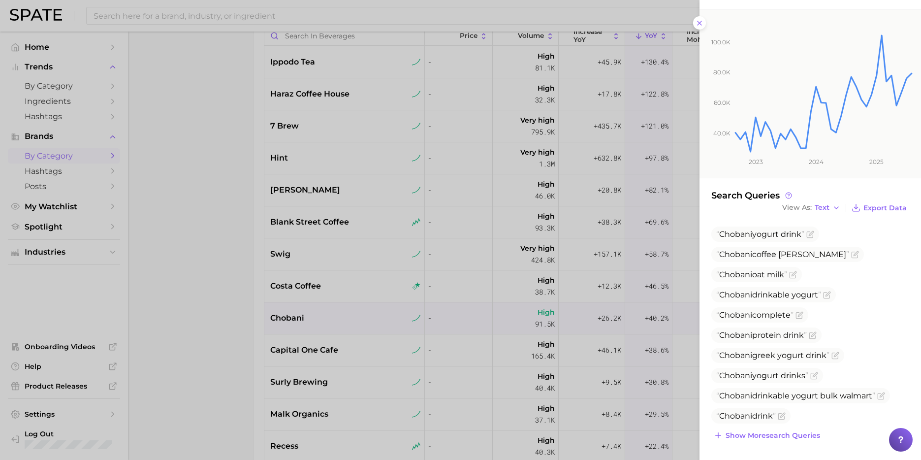
click at [318, 347] on div at bounding box center [460, 230] width 921 height 460
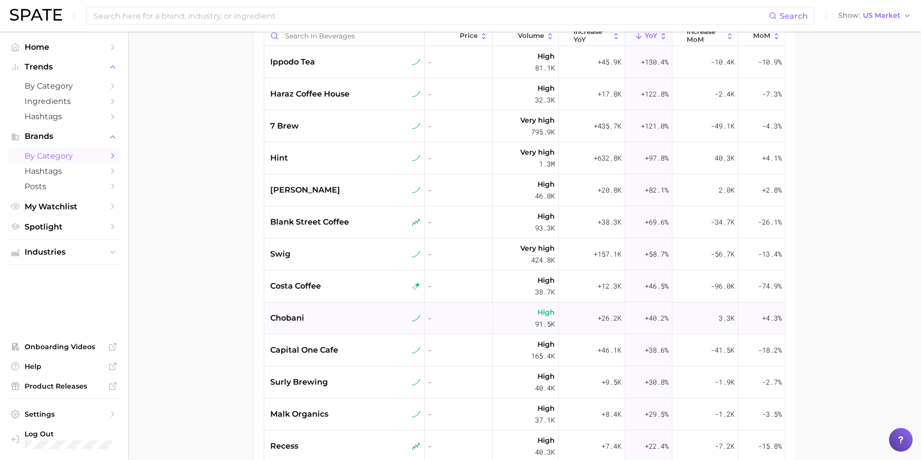
click at [336, 319] on div "chobani" at bounding box center [345, 318] width 151 height 12
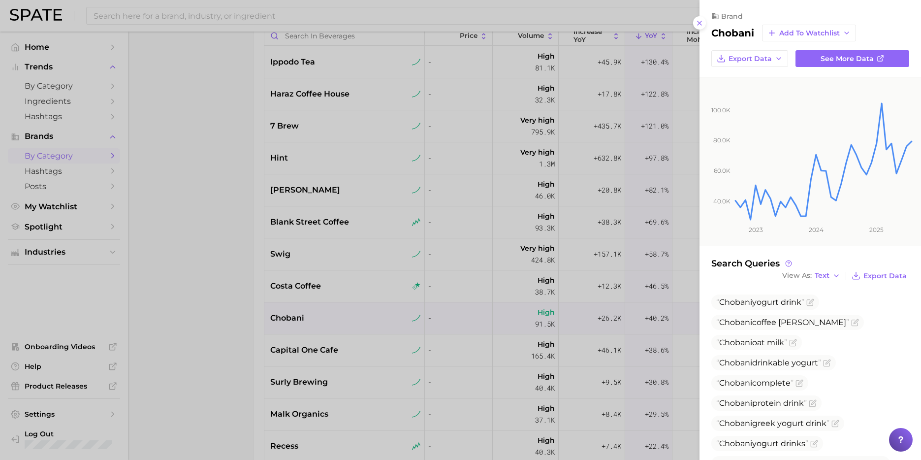
click at [308, 348] on div at bounding box center [460, 230] width 921 height 460
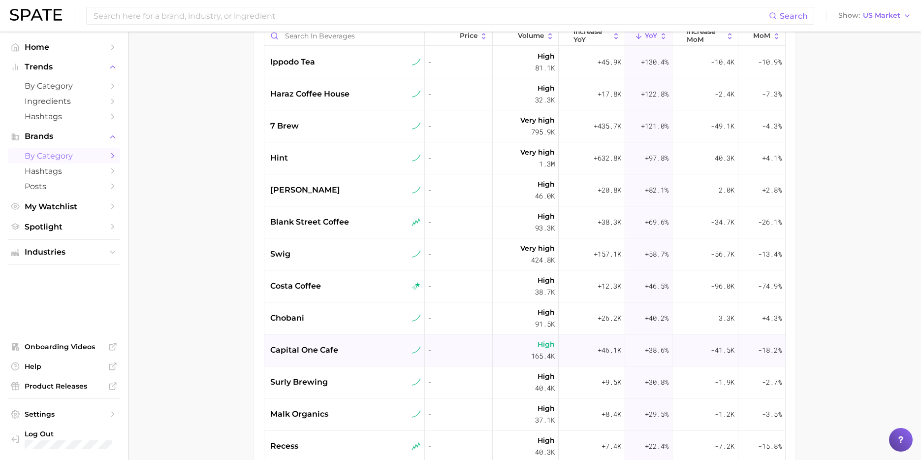
click at [336, 349] on span "capital one cafe" at bounding box center [304, 350] width 68 height 12
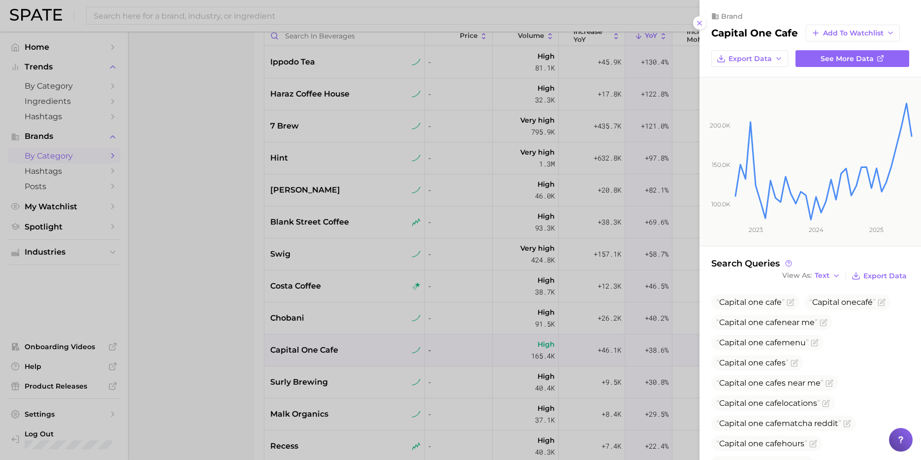
click at [370, 329] on div at bounding box center [460, 230] width 921 height 460
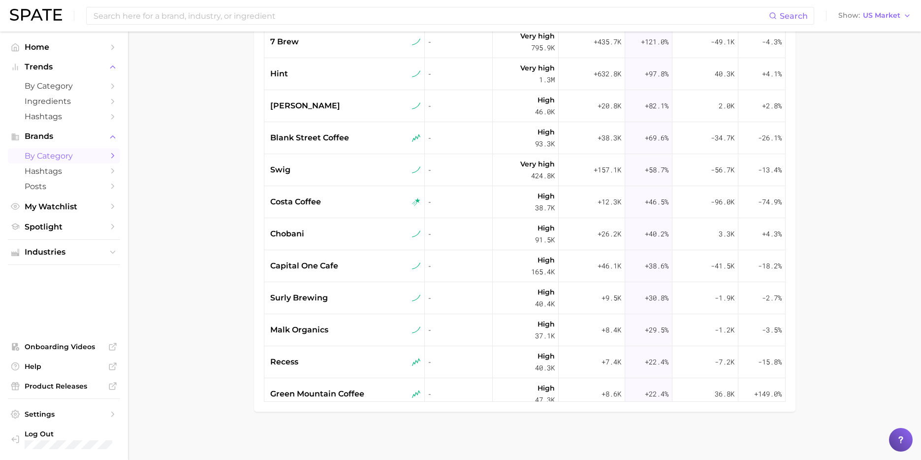
scroll to position [209, 0]
click at [361, 297] on div "surly brewing" at bounding box center [345, 297] width 151 height 12
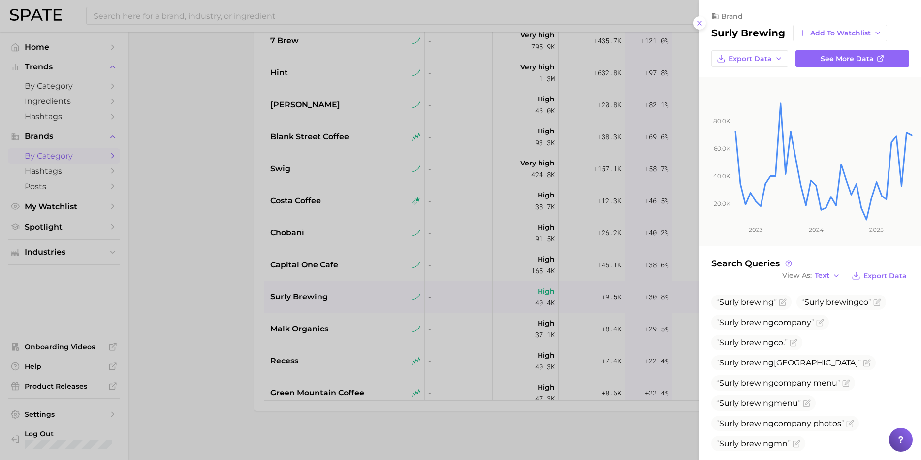
click at [368, 301] on div at bounding box center [460, 230] width 921 height 460
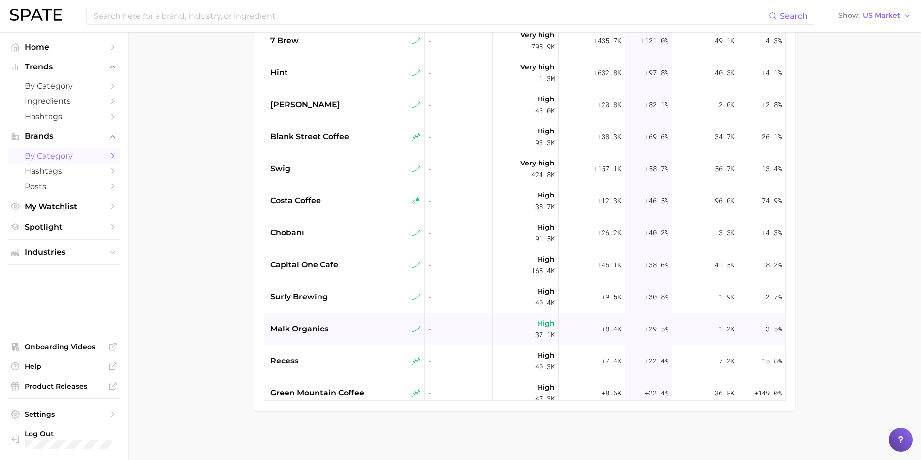
click at [345, 319] on div "malk organics" at bounding box center [344, 329] width 160 height 32
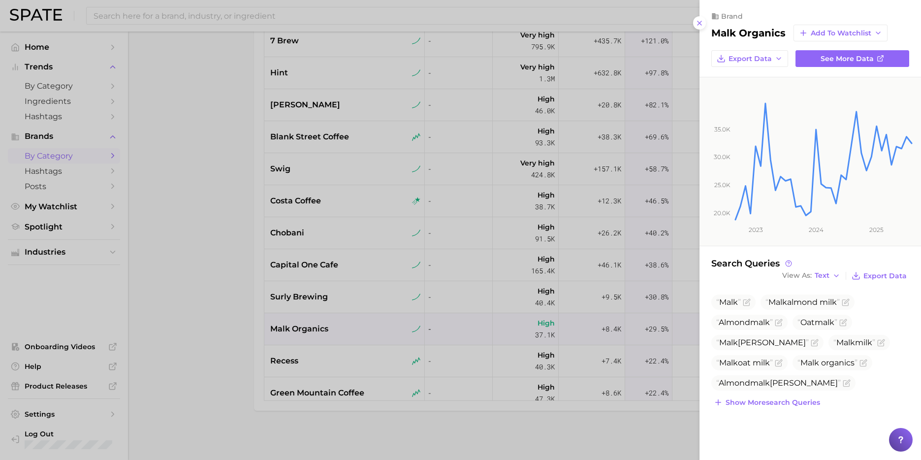
click at [338, 354] on div at bounding box center [460, 230] width 921 height 460
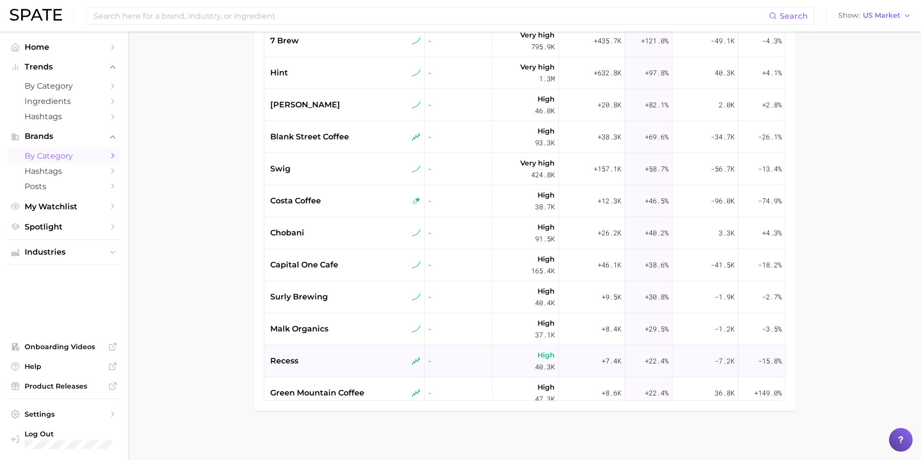
click at [332, 359] on div "recess" at bounding box center [345, 361] width 151 height 12
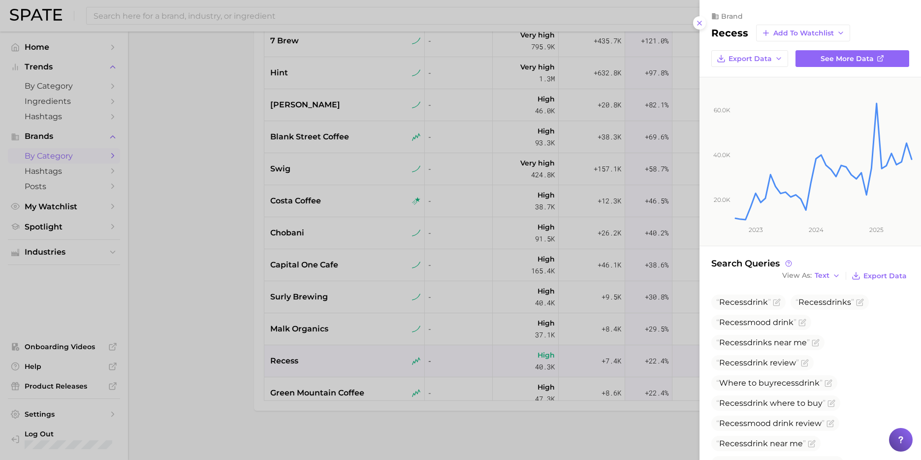
click at [333, 386] on div at bounding box center [460, 230] width 921 height 460
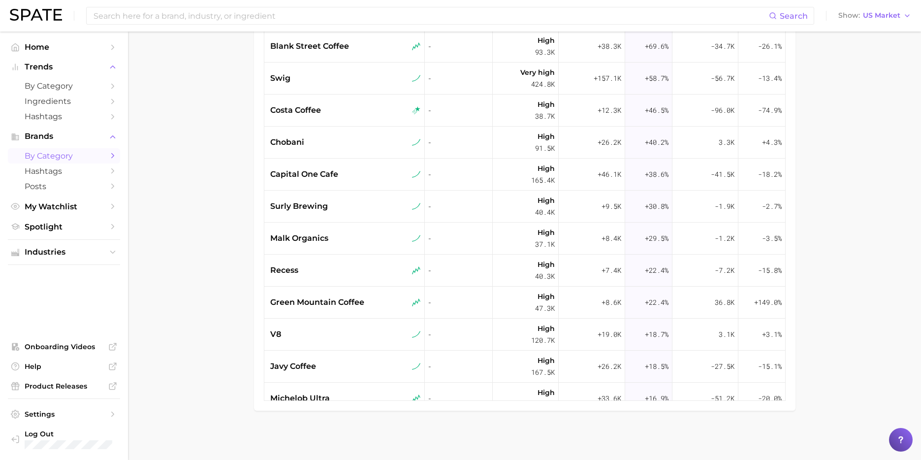
scroll to position [122, 0]
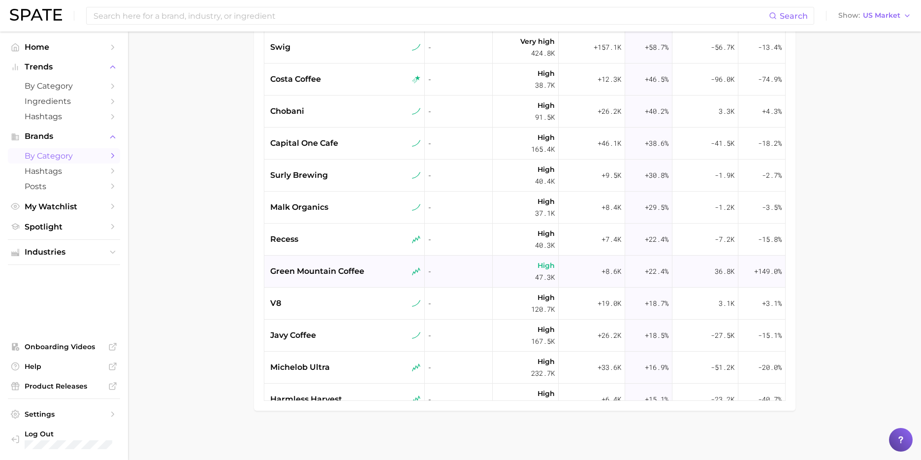
click at [351, 266] on span "green mountain coffee" at bounding box center [317, 271] width 94 height 12
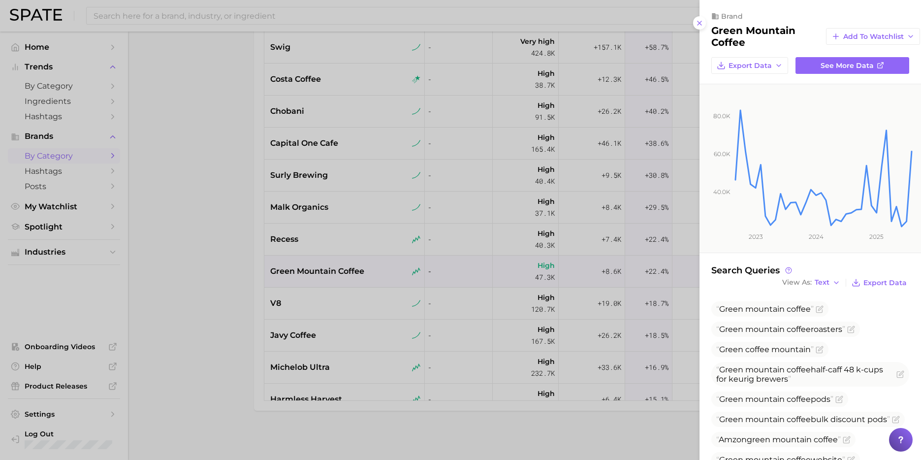
click at [486, 272] on div at bounding box center [460, 230] width 921 height 460
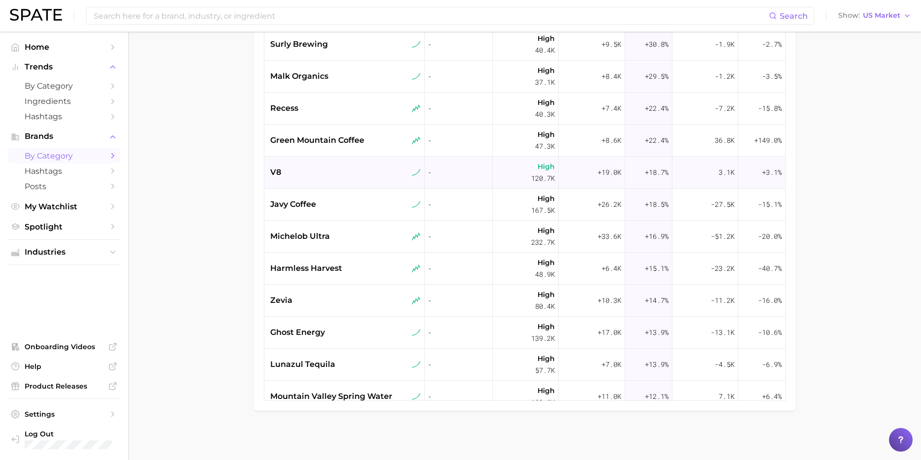
scroll to position [265, 0]
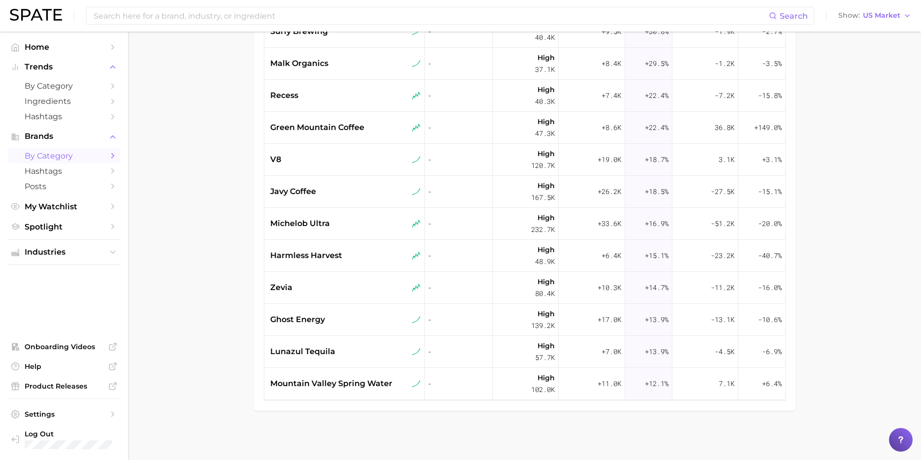
click at [247, 259] on main "1. beverages 2. Choose Category Overview Google TikTok Instagram Beta Filters 5…" at bounding box center [524, 140] width 793 height 637
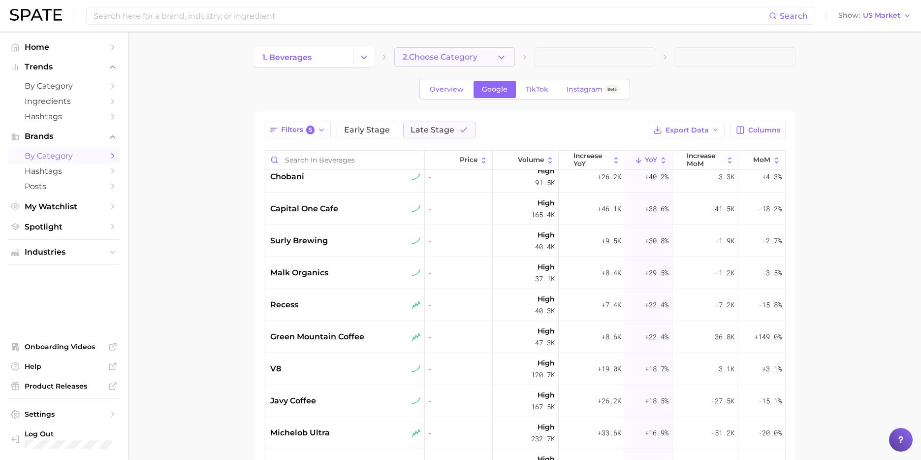
click at [463, 56] on span "2. Choose Category" at bounding box center [440, 57] width 75 height 9
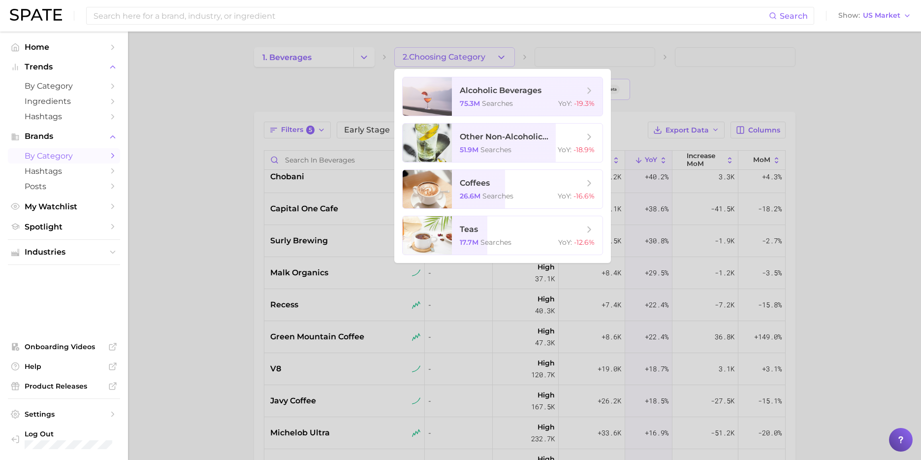
click at [296, 96] on div at bounding box center [460, 230] width 921 height 460
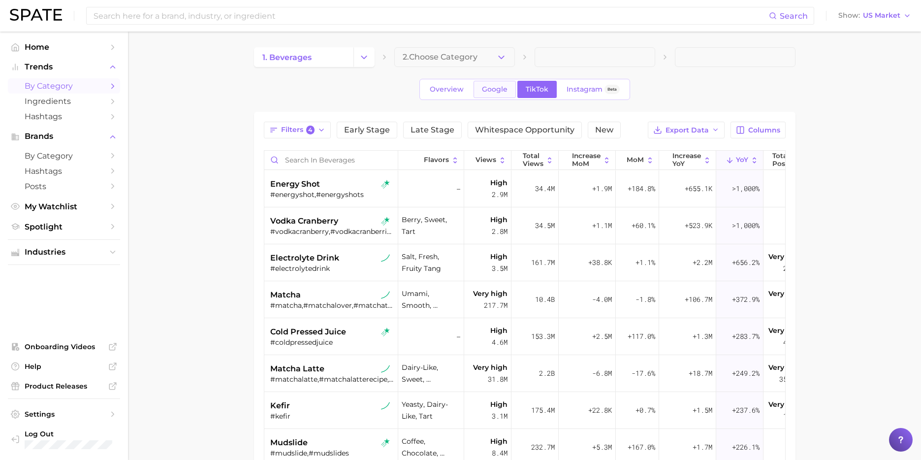
click at [508, 87] on link "Google" at bounding box center [495, 89] width 42 height 17
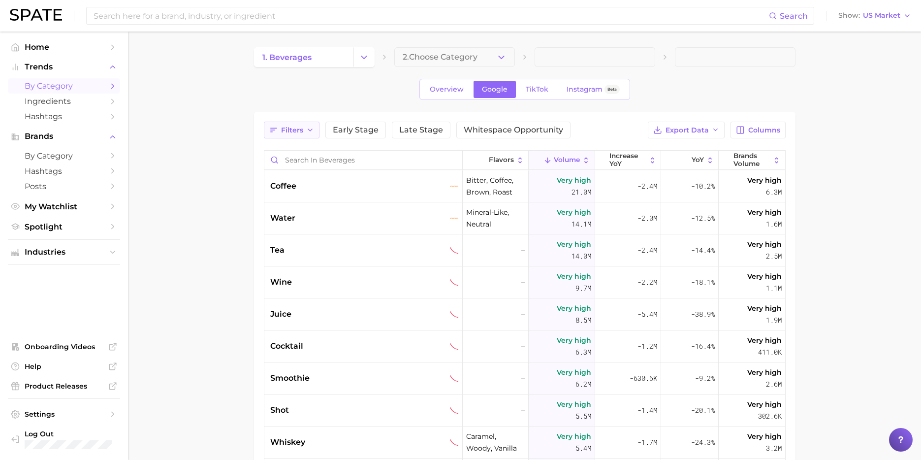
click at [302, 131] on span "Filters" at bounding box center [292, 130] width 22 height 8
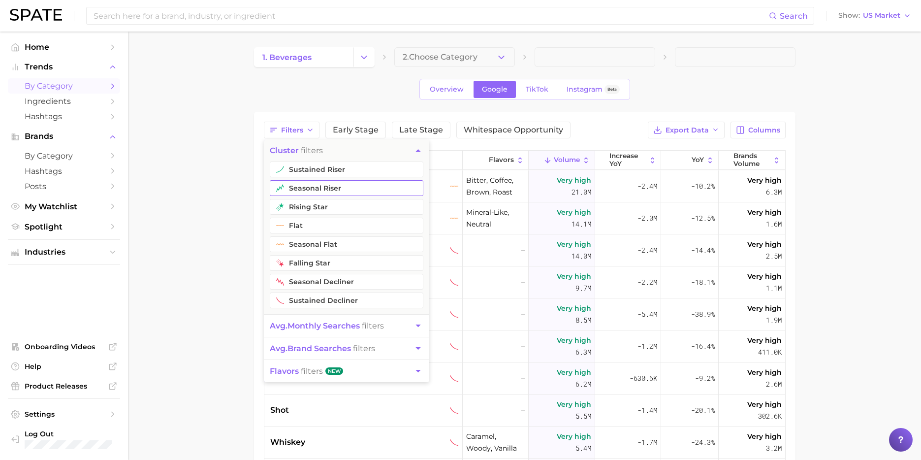
click at [333, 187] on button "seasonal riser" at bounding box center [347, 188] width 154 height 16
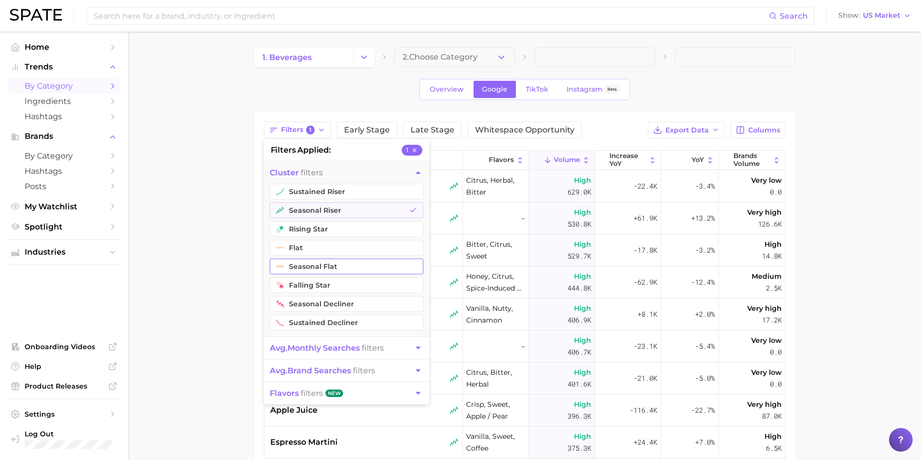
click at [330, 271] on button "seasonal flat" at bounding box center [347, 266] width 154 height 16
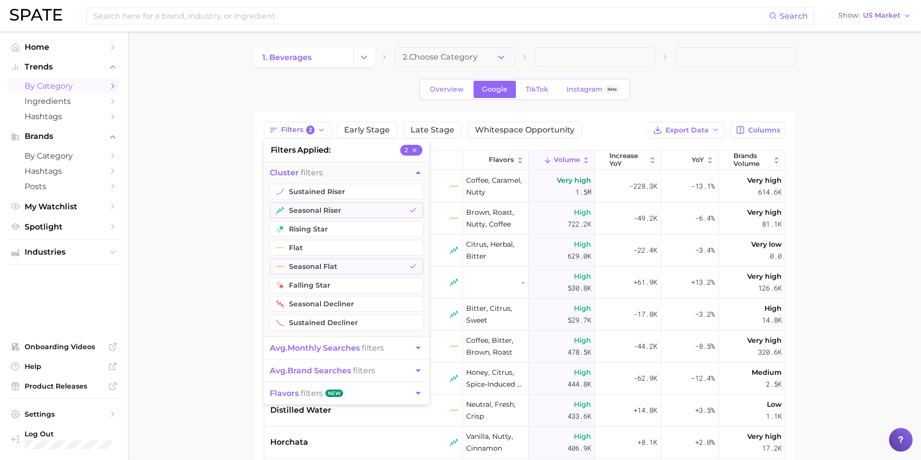
click at [205, 269] on main "1. beverages 2. Choose Category Overview Google TikTok Instagram Beta Filters 2…" at bounding box center [524, 350] width 793 height 637
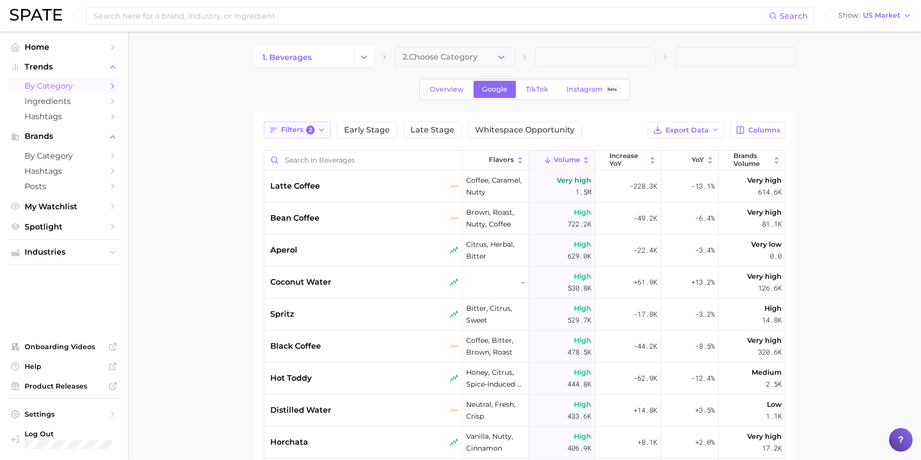
click at [296, 133] on span "Filters 2" at bounding box center [298, 130] width 34 height 9
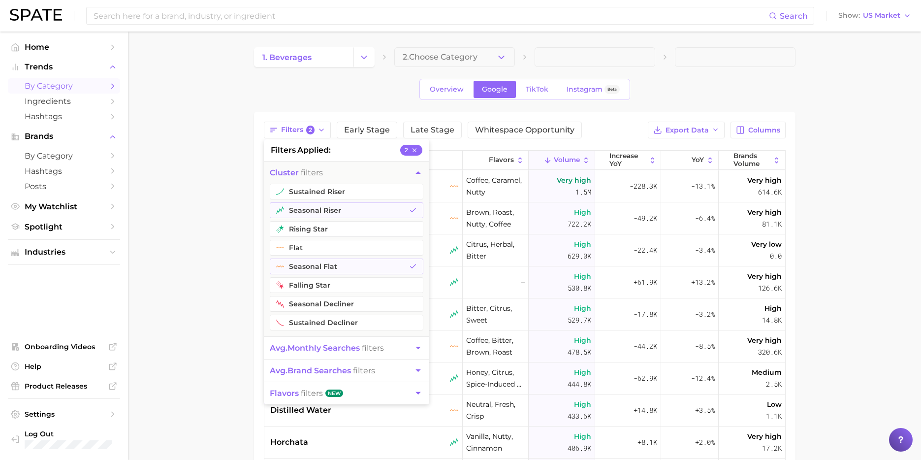
click at [307, 354] on button "avg. monthly searches filters" at bounding box center [346, 348] width 165 height 22
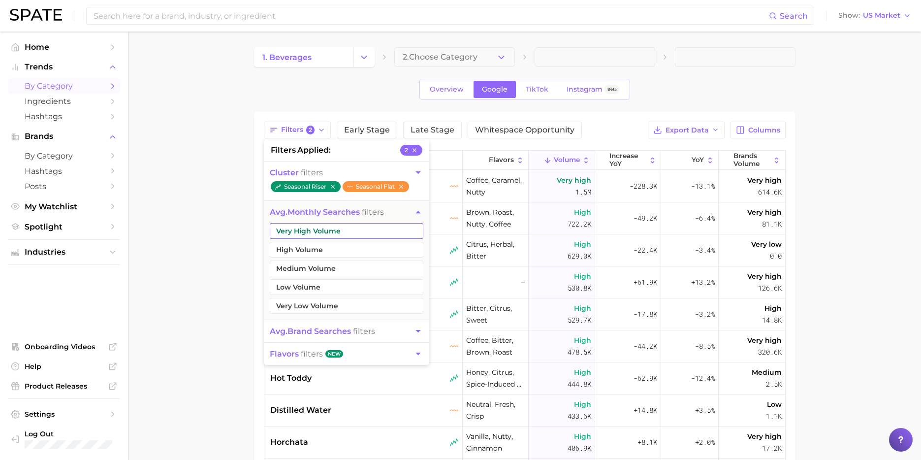
click at [370, 234] on button "Very High Volume" at bounding box center [347, 231] width 154 height 16
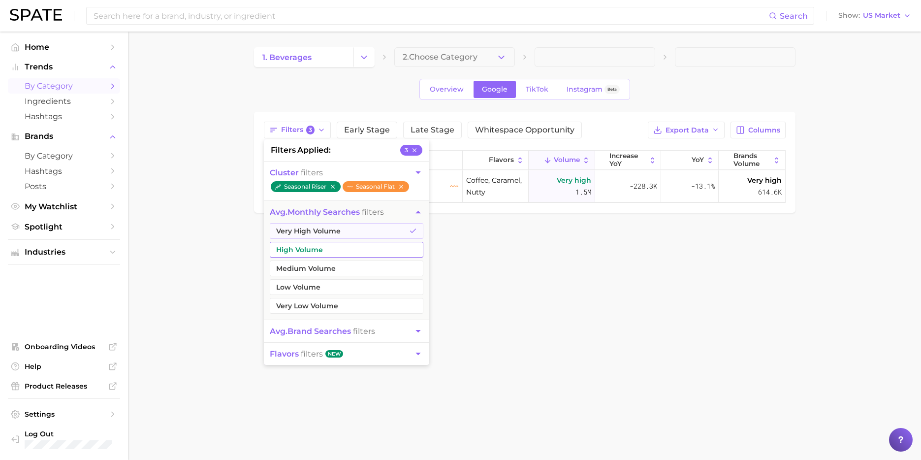
click at [360, 247] on button "High Volume" at bounding box center [347, 250] width 154 height 16
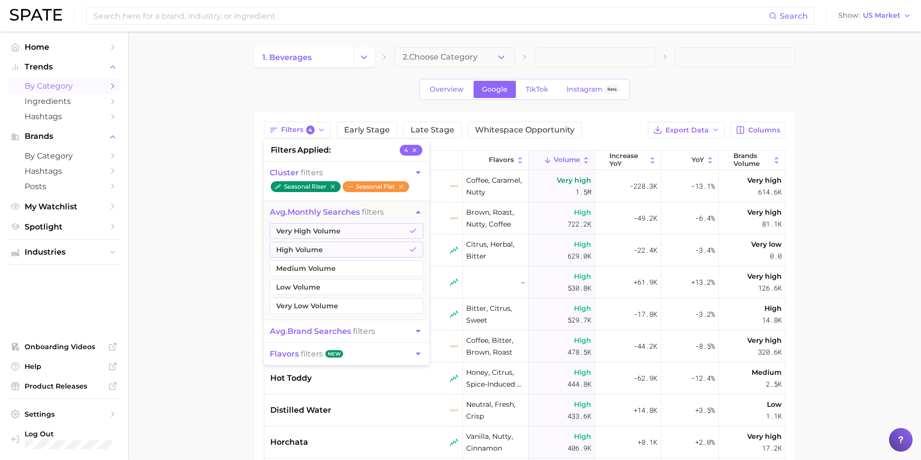
click at [166, 279] on main "1. beverages 2. Choose Category Overview Google TikTok Instagram Beta Filters 4…" at bounding box center [524, 350] width 793 height 637
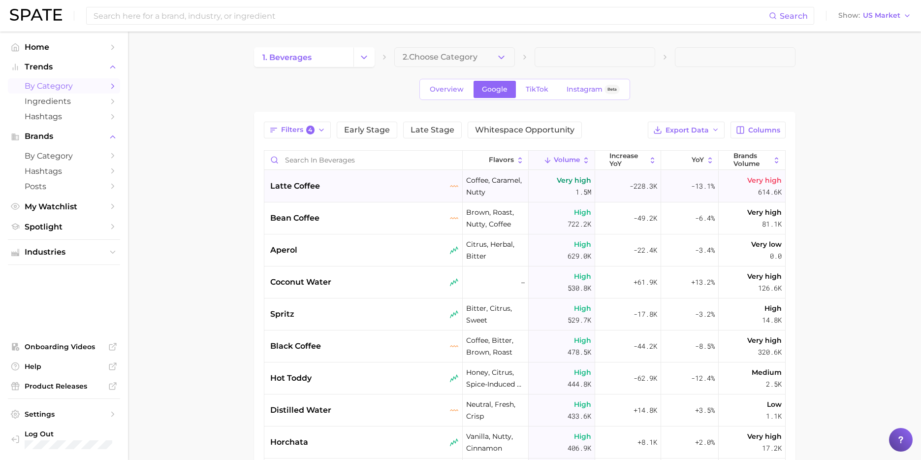
click at [399, 188] on div "latte coffee" at bounding box center [364, 186] width 189 height 12
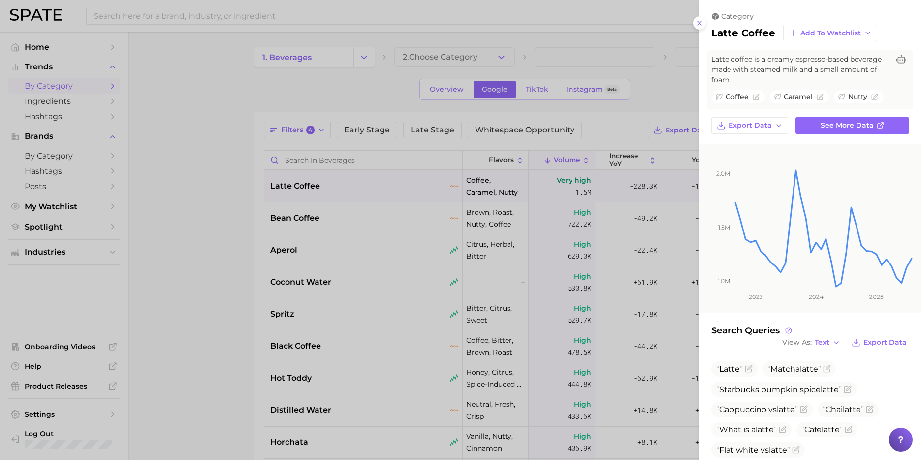
click at [354, 305] on div at bounding box center [460, 230] width 921 height 460
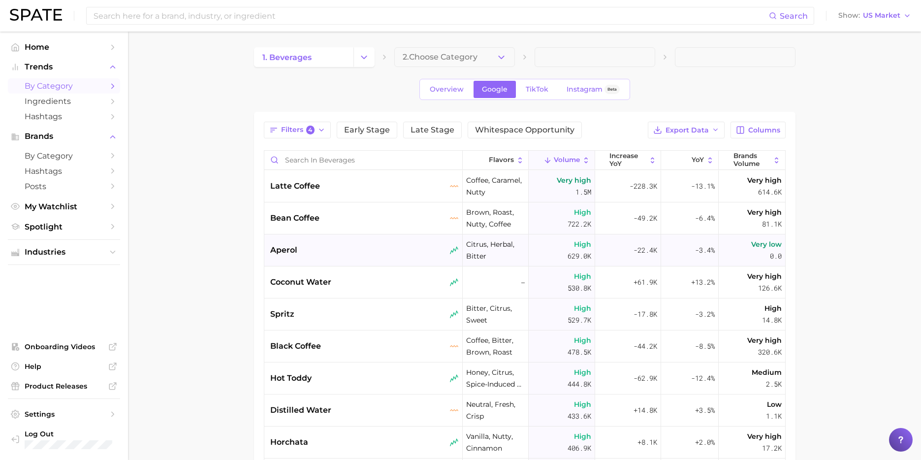
click at [360, 247] on div "aperol" at bounding box center [364, 250] width 189 height 12
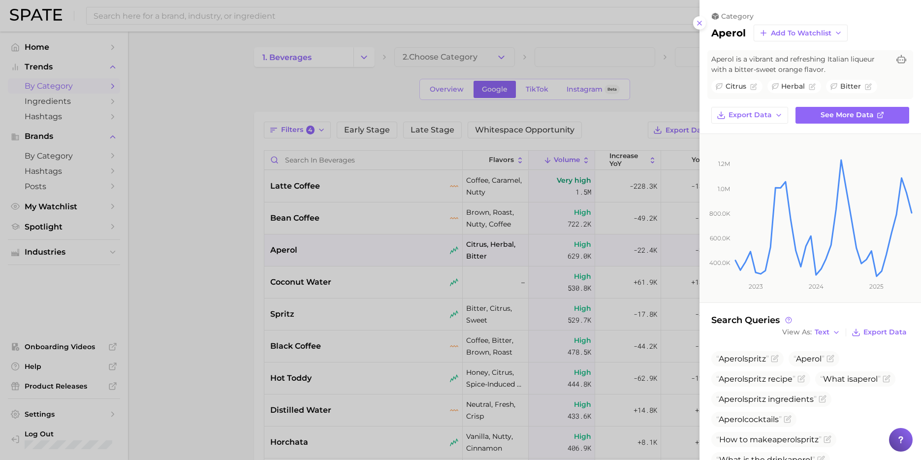
click at [422, 276] on div at bounding box center [460, 230] width 921 height 460
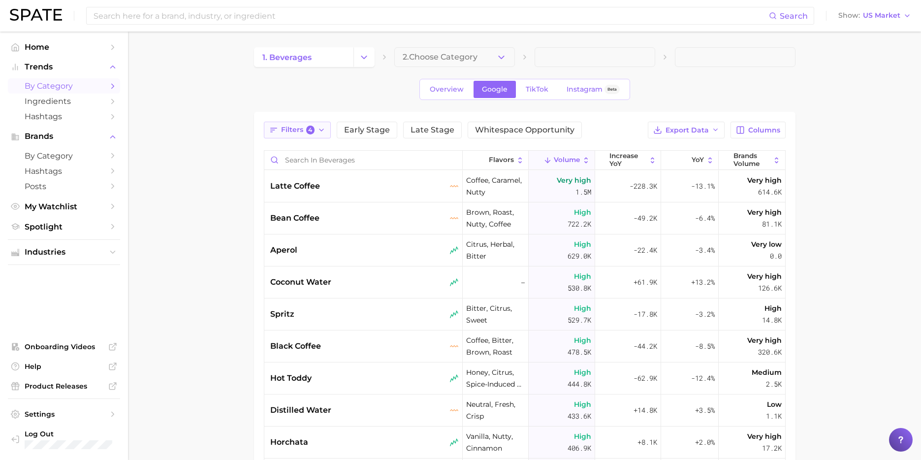
click at [285, 137] on button "Filters 4" at bounding box center [297, 130] width 67 height 17
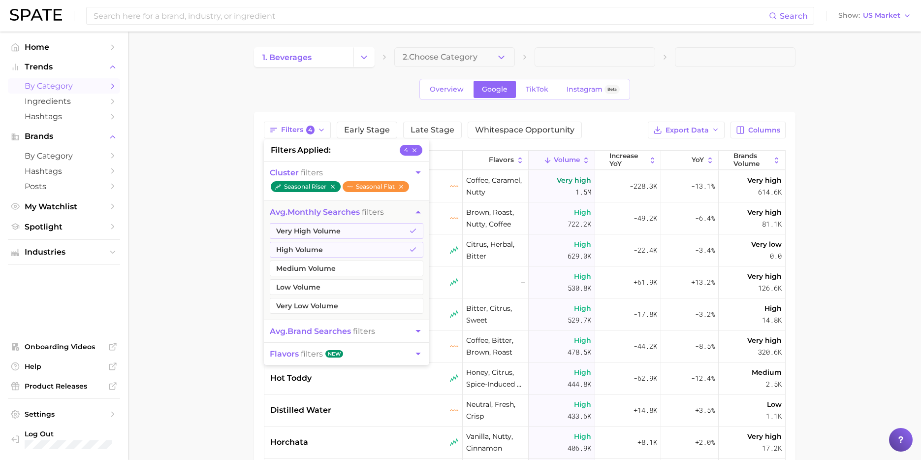
click at [420, 173] on icon "button" at bounding box center [418, 172] width 10 height 10
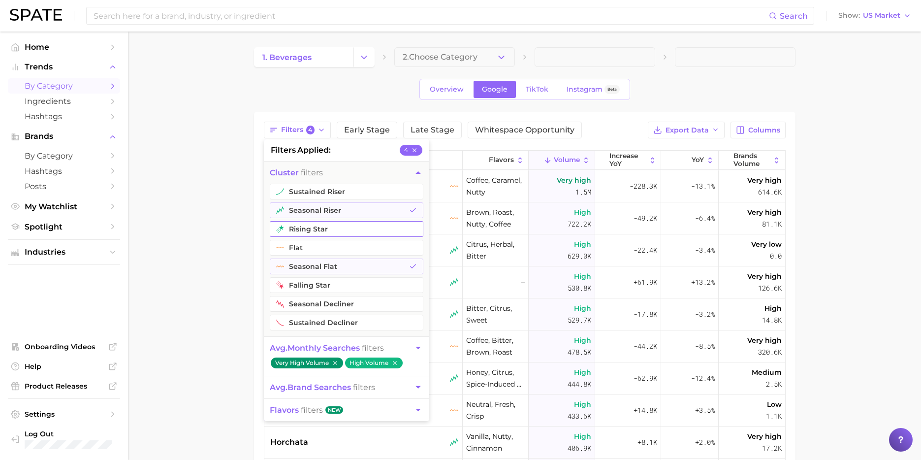
click at [353, 225] on button "rising star" at bounding box center [347, 229] width 154 height 16
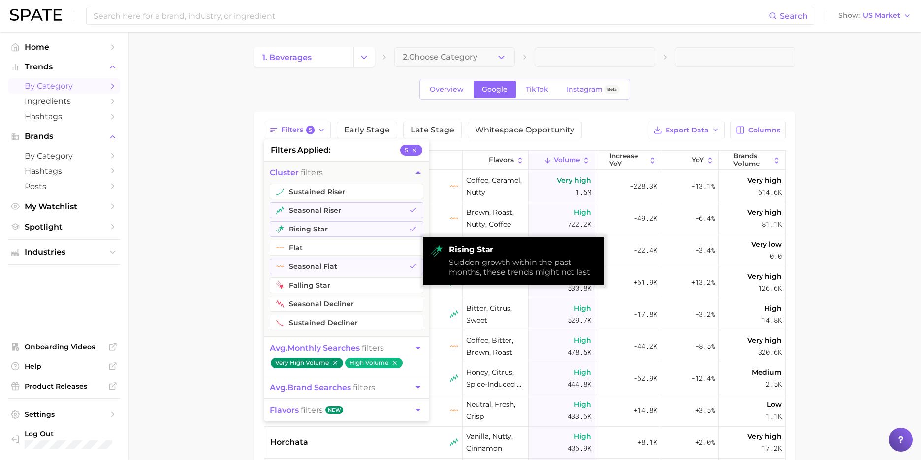
click at [216, 263] on main "1. beverages 2. Choose Category Overview Google TikTok Instagram Beta Filters 5…" at bounding box center [524, 350] width 793 height 637
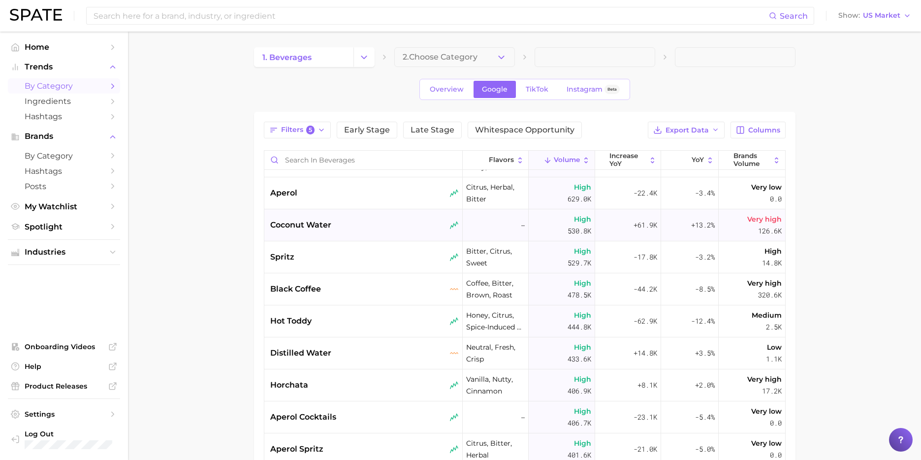
scroll to position [78, 0]
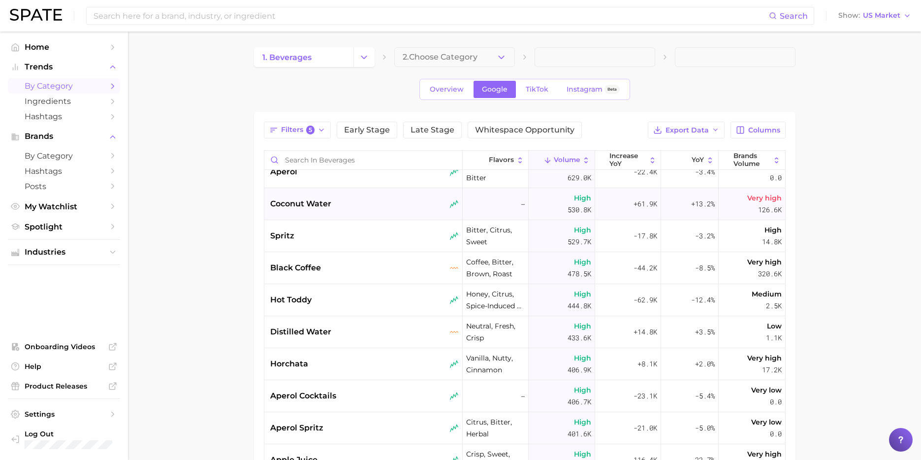
click at [393, 212] on div "coconut water" at bounding box center [363, 204] width 198 height 32
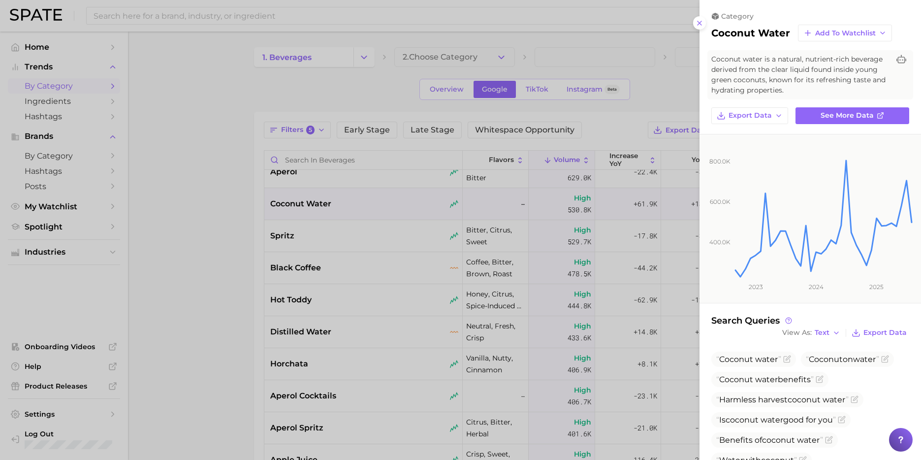
click at [384, 246] on div at bounding box center [460, 230] width 921 height 460
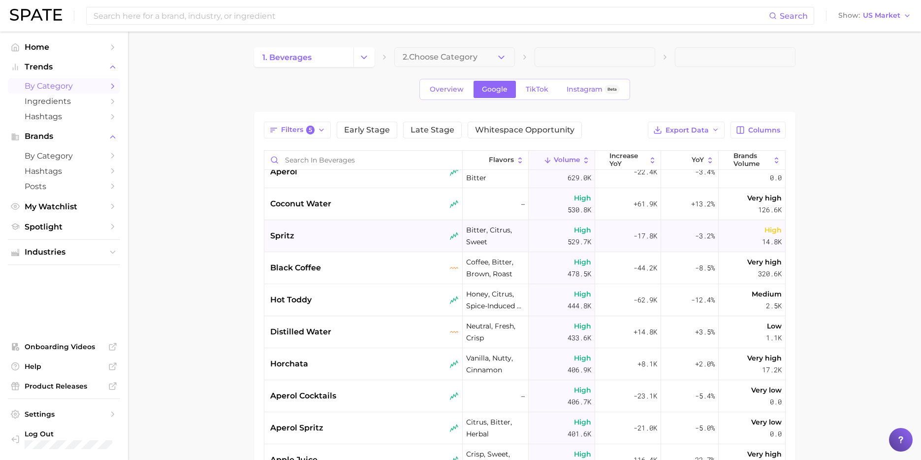
click at [386, 237] on div "spritz" at bounding box center [364, 236] width 189 height 12
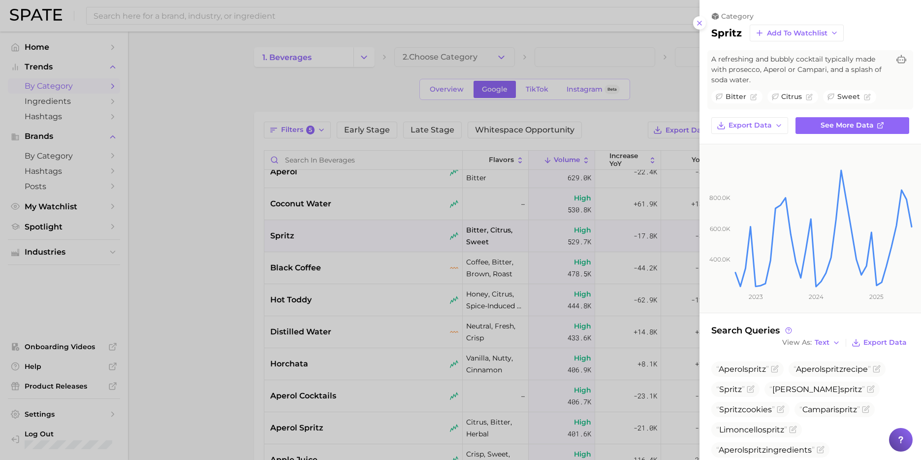
click at [386, 273] on div at bounding box center [460, 230] width 921 height 460
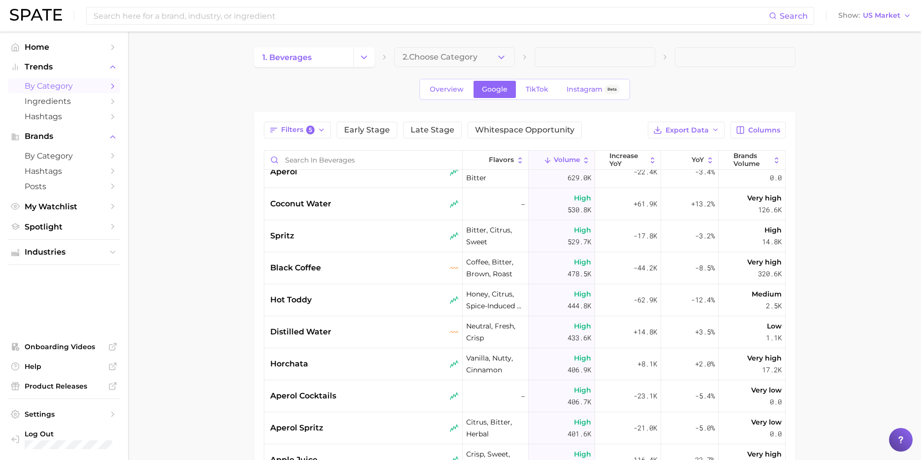
click at [386, 273] on div "black coffee" at bounding box center [364, 268] width 189 height 12
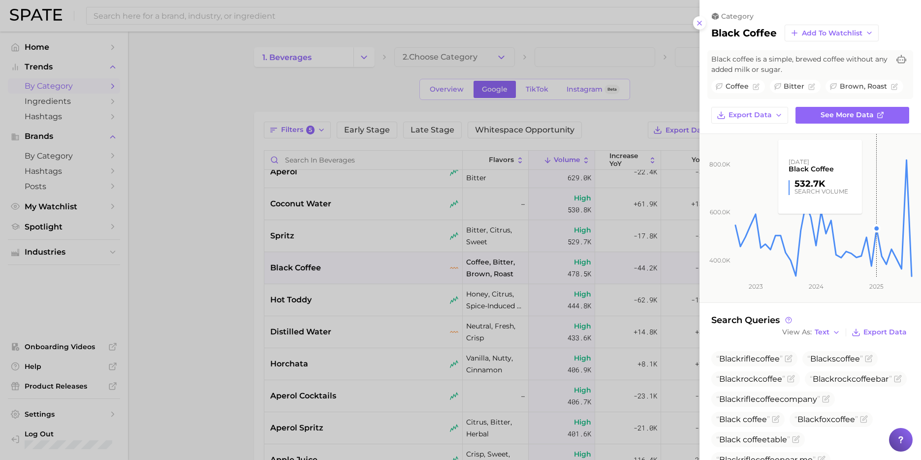
click at [868, 190] on rect at bounding box center [823, 206] width 179 height 144
click at [377, 295] on div at bounding box center [460, 230] width 921 height 460
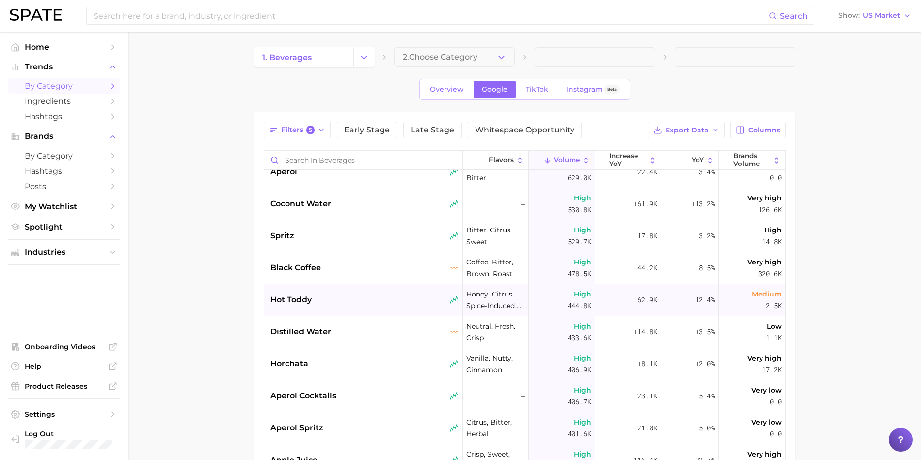
click at [349, 302] on div "hot toddy" at bounding box center [364, 300] width 189 height 12
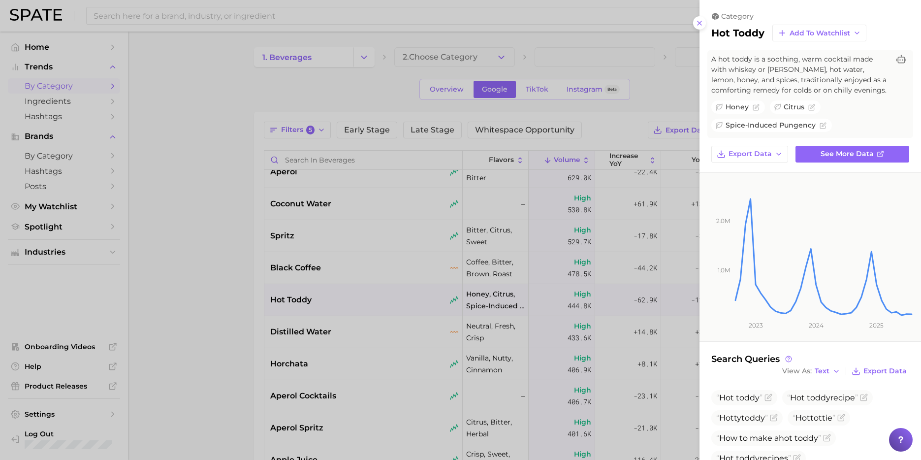
click at [380, 323] on div at bounding box center [460, 230] width 921 height 460
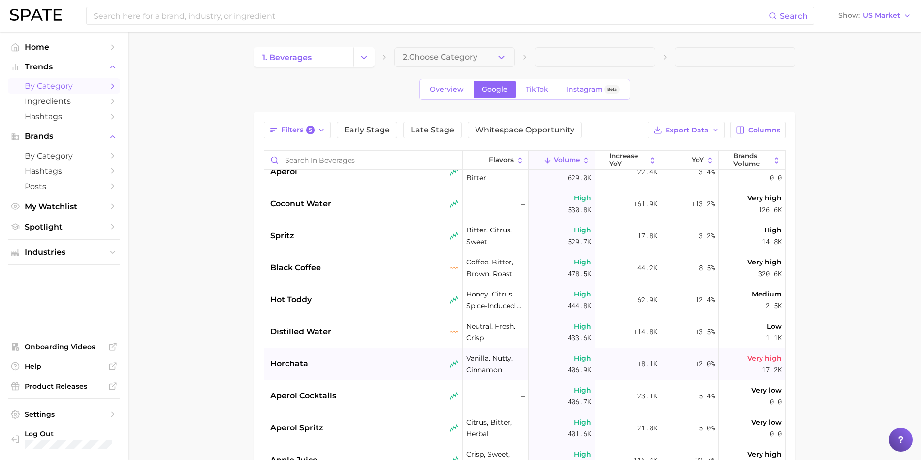
click at [344, 358] on div "horchata" at bounding box center [364, 364] width 189 height 12
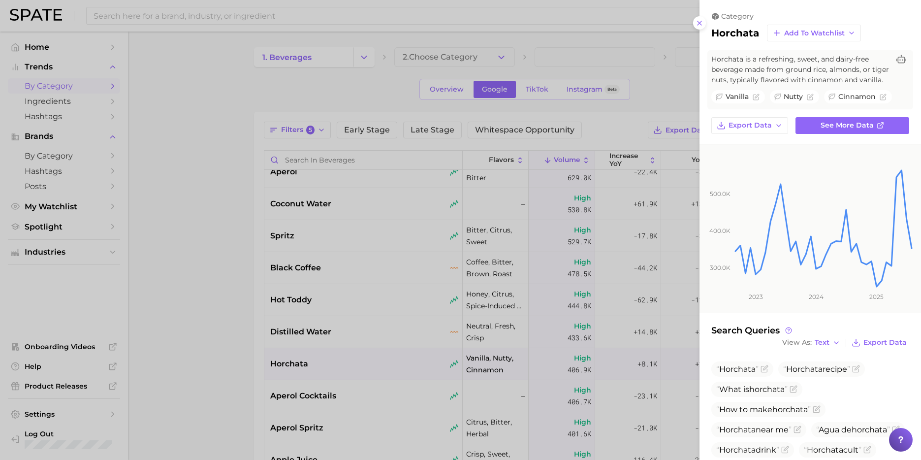
click at [460, 290] on div at bounding box center [460, 230] width 921 height 460
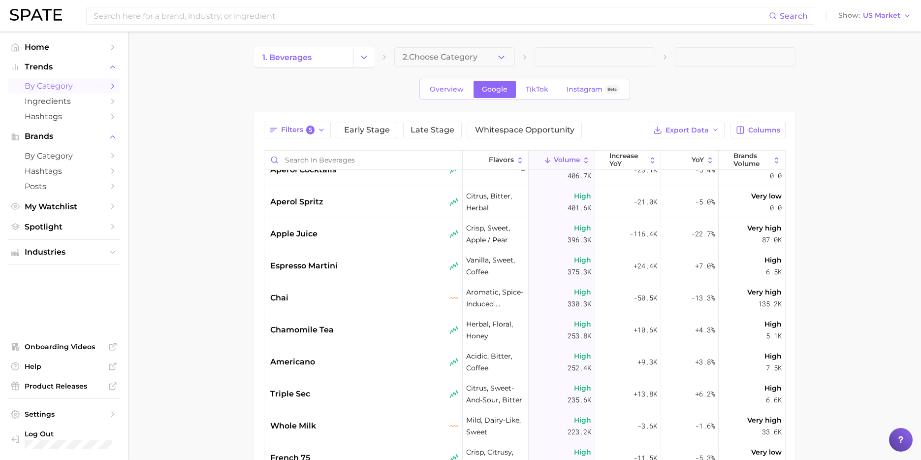
scroll to position [310, 0]
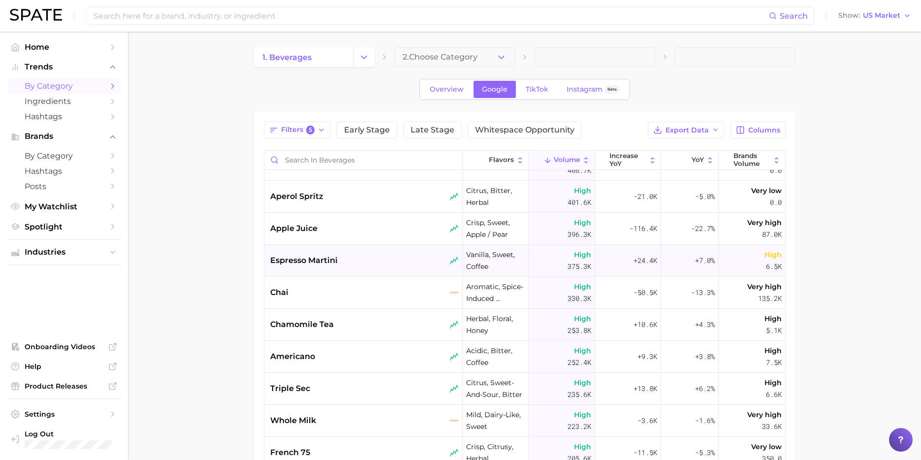
click at [361, 260] on div "espresso martini" at bounding box center [364, 260] width 189 height 12
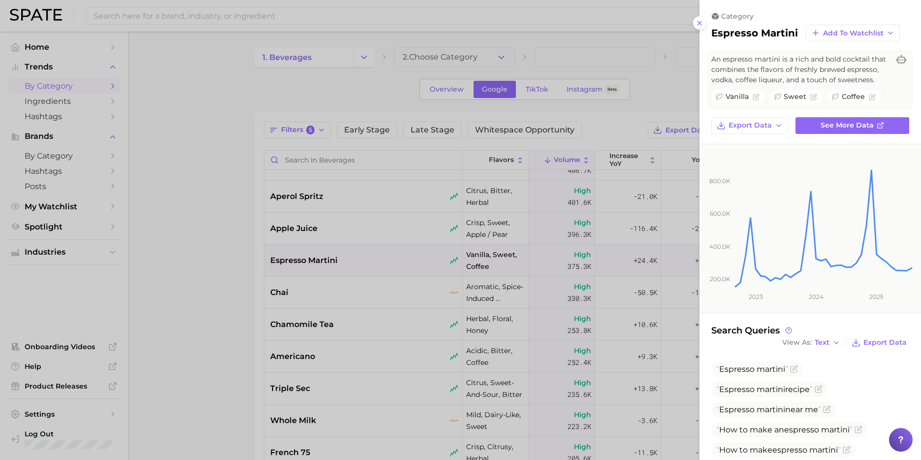
click at [356, 306] on div at bounding box center [460, 230] width 921 height 460
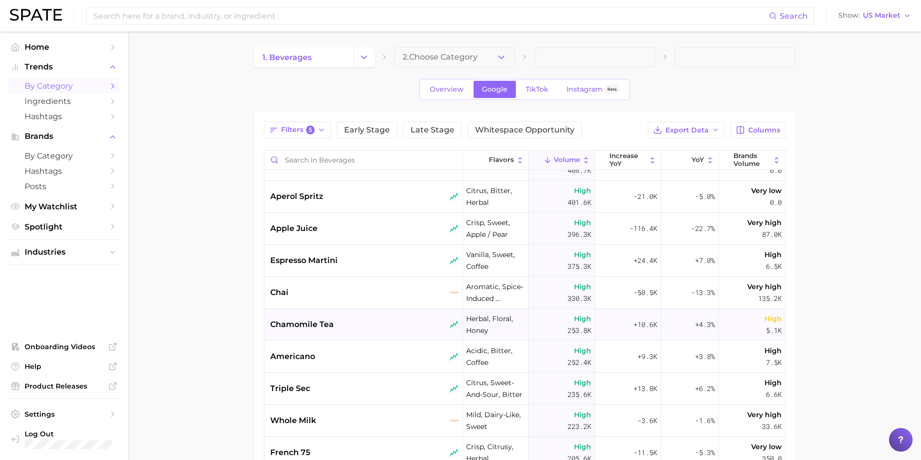
click at [352, 330] on div "chamomile tea" at bounding box center [363, 325] width 198 height 32
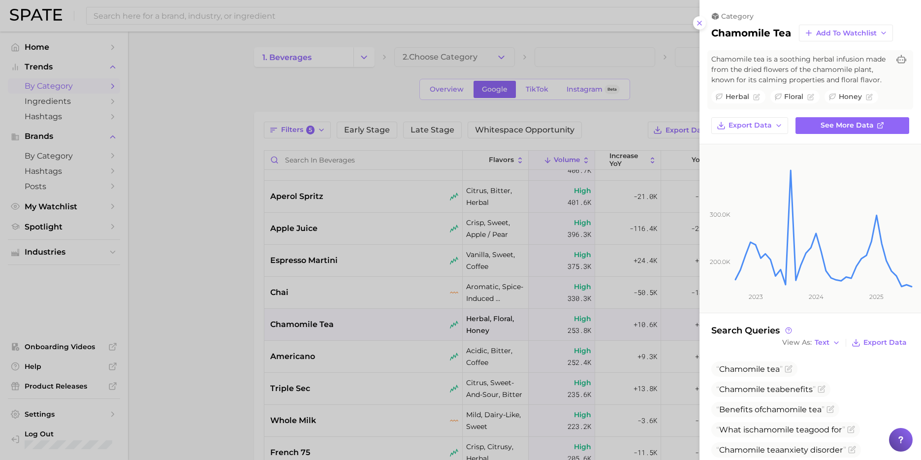
click at [360, 350] on div at bounding box center [460, 230] width 921 height 460
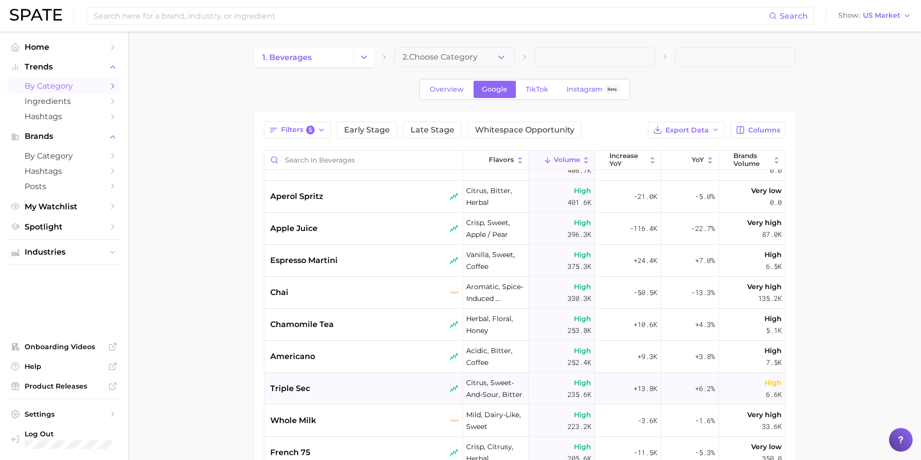
click at [339, 391] on div "triple sec" at bounding box center [364, 388] width 189 height 12
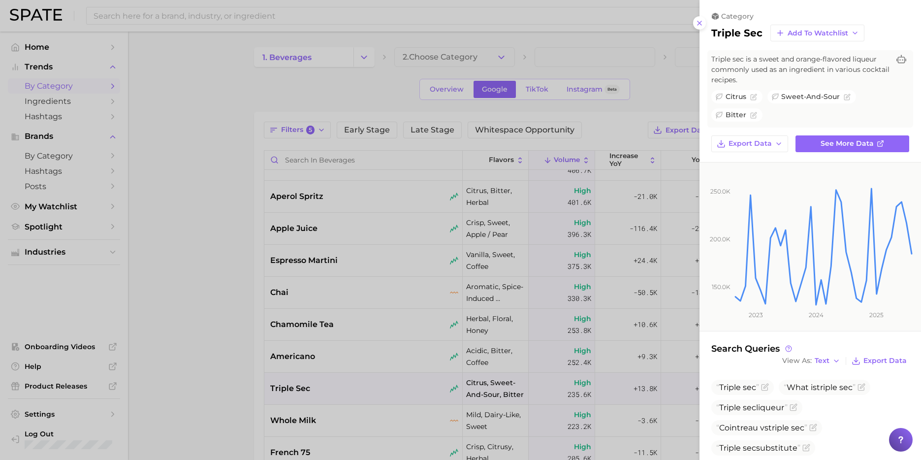
click at [457, 347] on div at bounding box center [460, 230] width 921 height 460
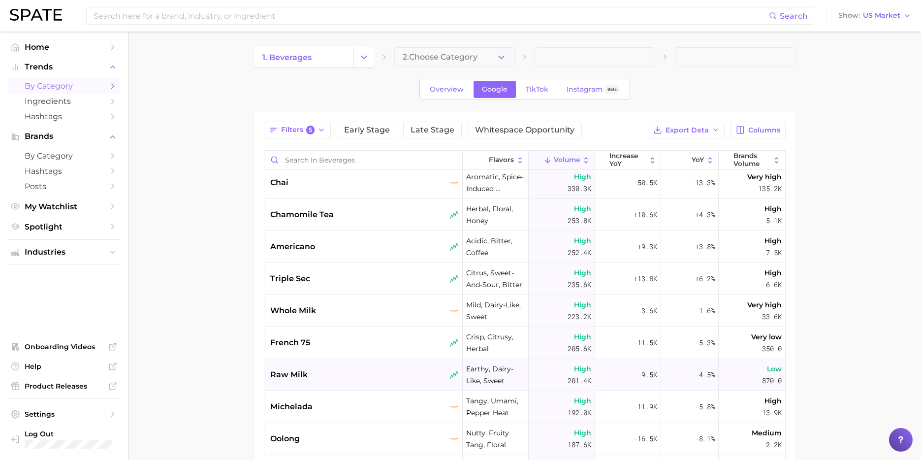
scroll to position [440, 0]
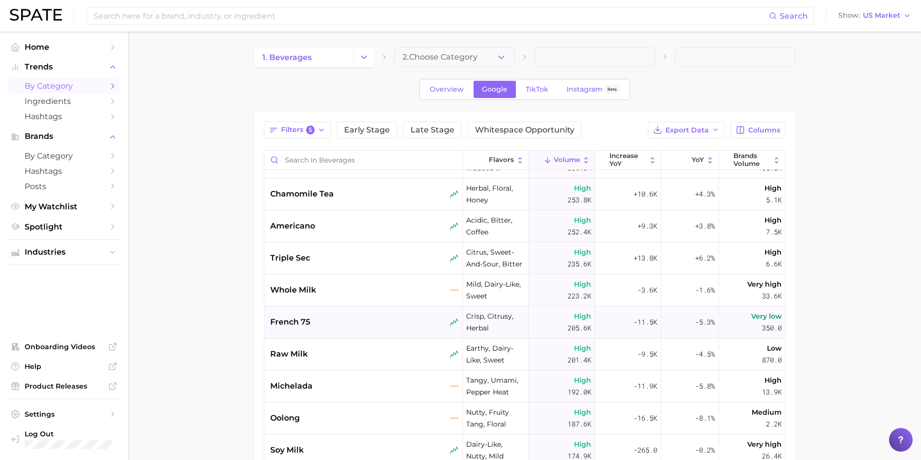
click at [387, 329] on div "french 75" at bounding box center [363, 322] width 198 height 32
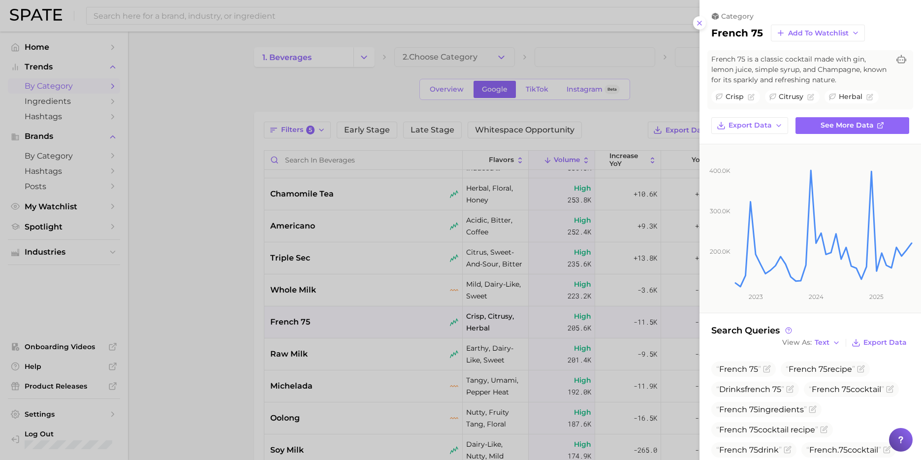
click at [406, 245] on div at bounding box center [460, 230] width 921 height 460
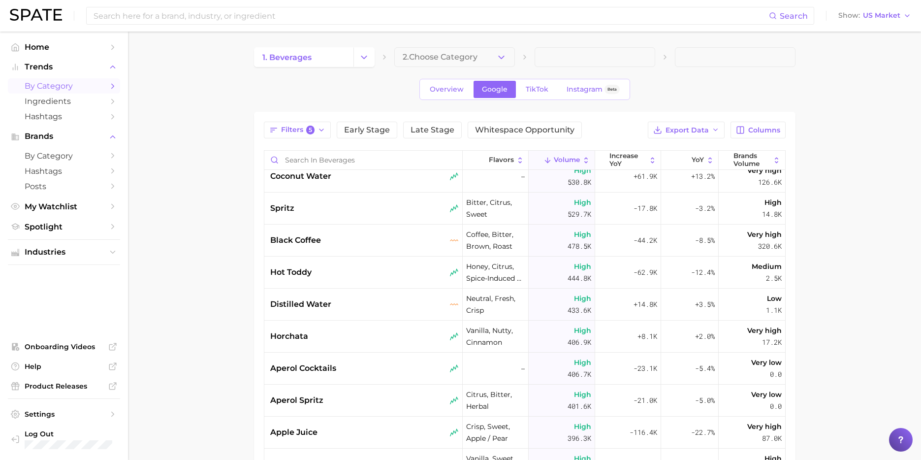
scroll to position [105, 0]
click at [765, 134] on button "Columns" at bounding box center [757, 130] width 55 height 17
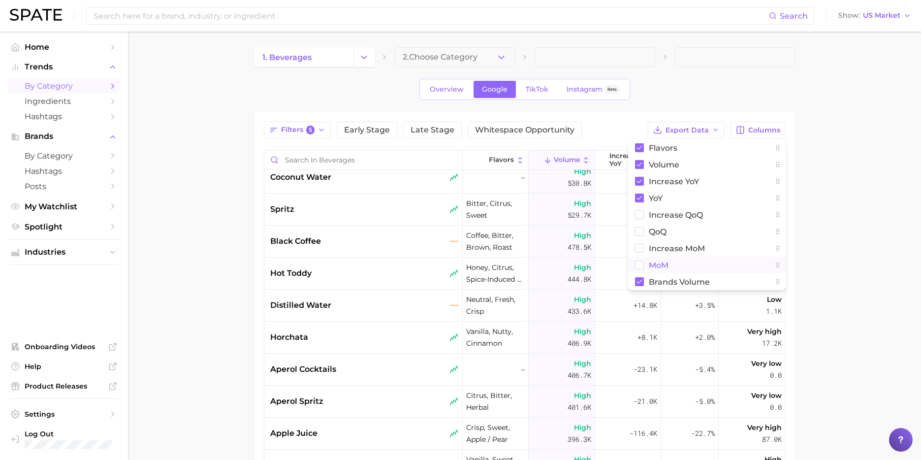
click at [642, 264] on rect at bounding box center [639, 265] width 8 height 8
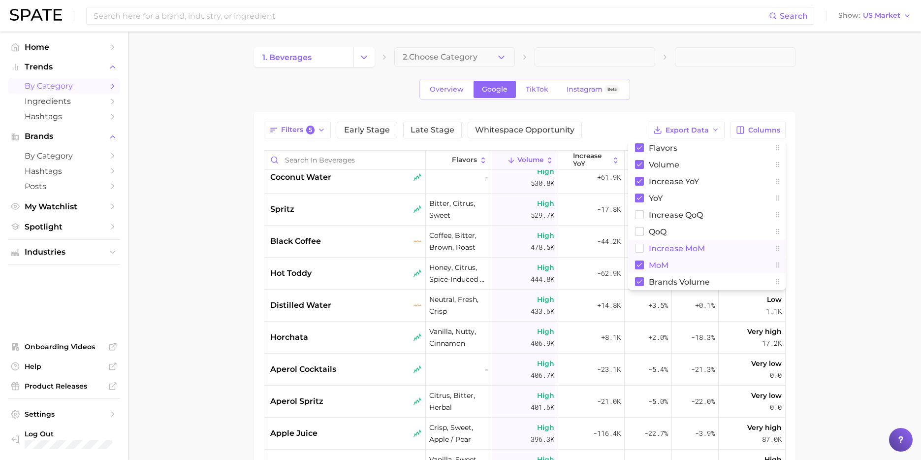
click at [640, 246] on rect at bounding box center [639, 248] width 8 height 8
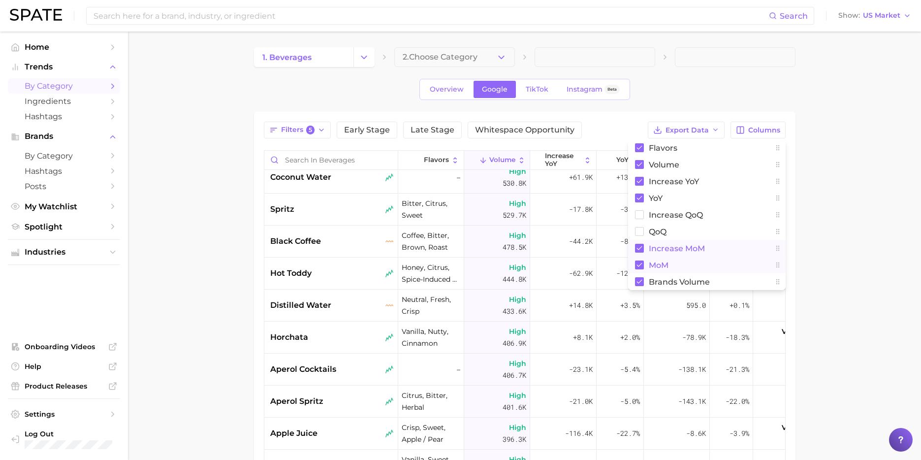
click at [848, 210] on main "1. beverages 2. Choose Category Overview Google TikTok Instagram Beta Filters 5…" at bounding box center [524, 350] width 793 height 637
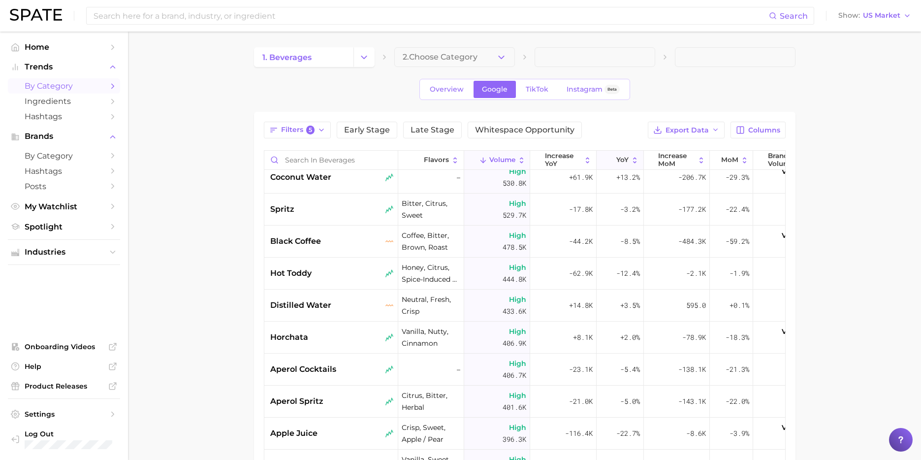
click at [614, 160] on button "YoY" at bounding box center [620, 160] width 47 height 19
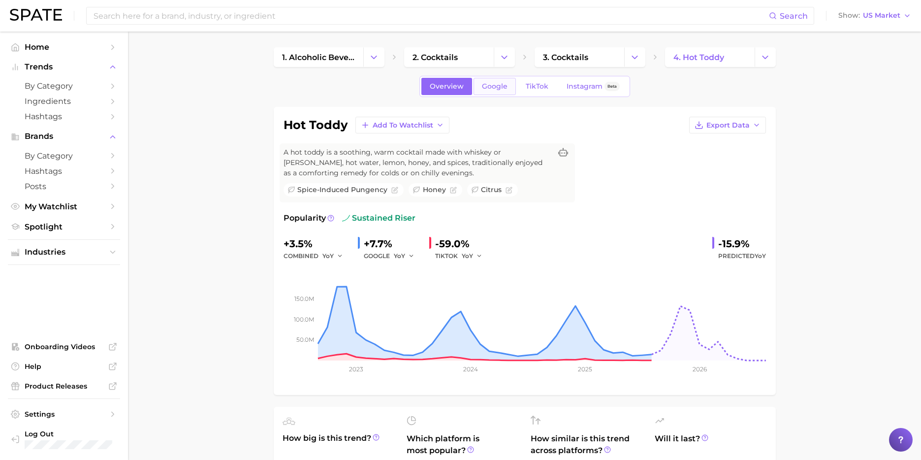
click at [493, 92] on link "Google" at bounding box center [495, 86] width 42 height 17
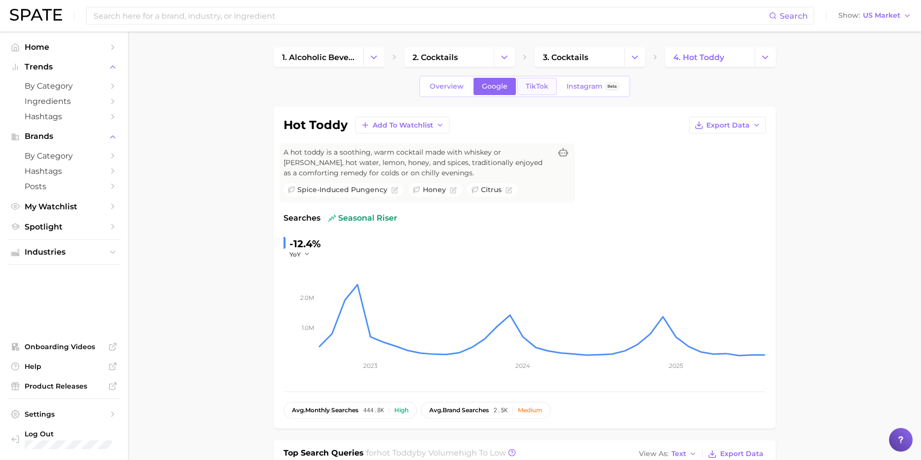
click at [535, 86] on span "TikTok" at bounding box center [537, 86] width 23 height 8
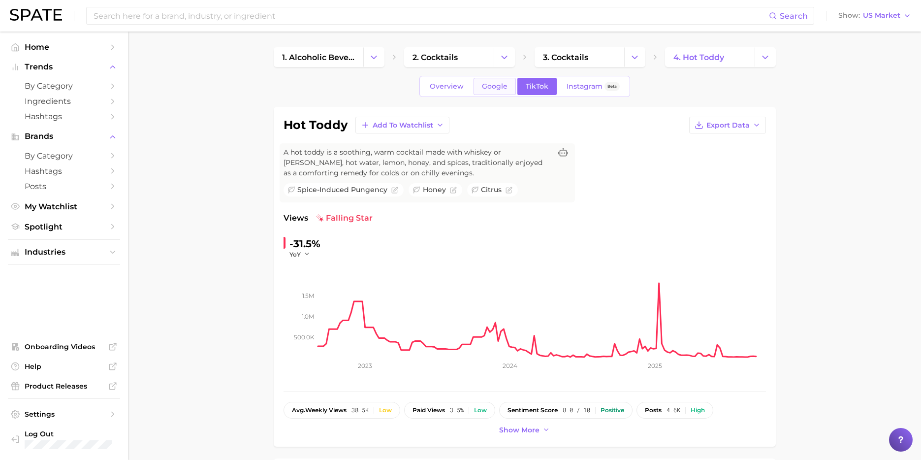
click at [490, 90] on span "Google" at bounding box center [495, 86] width 26 height 8
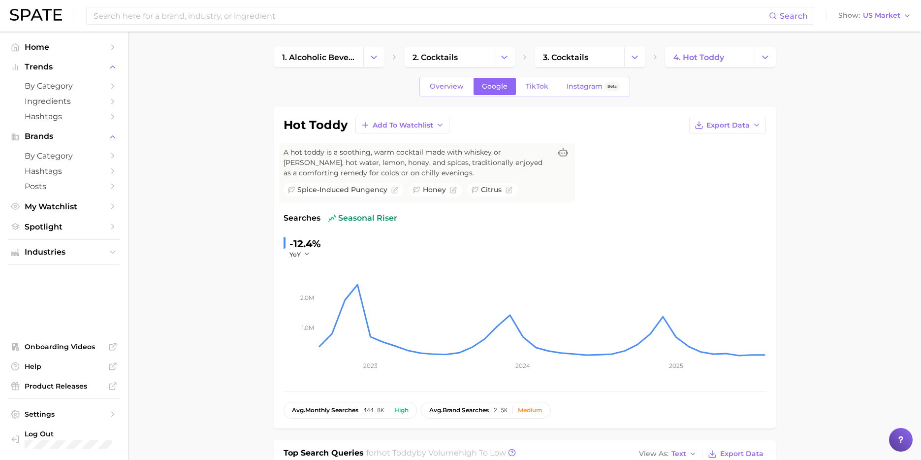
click at [327, 127] on h1 "hot toddy" at bounding box center [316, 125] width 64 height 12
copy div "hot toddy Add to Watchlist Export Data"
click at [595, 126] on div "hot toddy Add to Watchlist Export Data" at bounding box center [525, 125] width 482 height 17
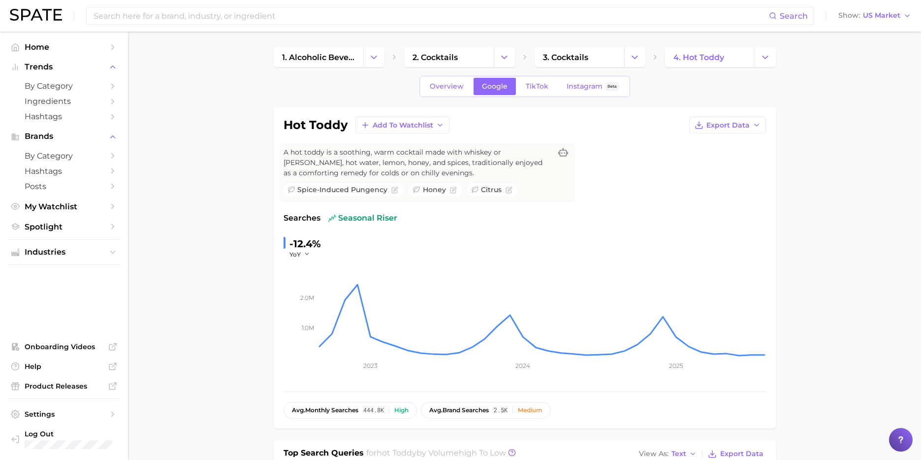
scroll to position [1, 0]
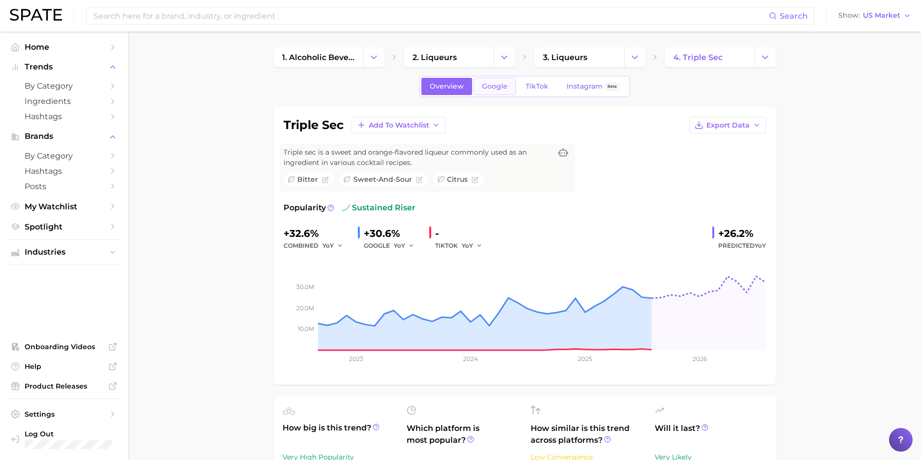
click at [494, 79] on link "Google" at bounding box center [495, 86] width 42 height 17
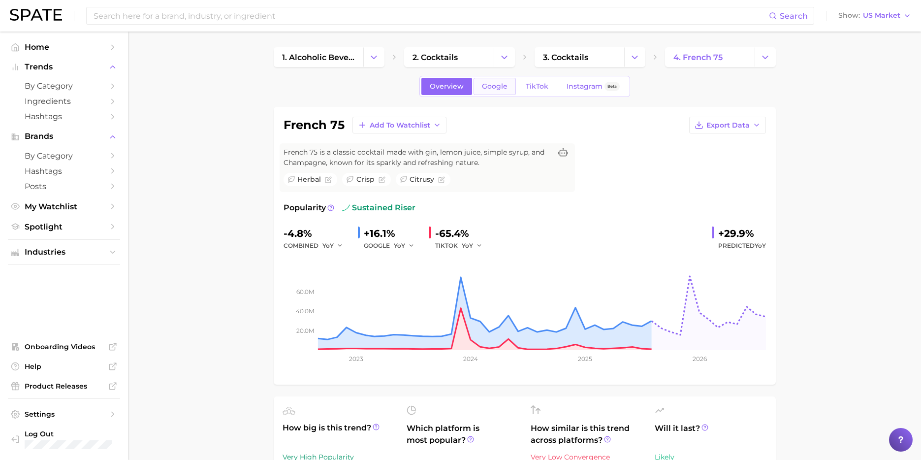
click at [496, 94] on link "Google" at bounding box center [495, 86] width 42 height 17
